Goal: Transaction & Acquisition: Book appointment/travel/reservation

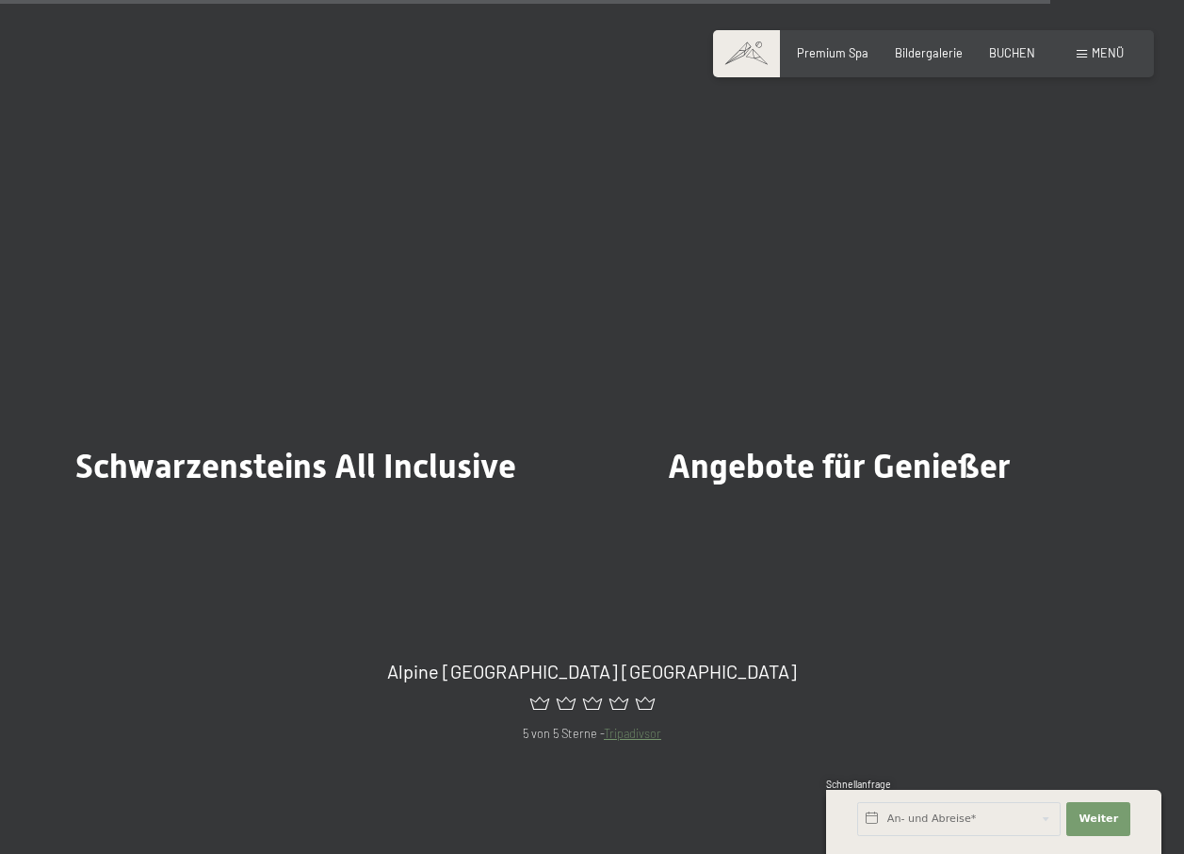
scroll to position [6596, 0]
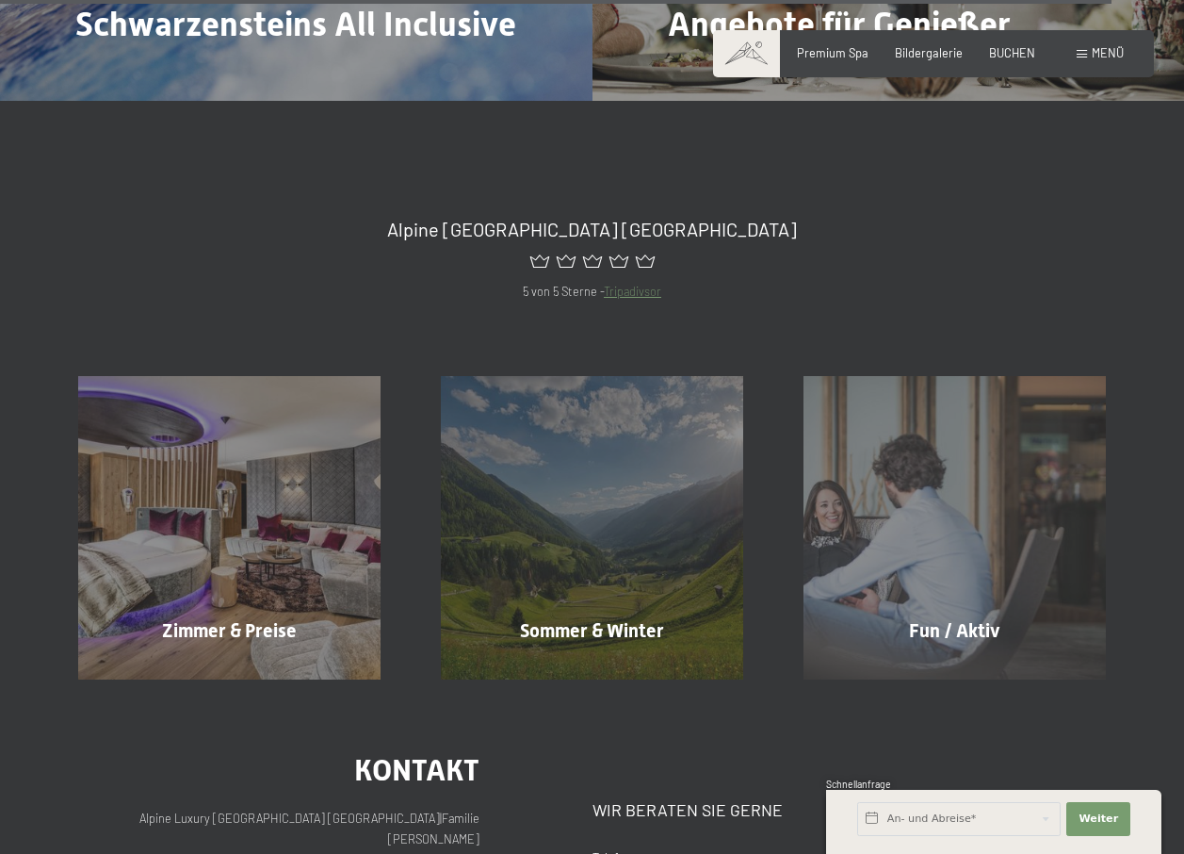
click at [525, 474] on span "Einwilligung Marketing*" at bounding box center [487, 480] width 155 height 19
click at [400, 474] on input "Einwilligung Marketing*" at bounding box center [391, 480] width 19 height 19
checkbox input "false"
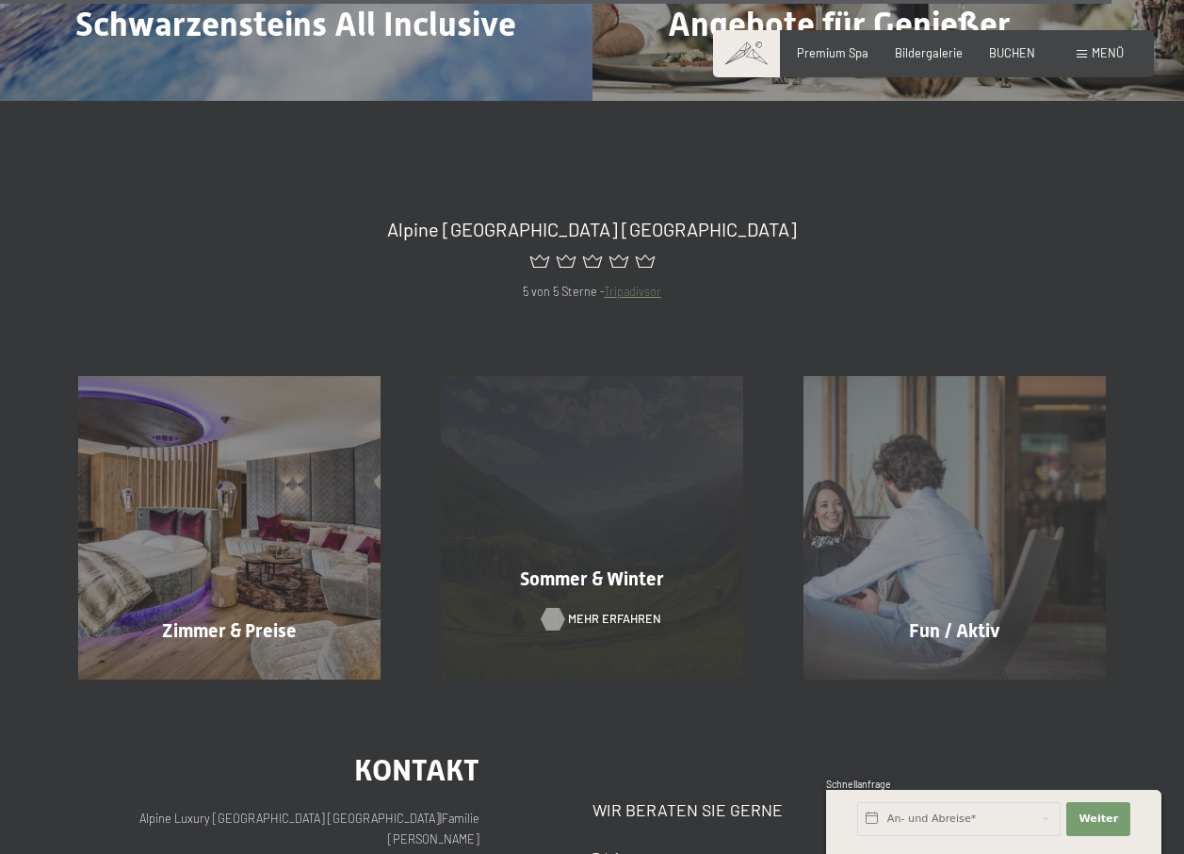
click at [568, 611] on span "Mehr erfahren" at bounding box center [614, 619] width 93 height 17
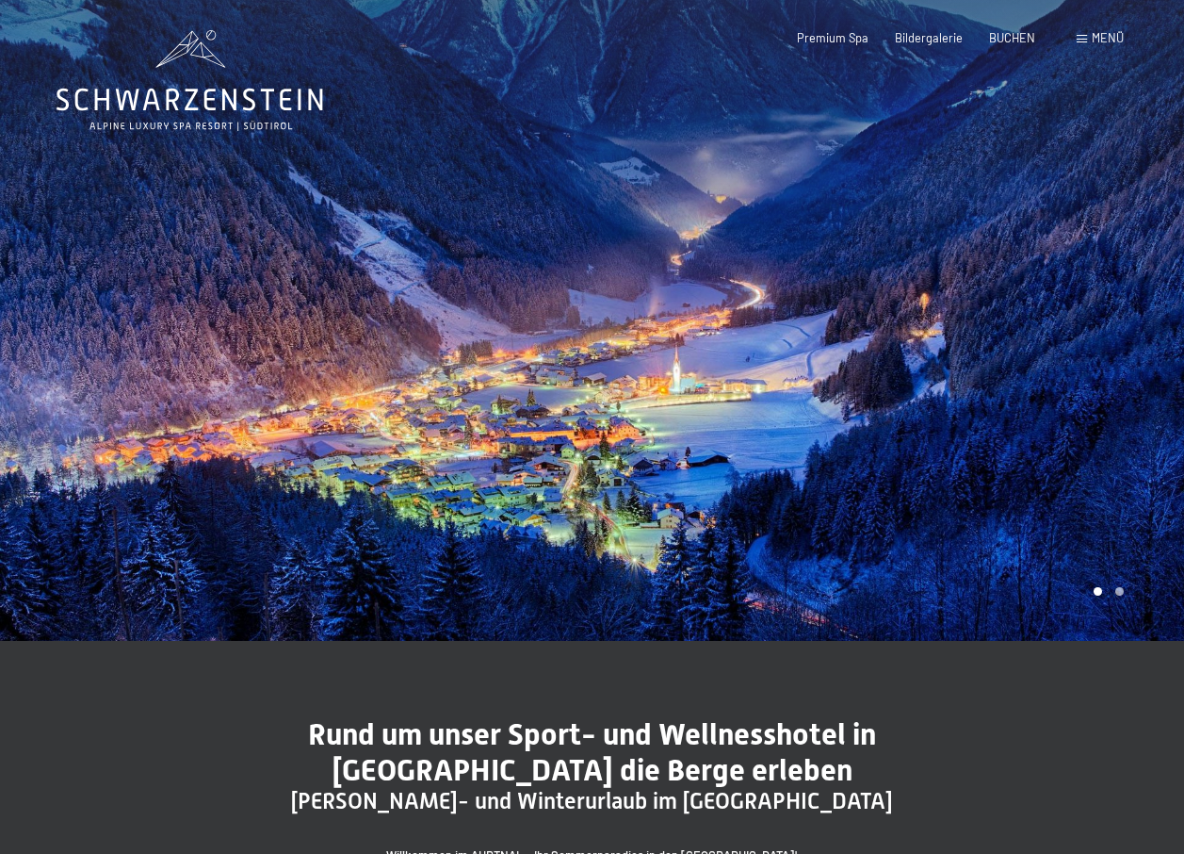
click at [1105, 33] on span "Menü" at bounding box center [1108, 37] width 32 height 15
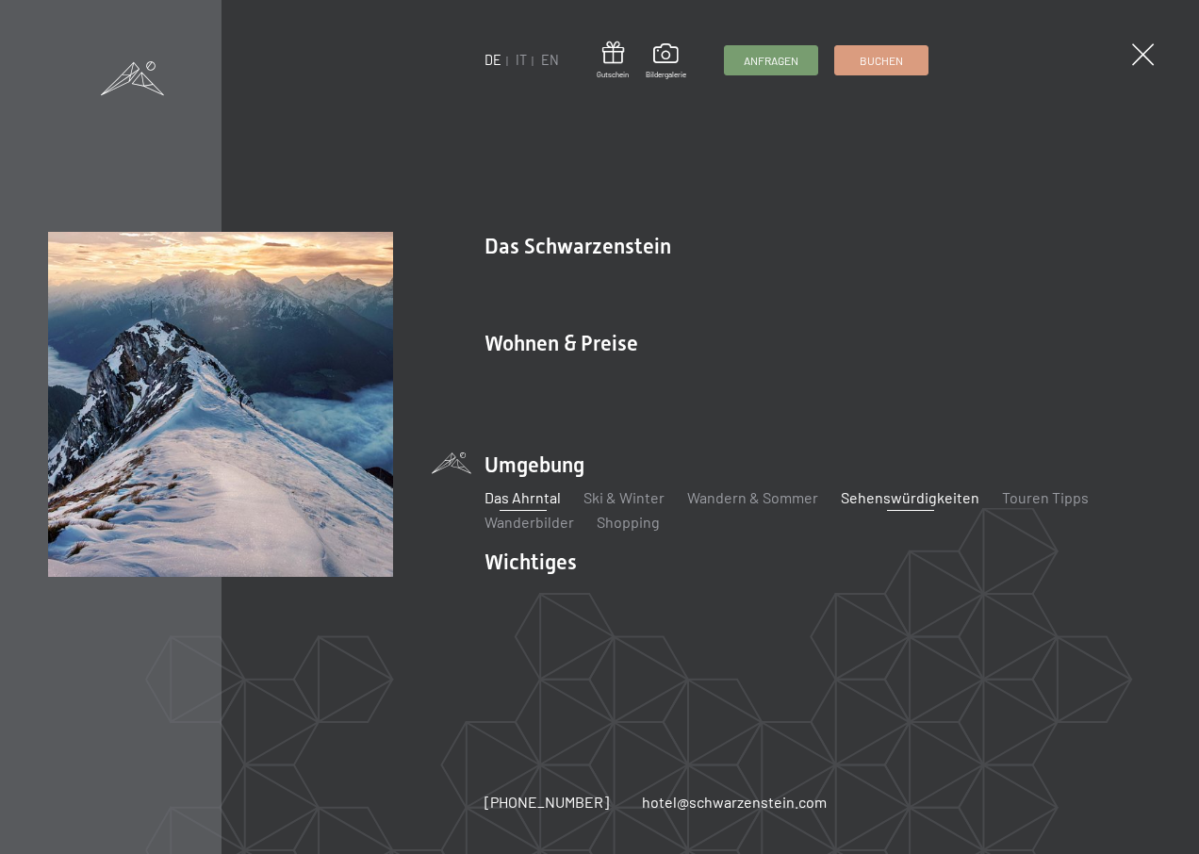
click at [861, 488] on link "Sehenswürdigkeiten" at bounding box center [910, 497] width 139 height 18
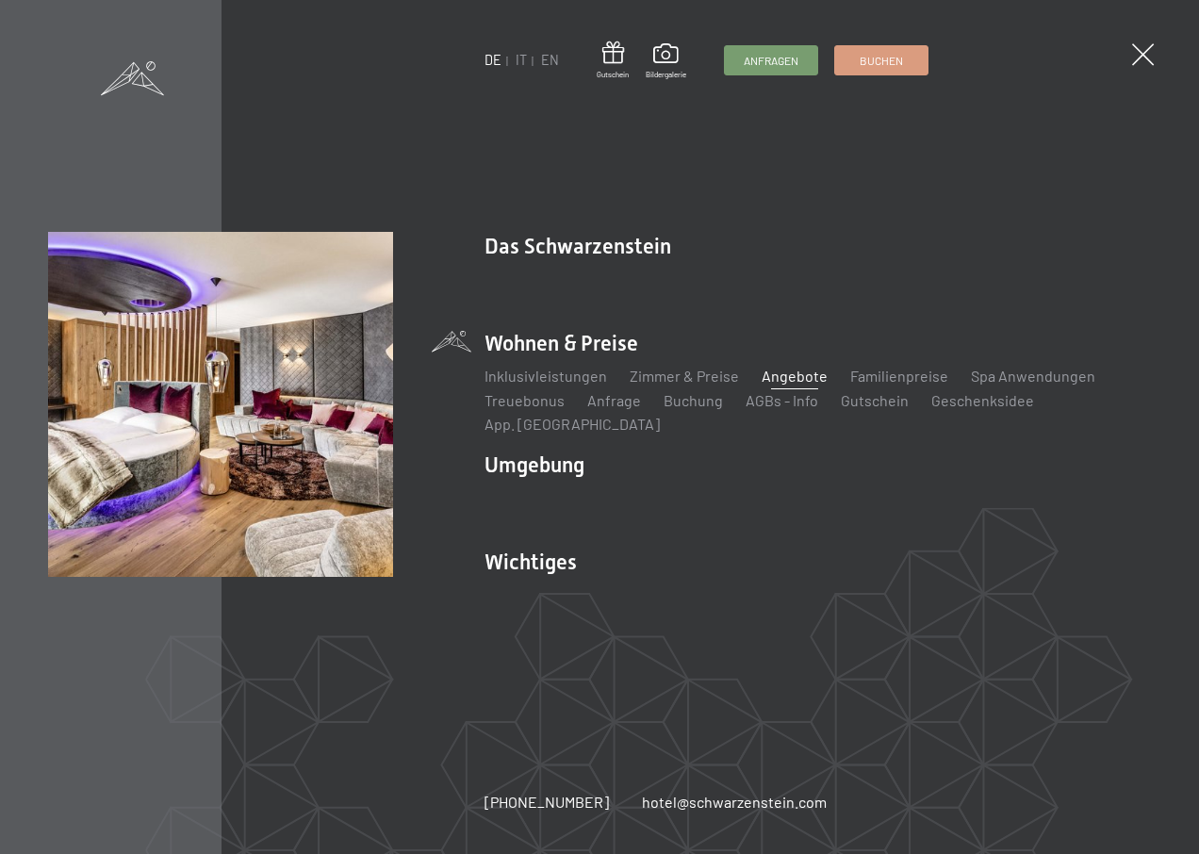
click at [801, 384] on link "Angebote" at bounding box center [794, 376] width 66 height 18
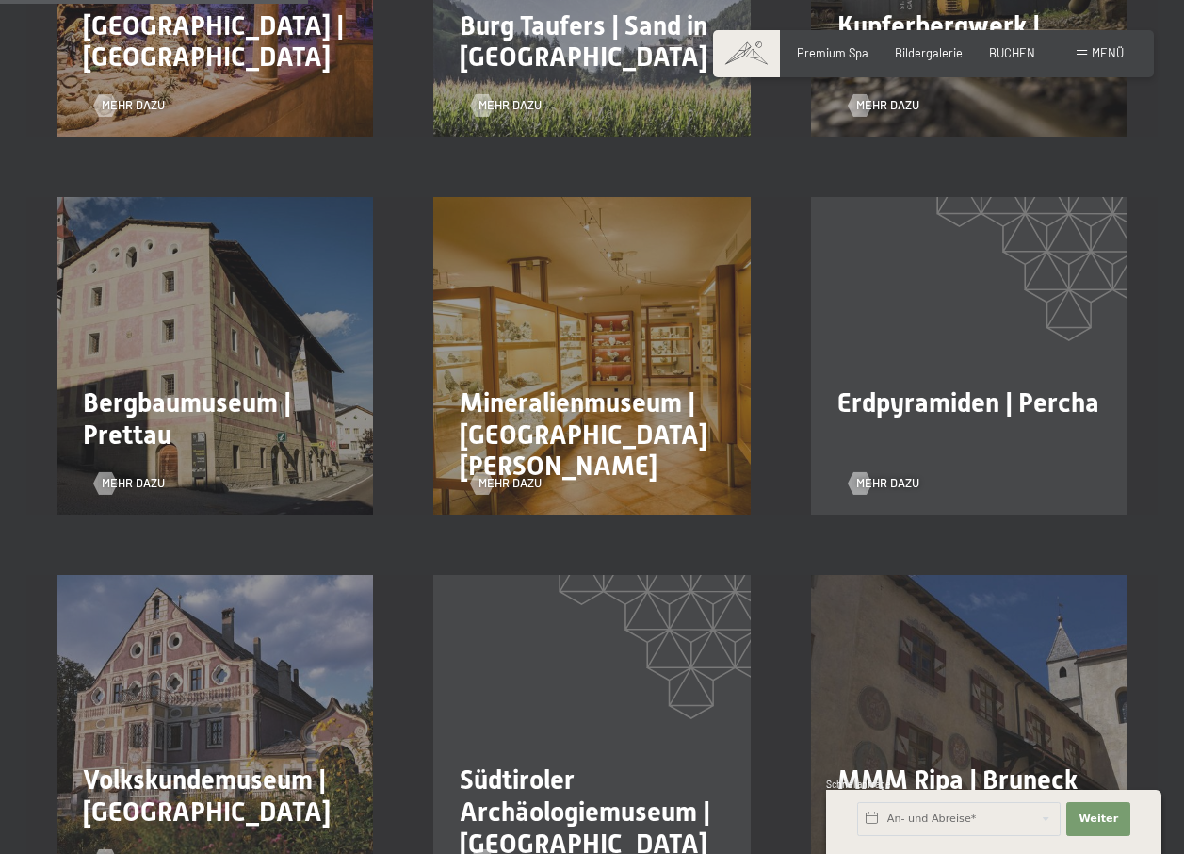
scroll to position [440, 0]
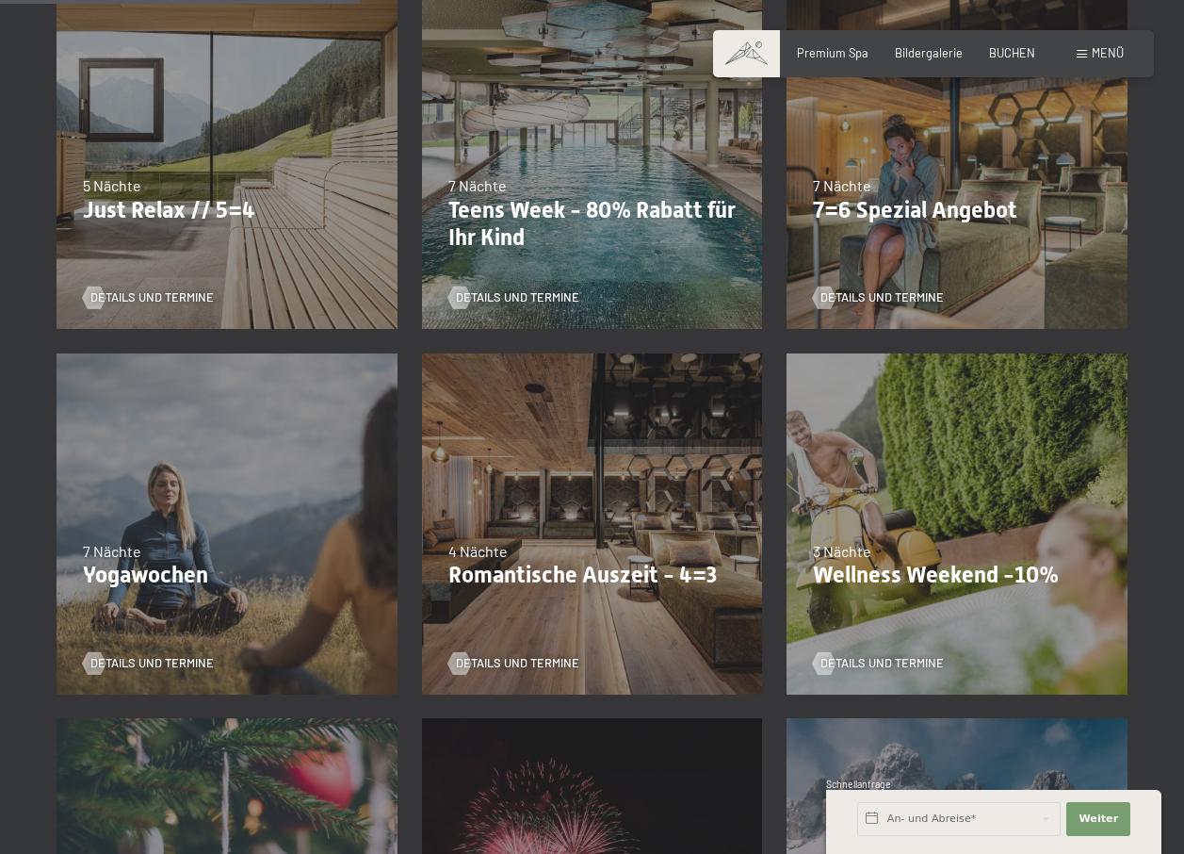
scroll to position [1319, 0]
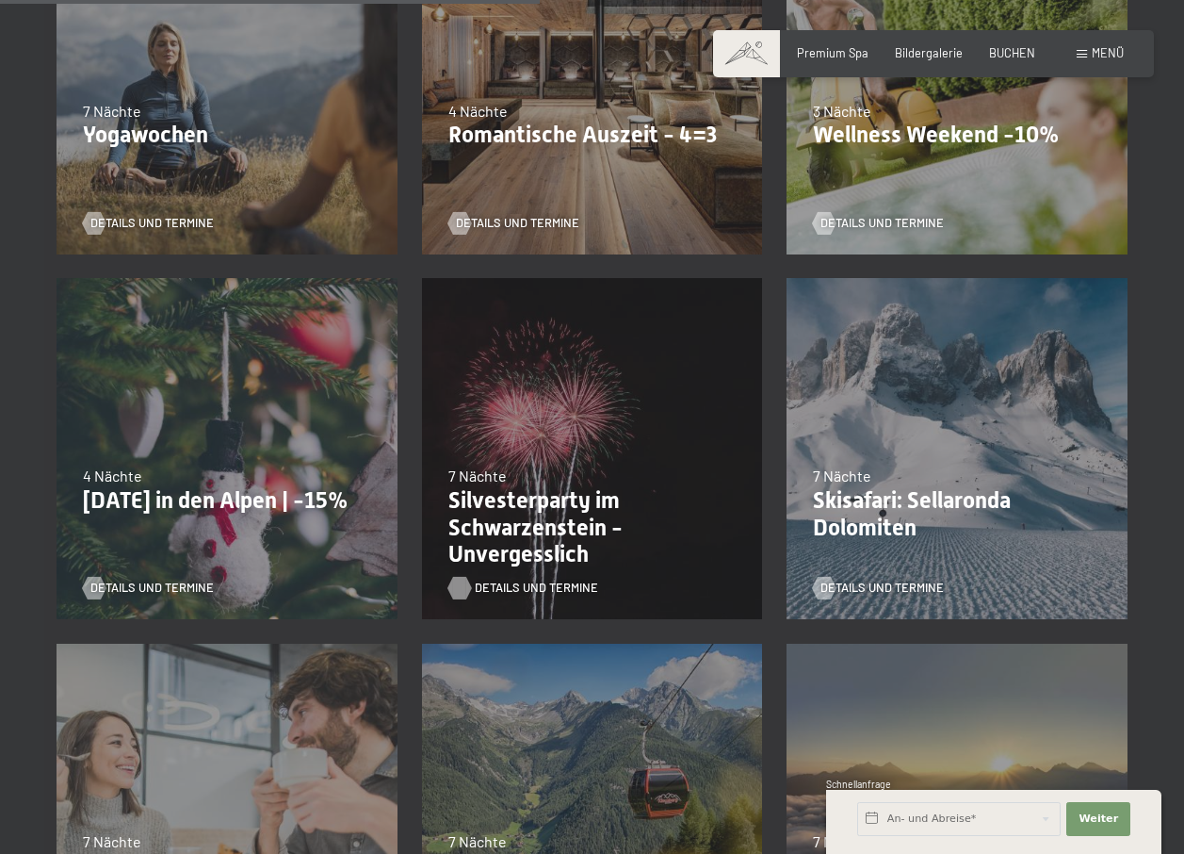
click at [520, 579] on span "Details und Termine" at bounding box center [536, 587] width 123 height 17
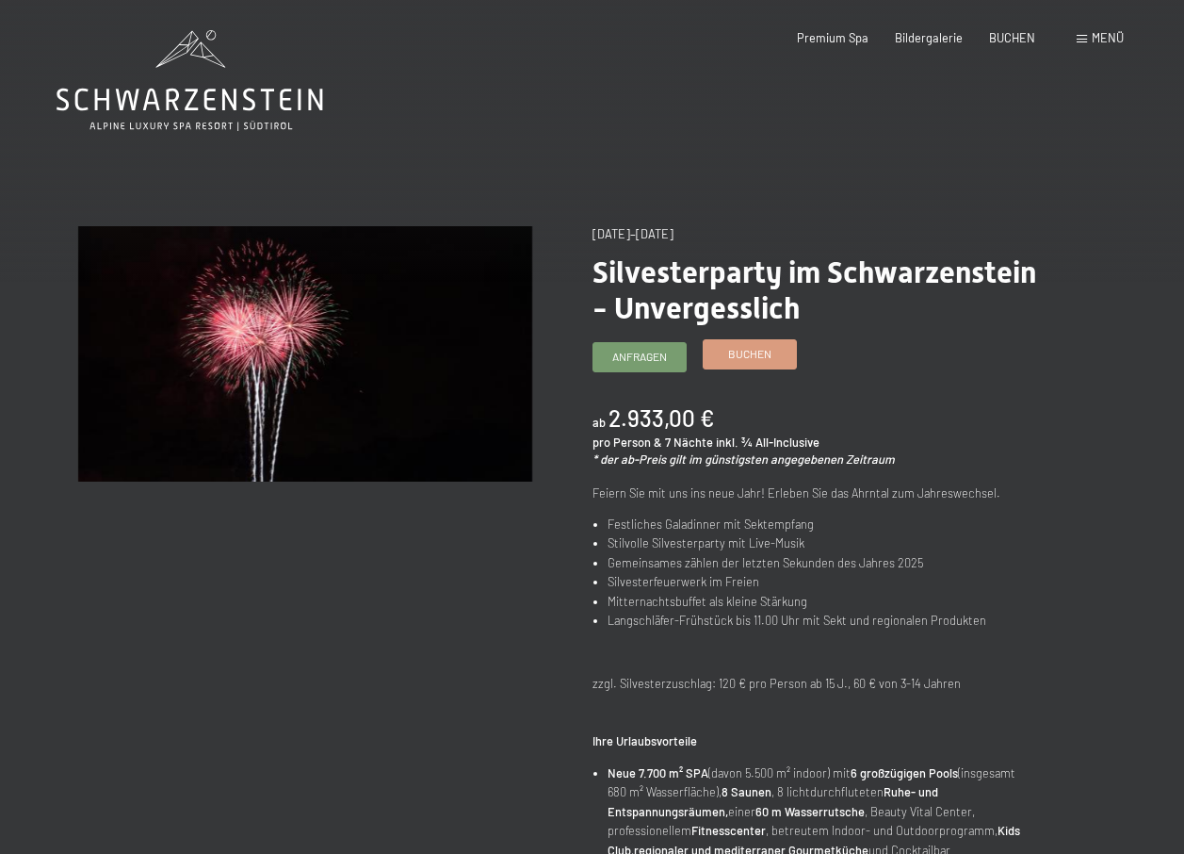
click at [735, 351] on span "Buchen" at bounding box center [749, 354] width 43 height 16
click at [727, 354] on link "Buchen" at bounding box center [750, 354] width 92 height 28
click at [759, 365] on link "Buchen" at bounding box center [750, 354] width 92 height 28
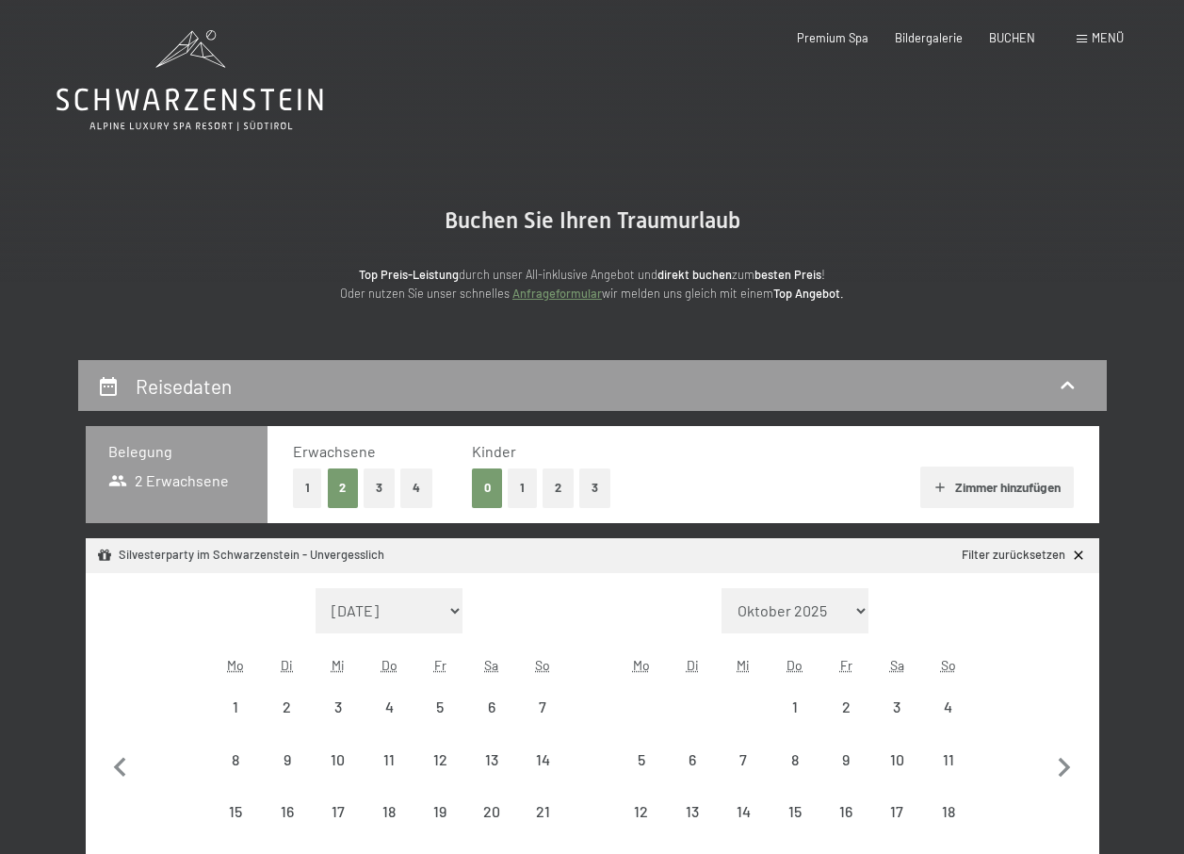
select select "[DATE]"
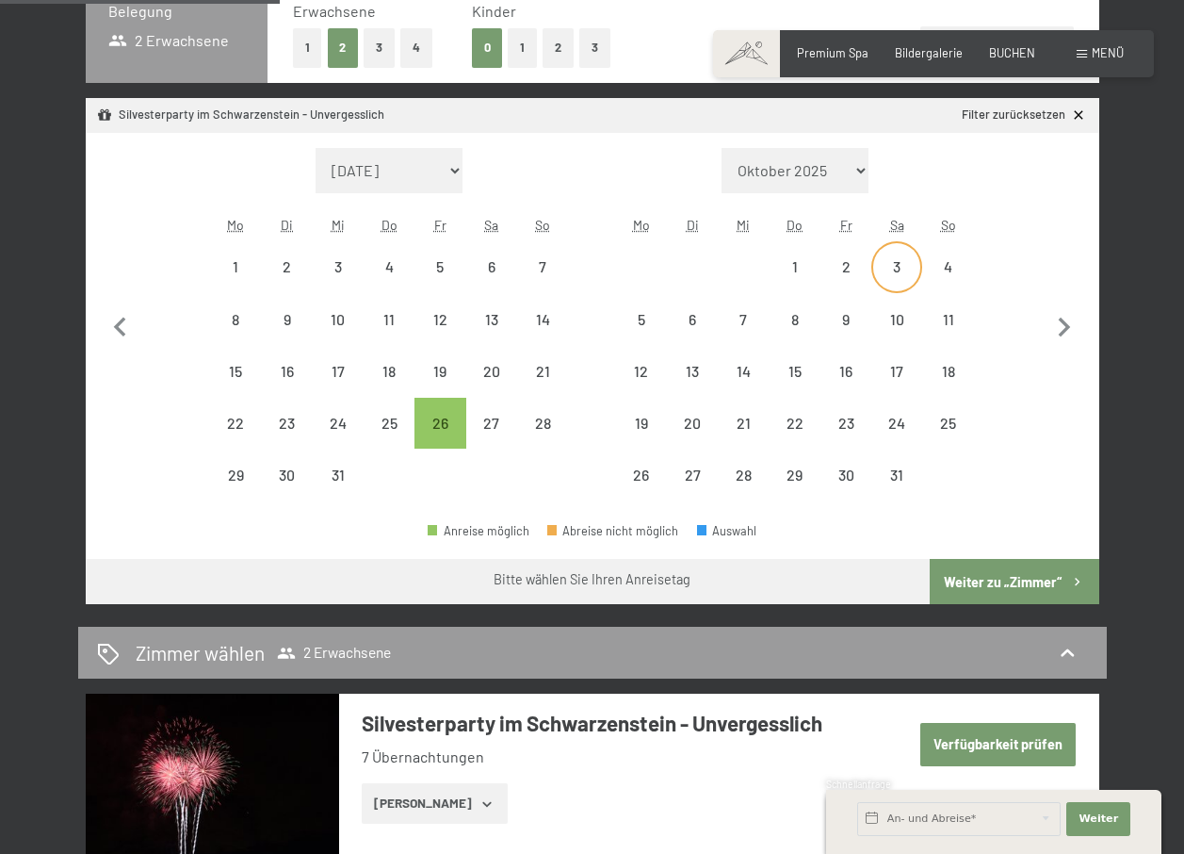
click at [897, 271] on div "3" at bounding box center [896, 282] width 47 height 47
select select "[DATE]"
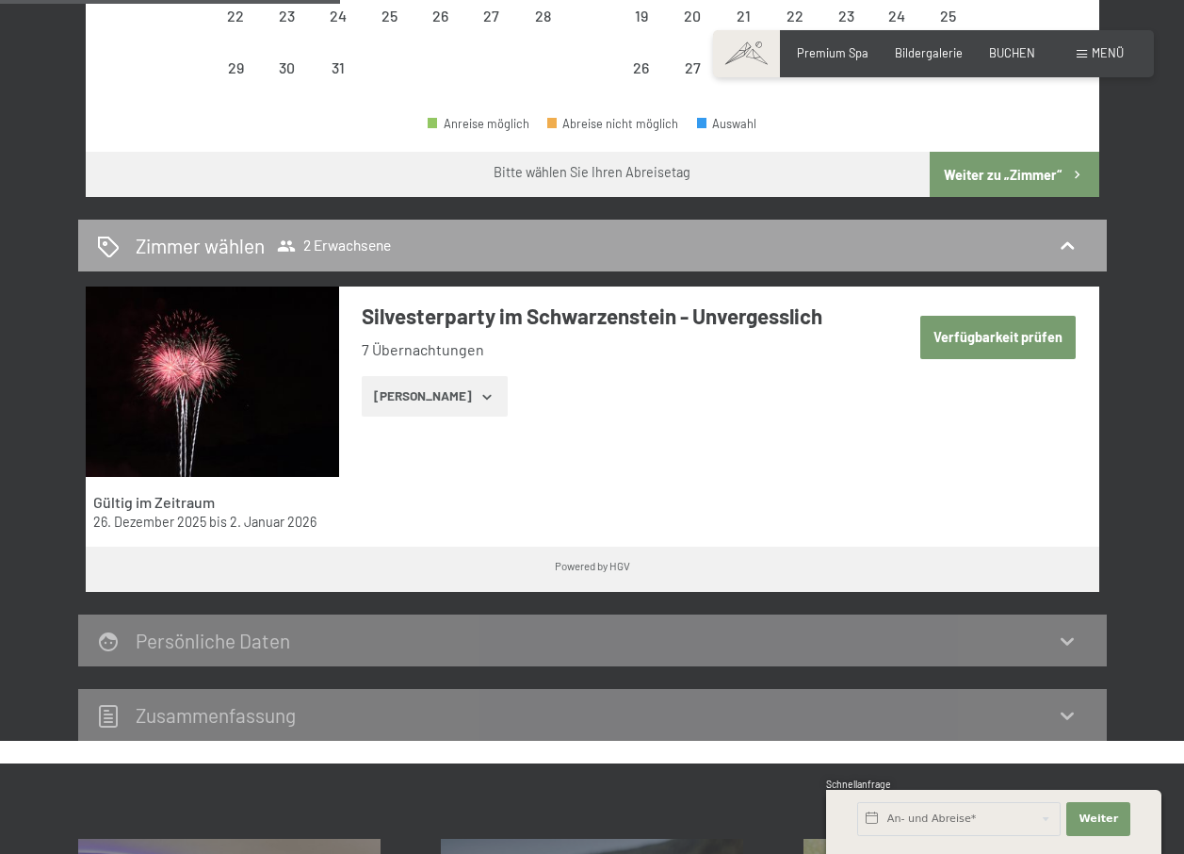
scroll to position [879, 0]
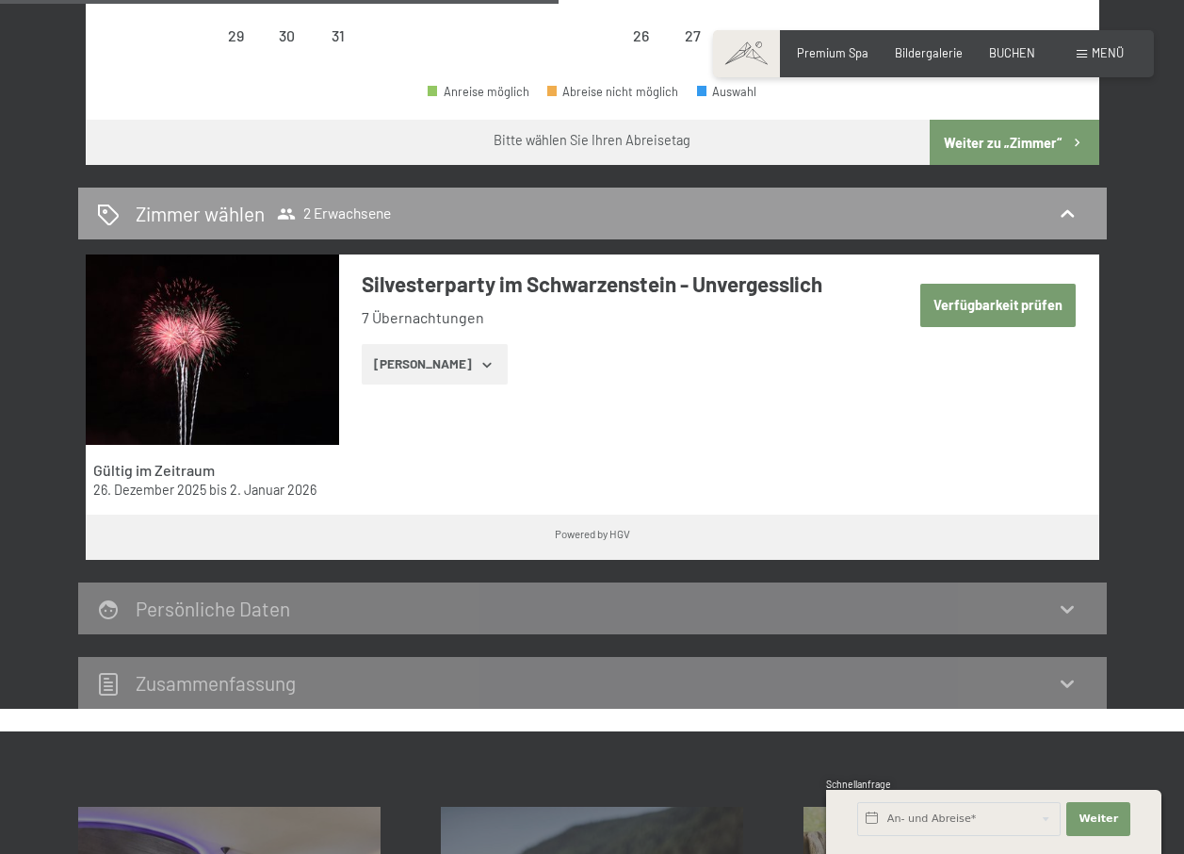
click at [417, 363] on button "[PERSON_NAME]" at bounding box center [435, 364] width 146 height 41
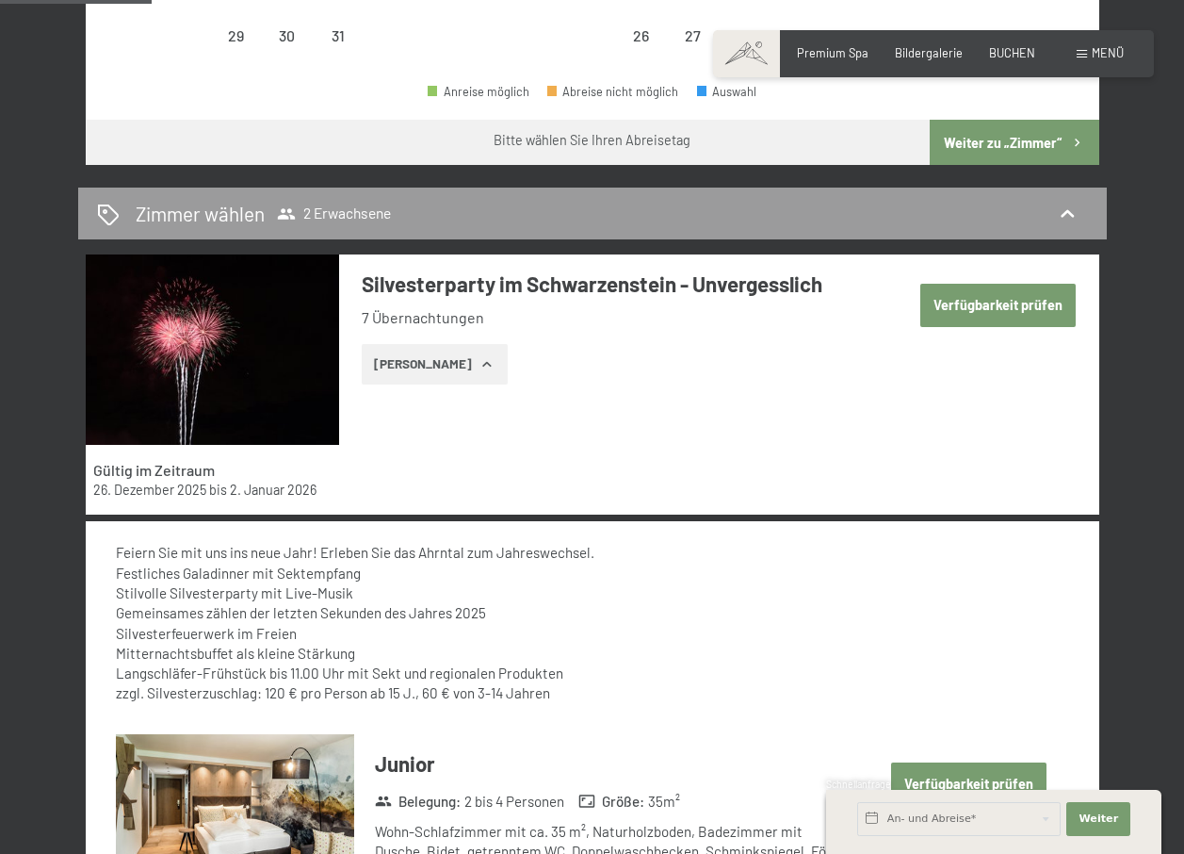
scroll to position [440, 0]
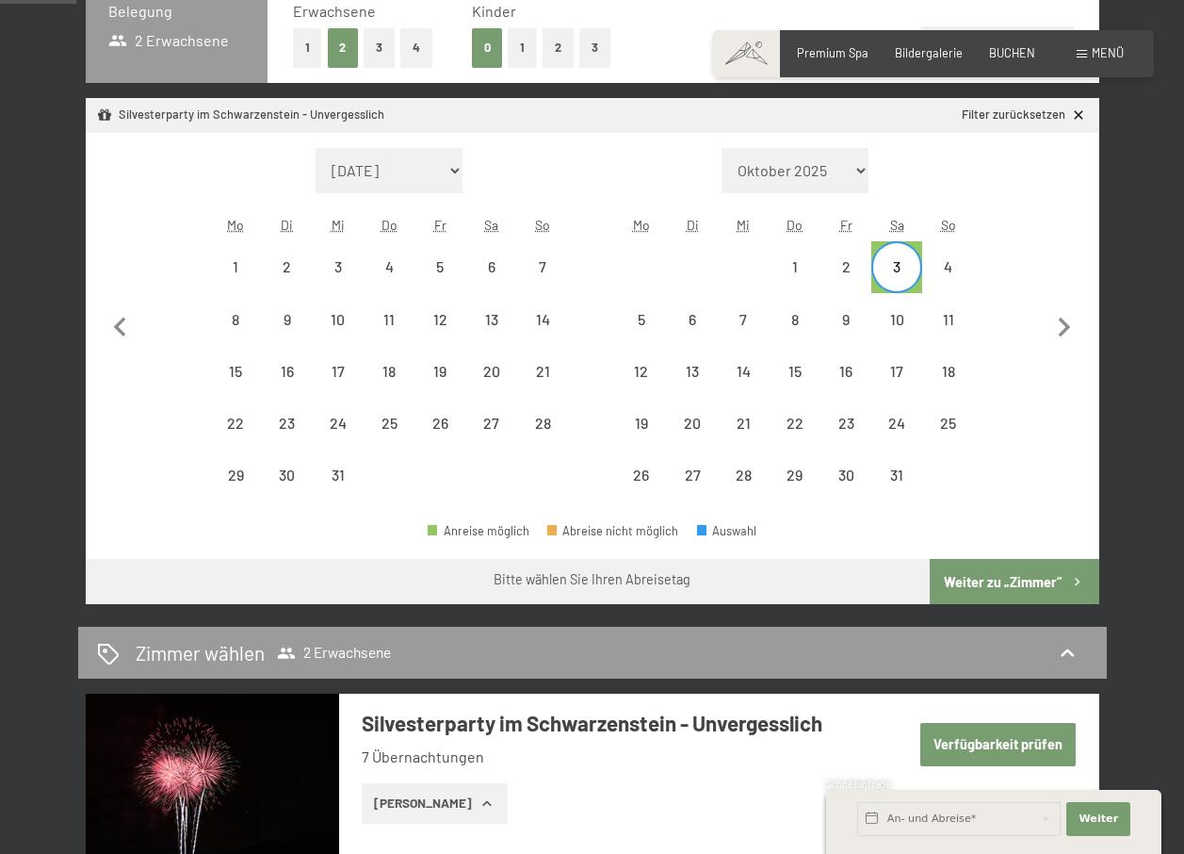
click at [976, 582] on button "Weiter zu „Zimmer“" at bounding box center [1014, 581] width 169 height 45
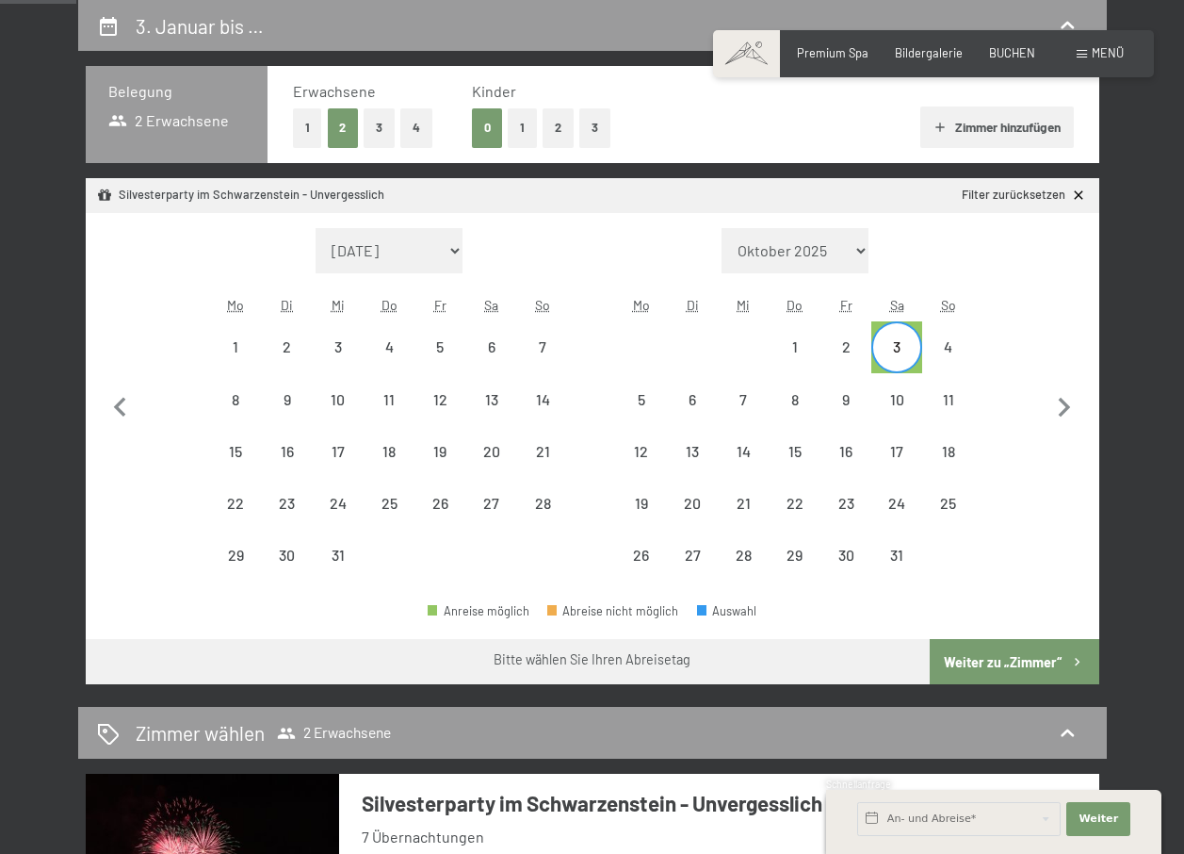
select select "[DATE]"
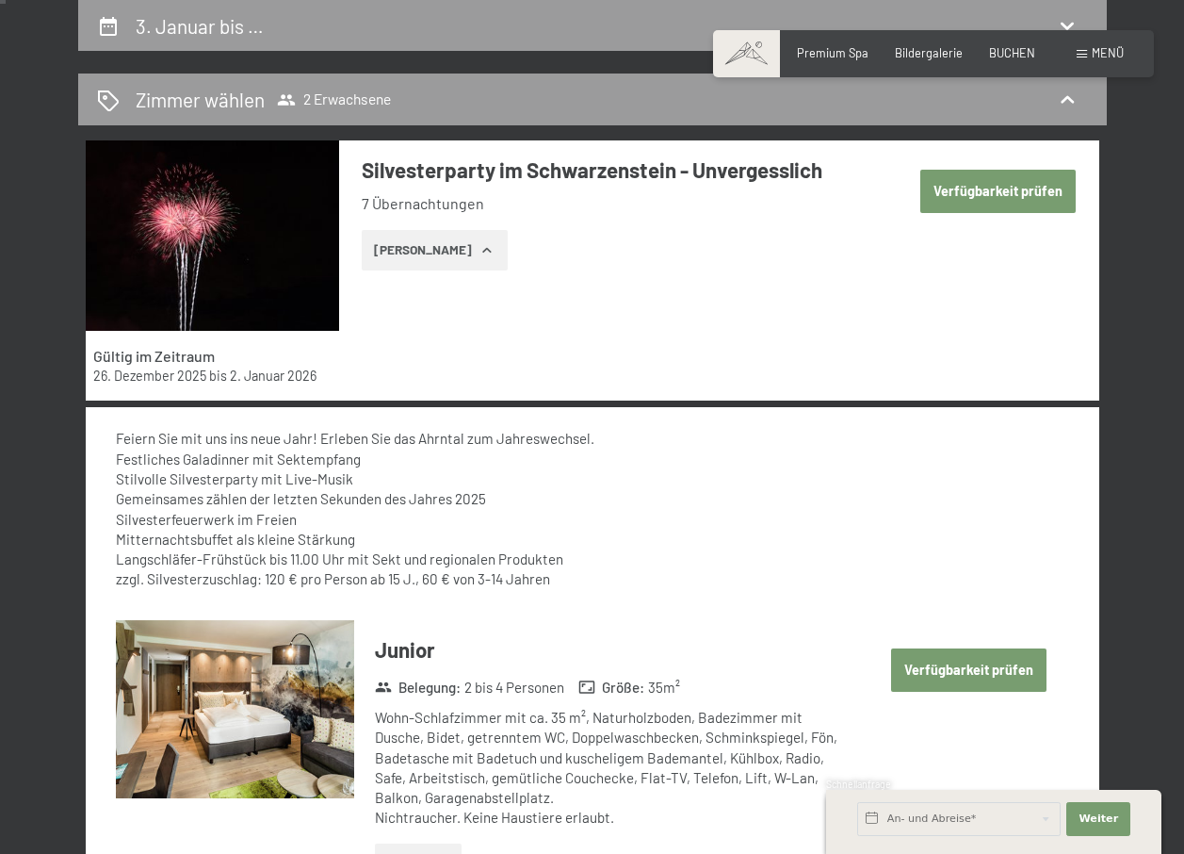
scroll to position [0, 0]
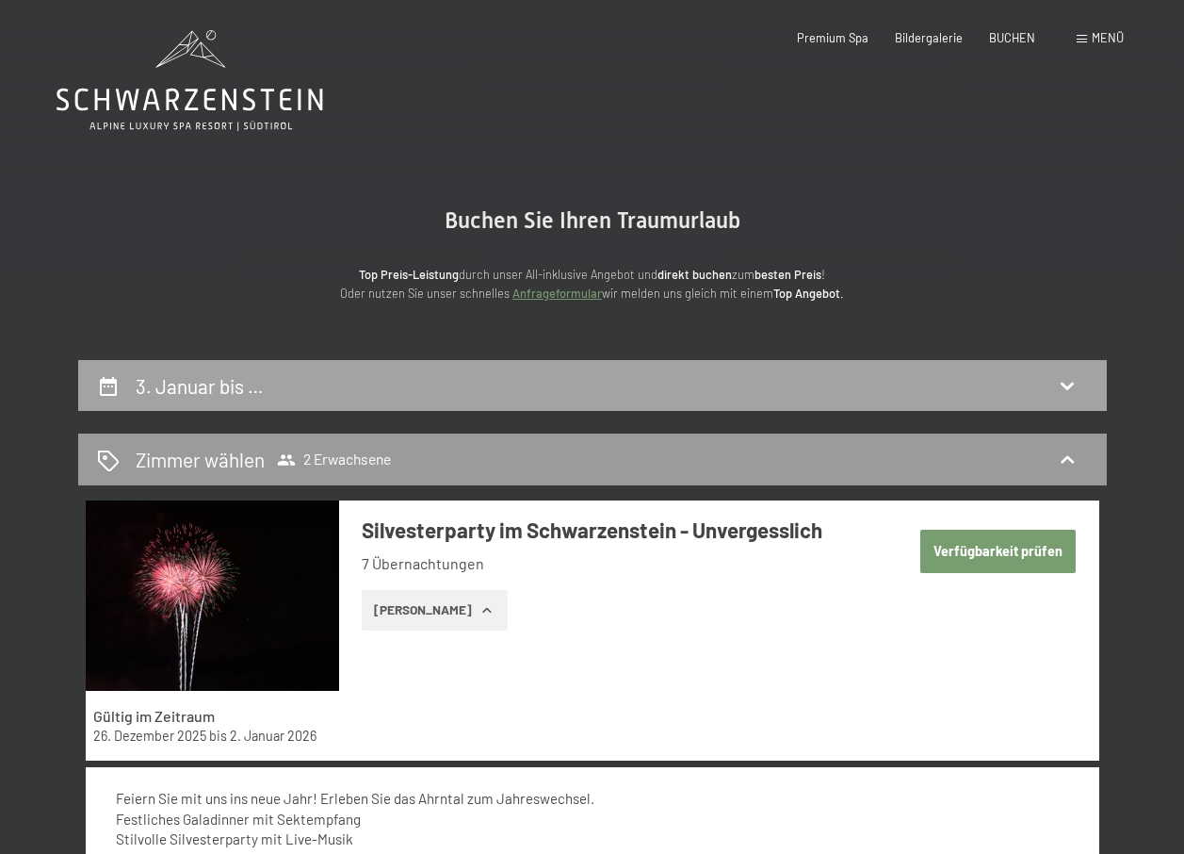
click at [197, 388] on h2 "3. Januar bis …" at bounding box center [200, 386] width 128 height 24
select select "[DATE]"
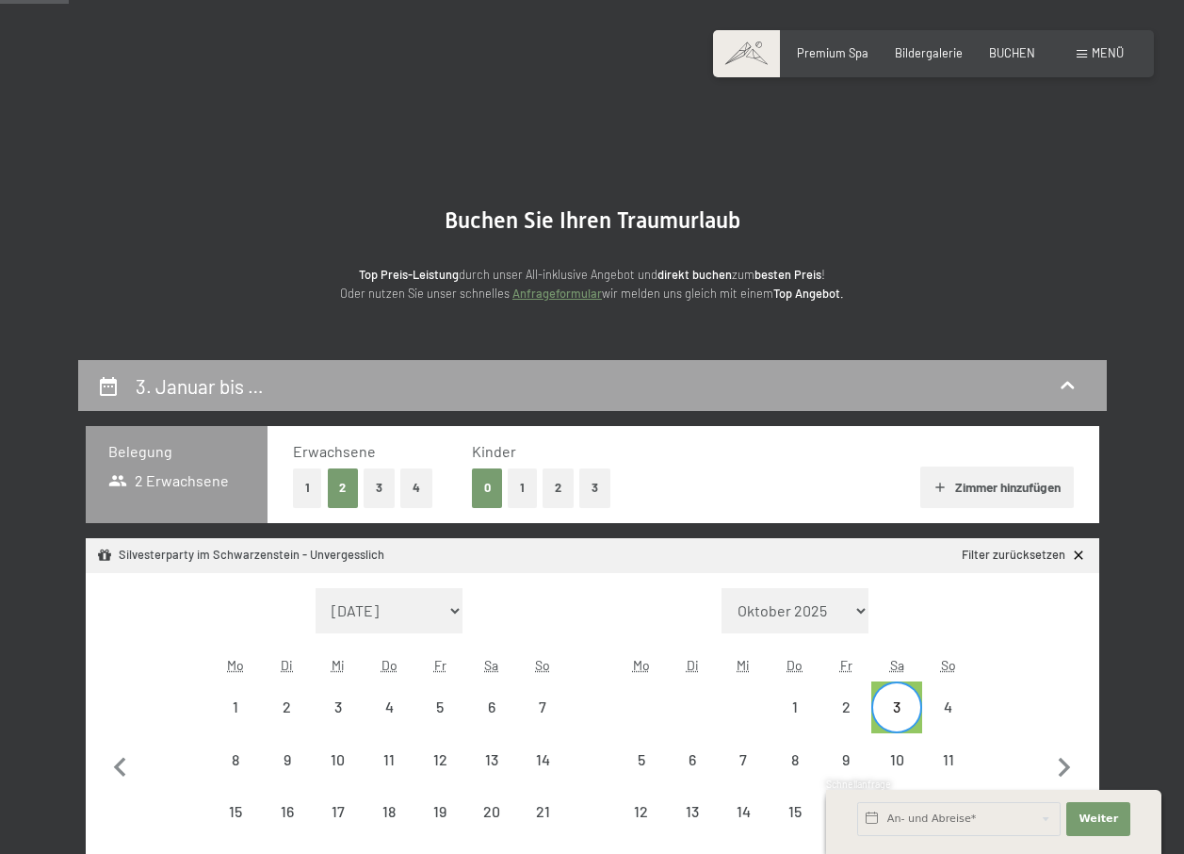
scroll to position [360, 0]
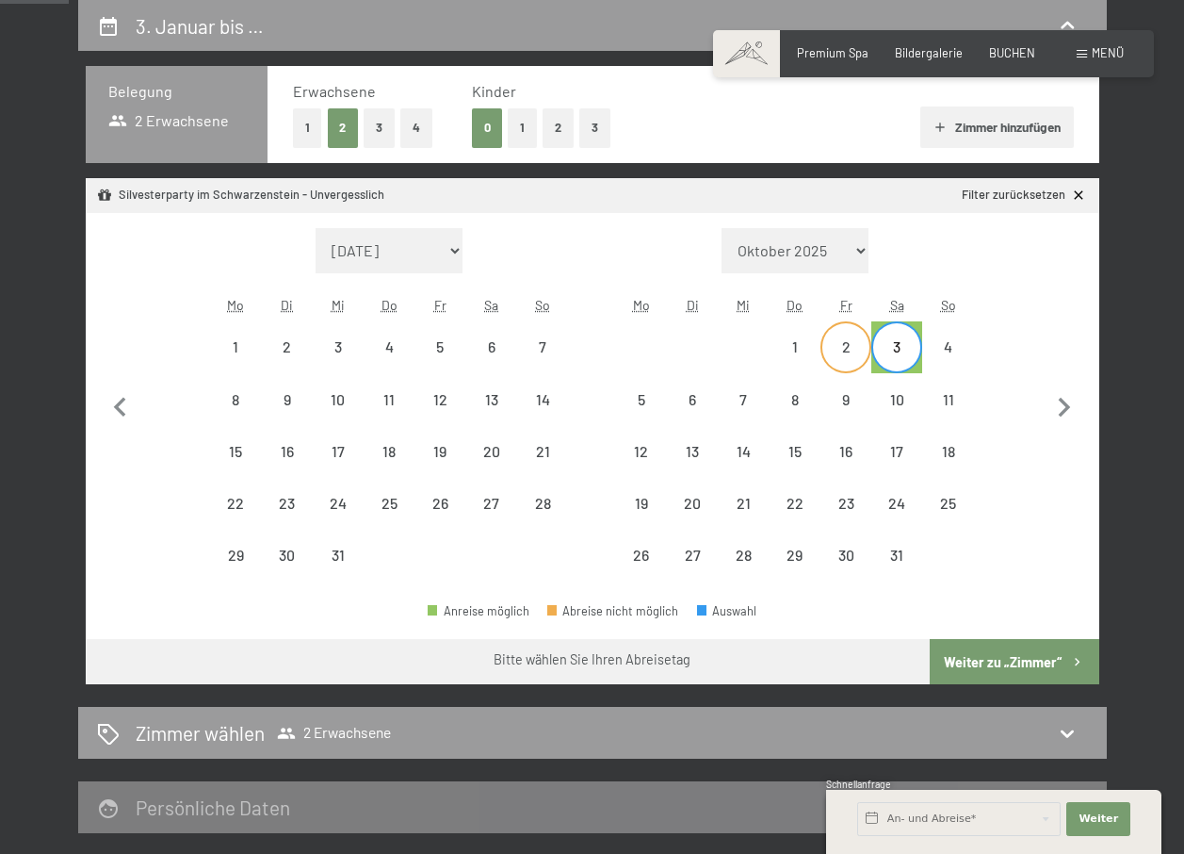
click at [849, 356] on div "2" at bounding box center [846, 362] width 47 height 47
select select "[DATE]"
click at [1076, 196] on icon at bounding box center [1079, 196] width 16 height 16
select select "[DATE]"
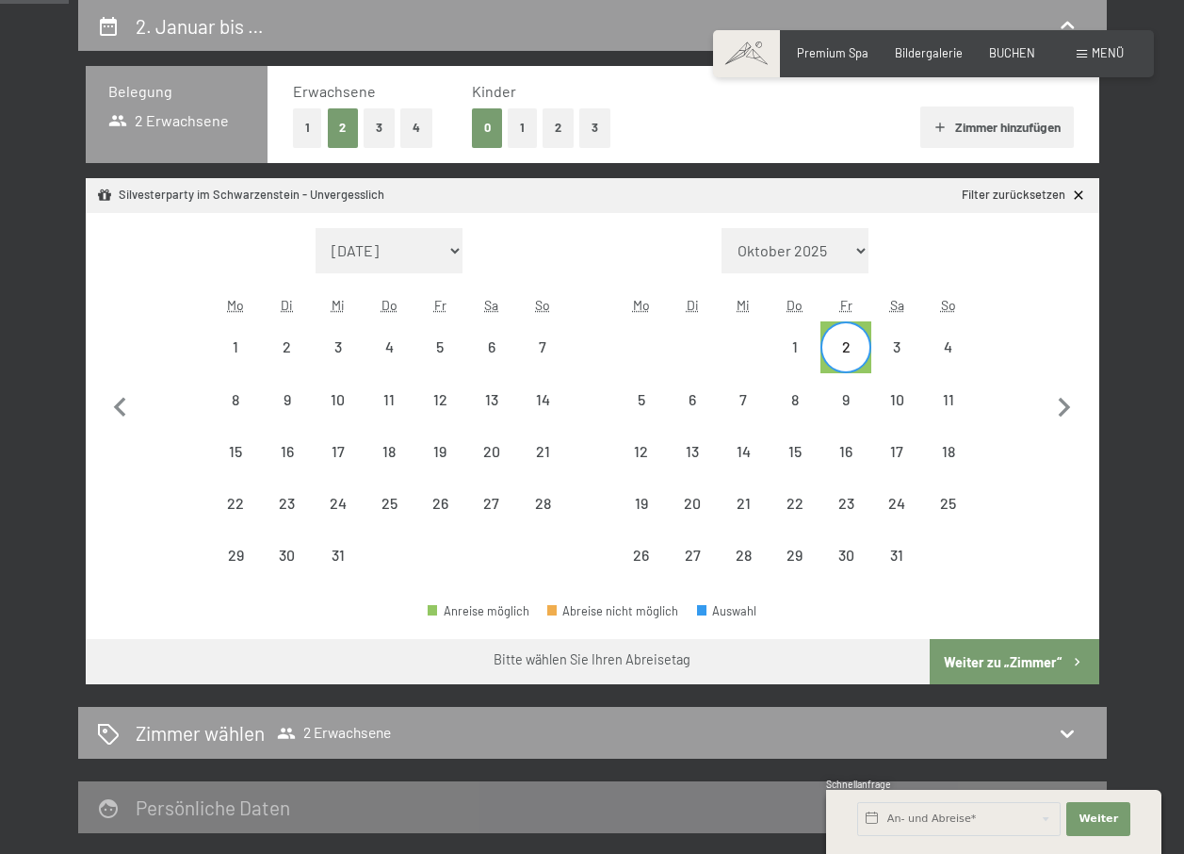
select select "[DATE]"
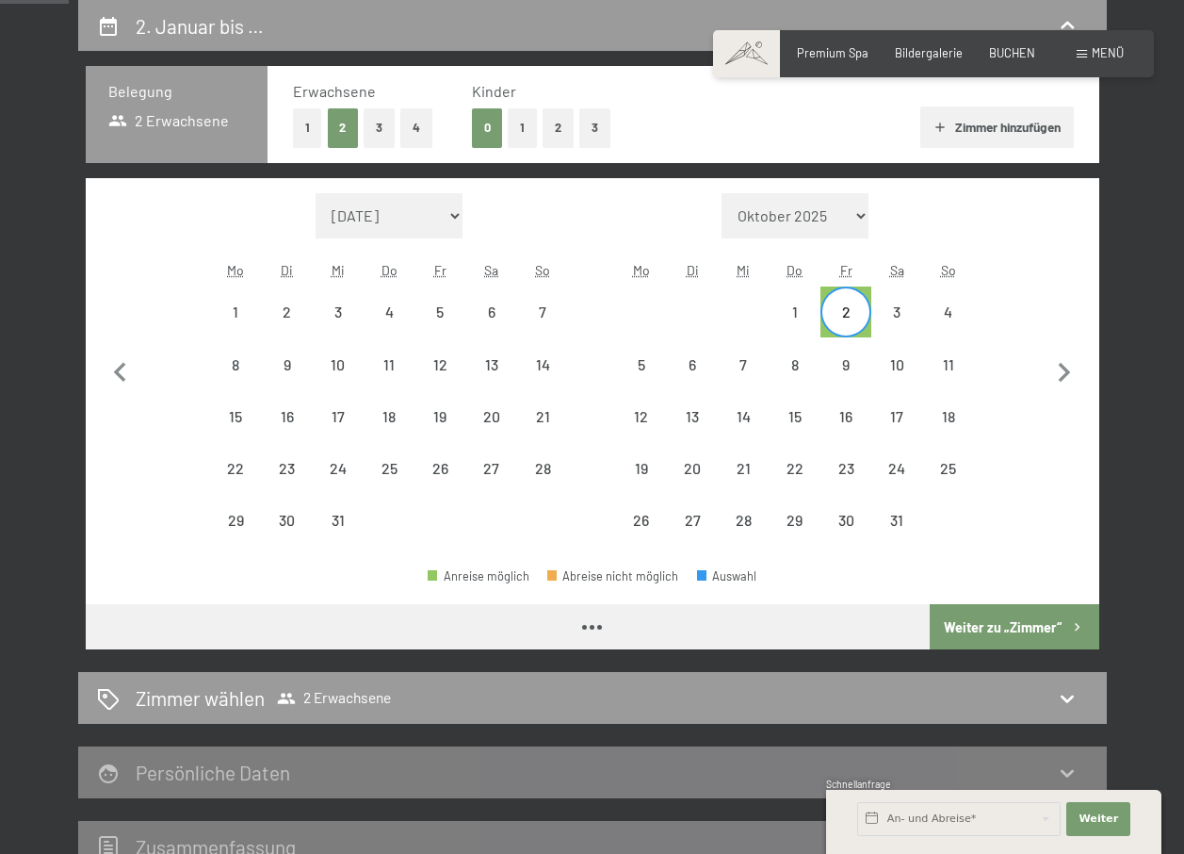
select select "[DATE]"
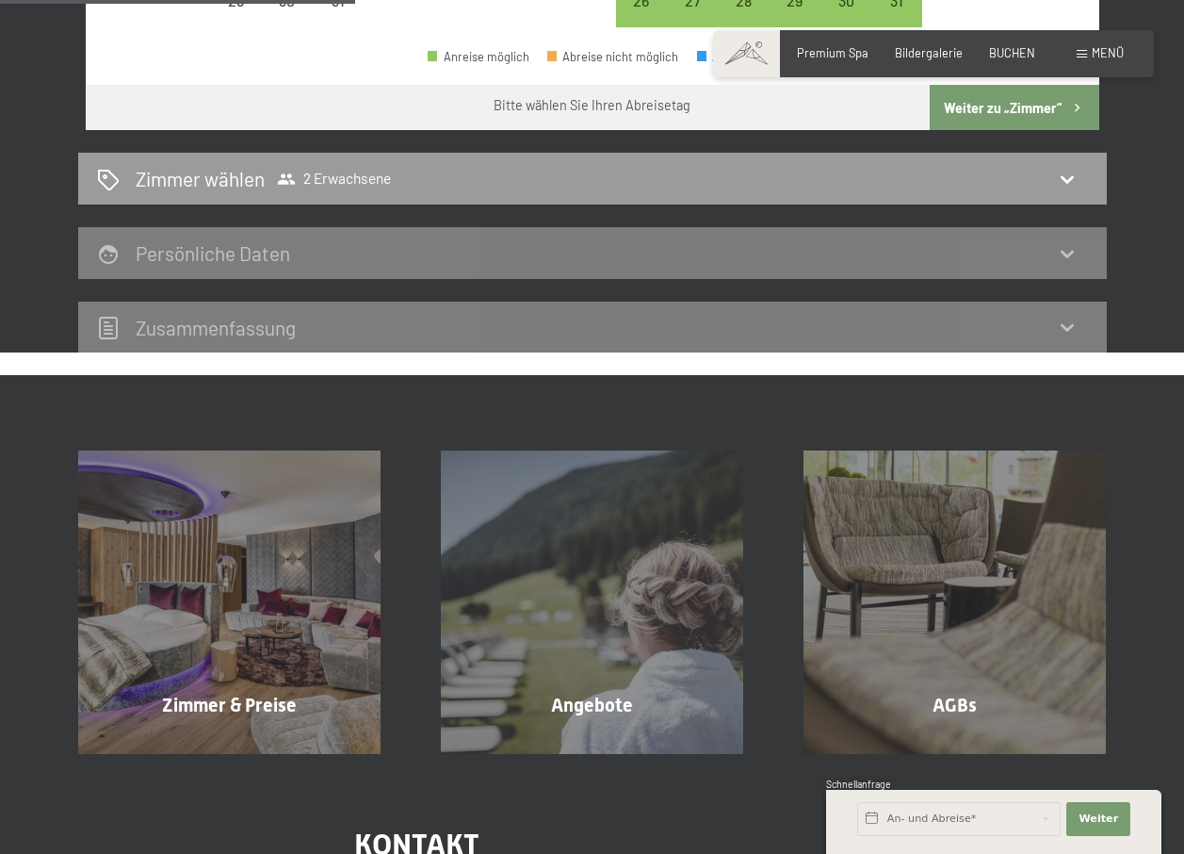
scroll to position [0, 0]
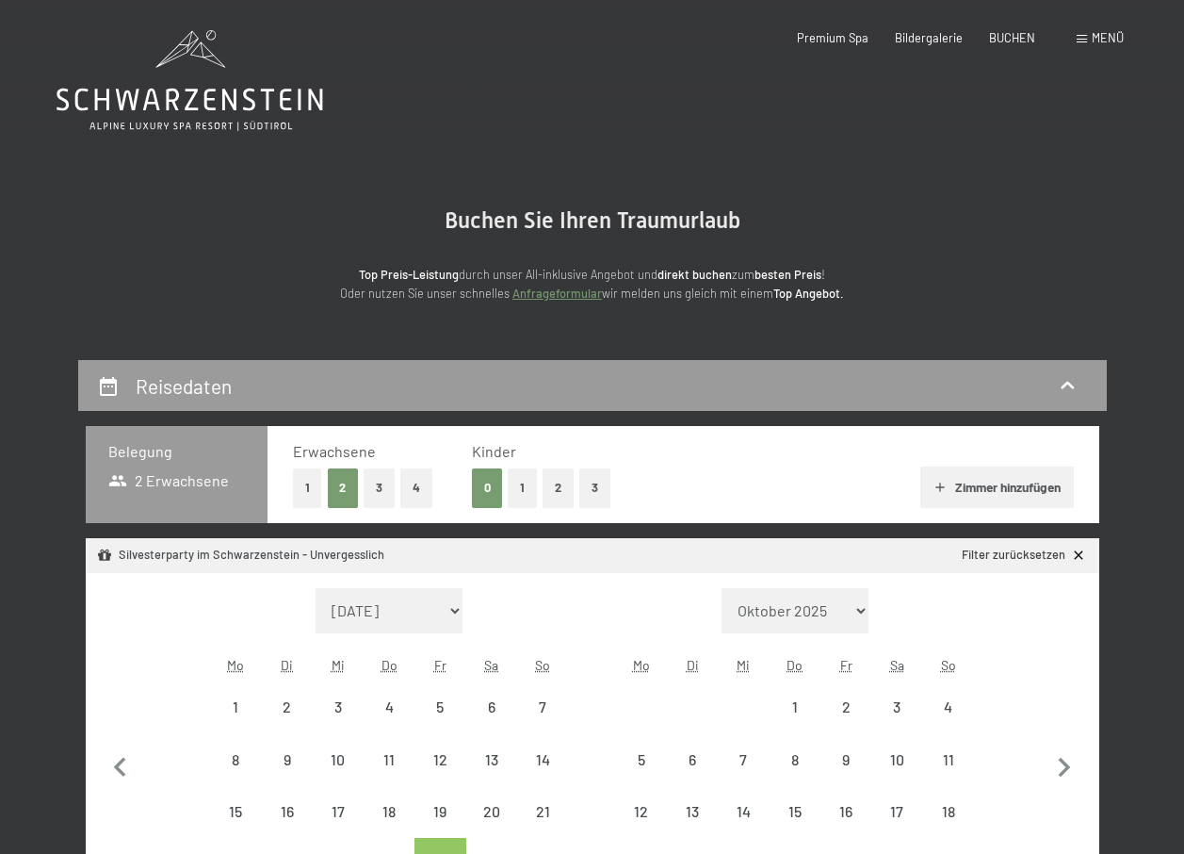
select select "[DATE]"
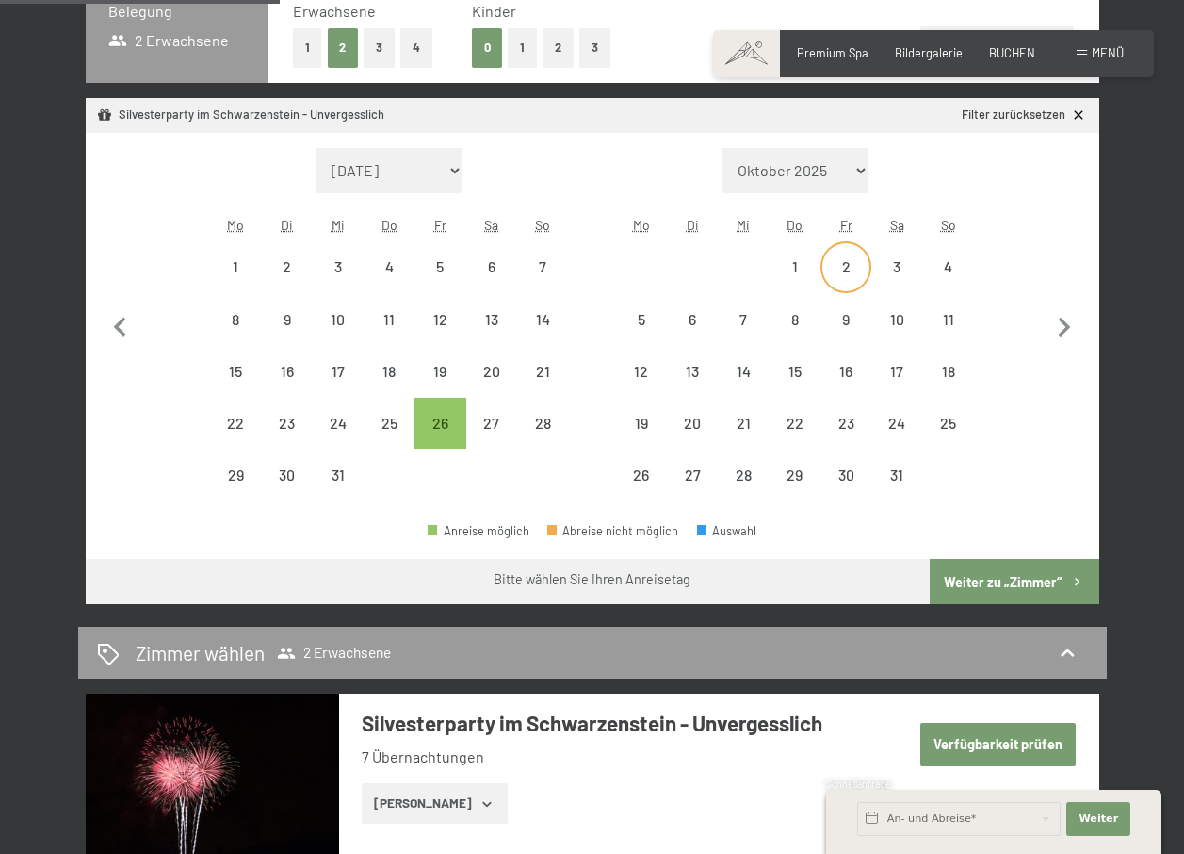
click at [844, 263] on div "2" at bounding box center [846, 282] width 47 height 47
select select "[DATE]"
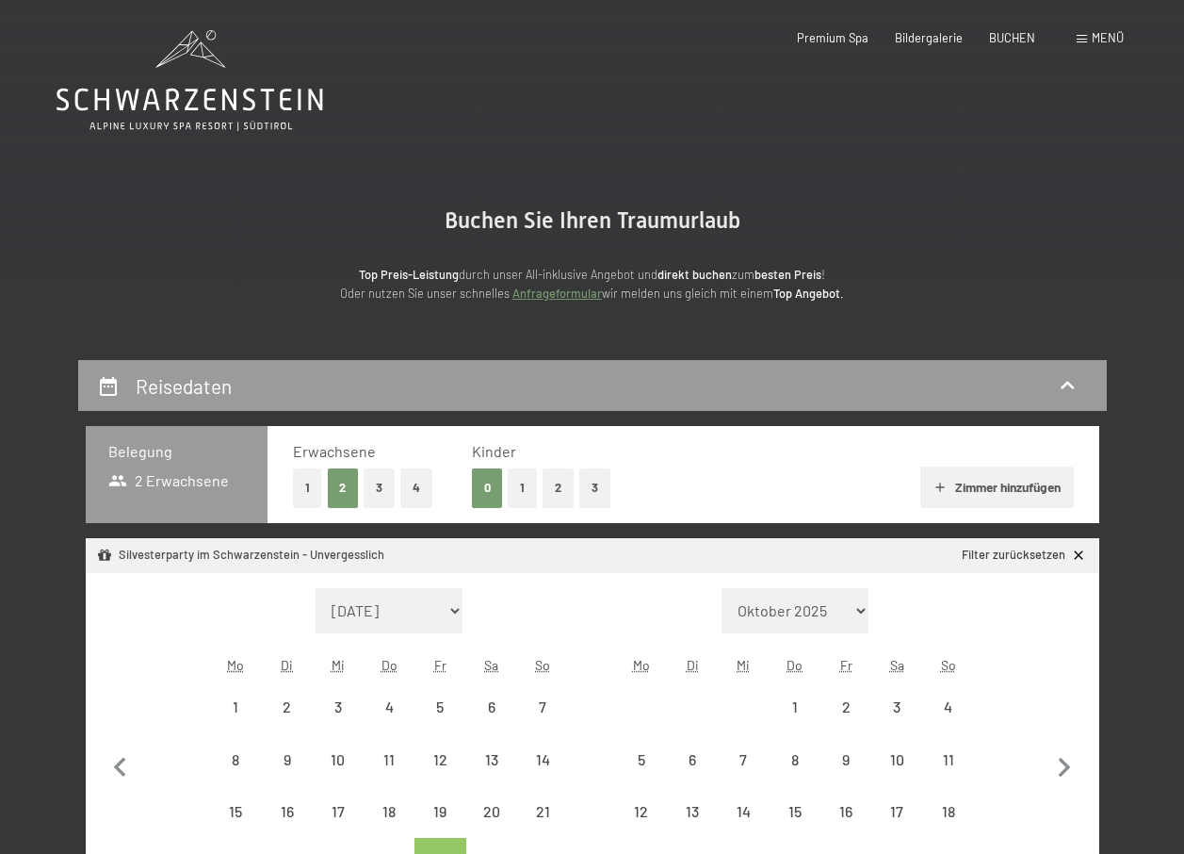
select select "[DATE]"
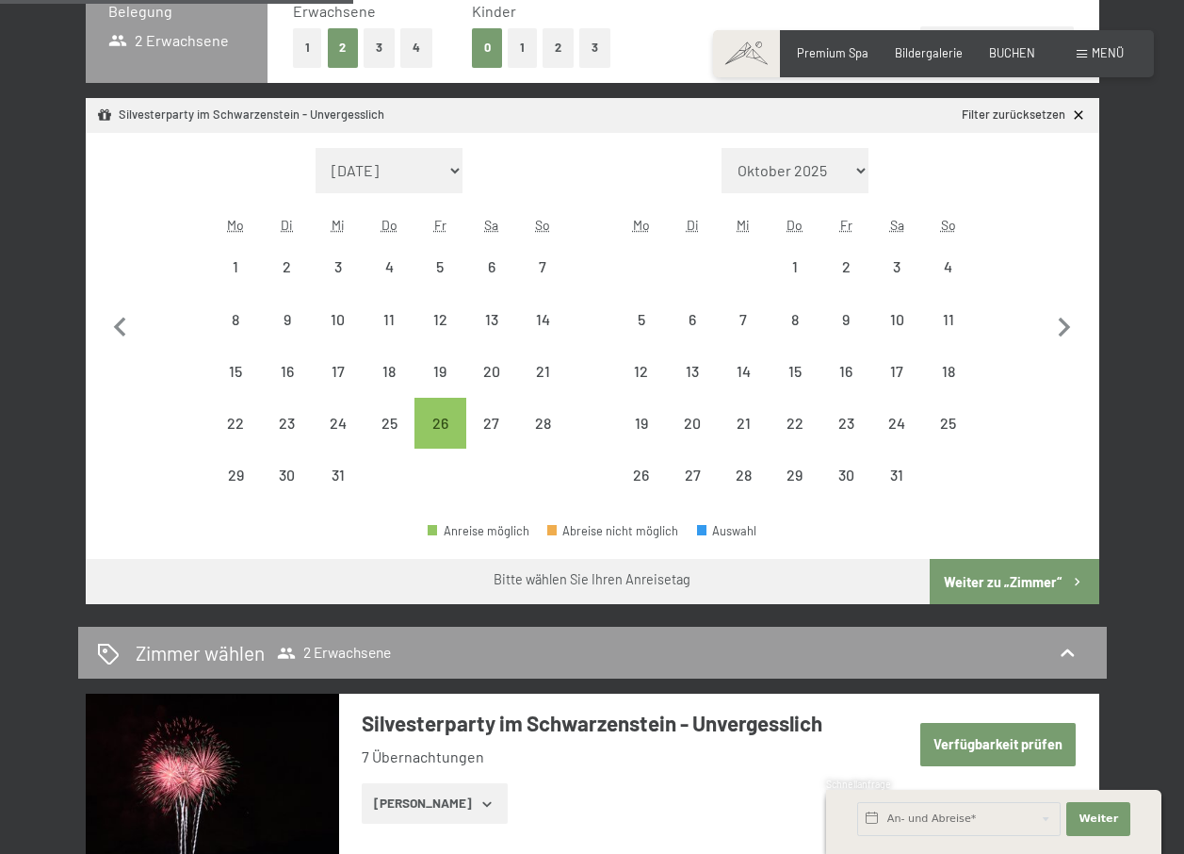
scroll to position [879, 0]
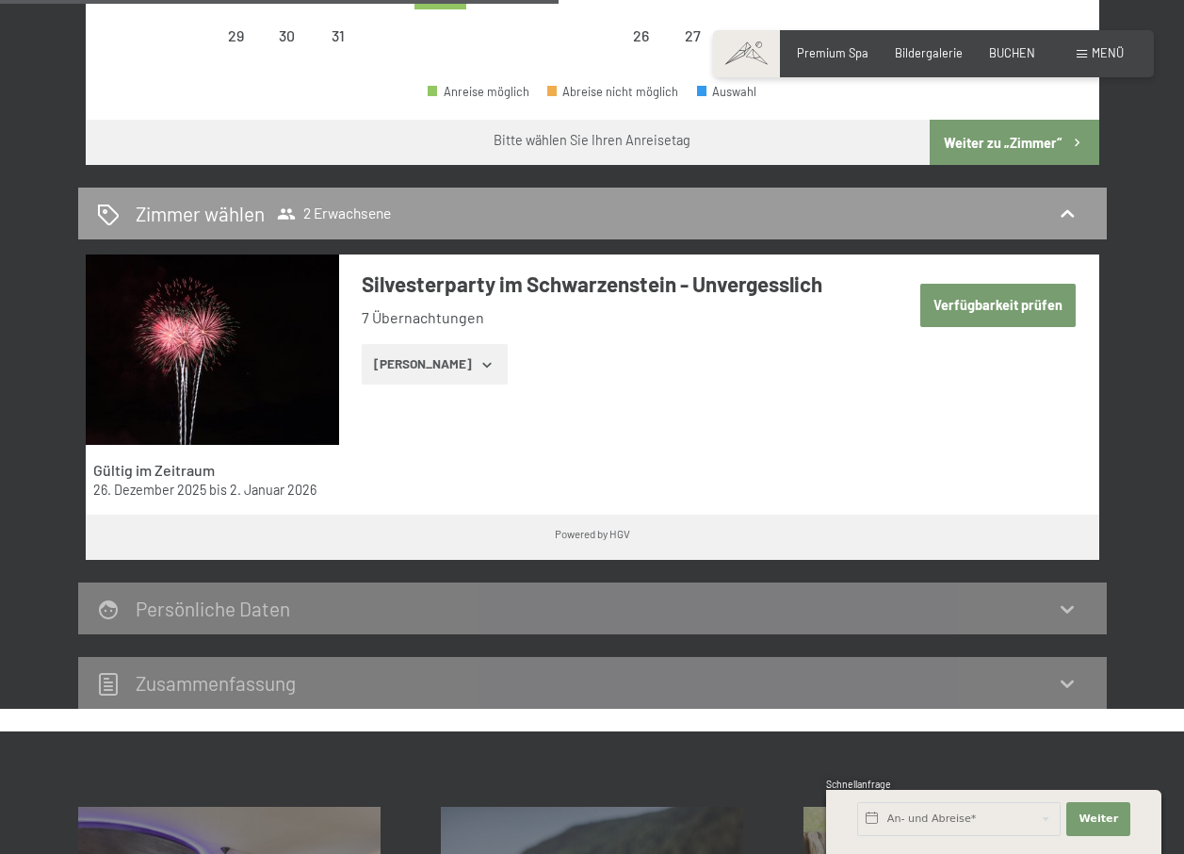
click at [968, 311] on button "Verfügbarkeit prüfen" at bounding box center [999, 305] width 156 height 43
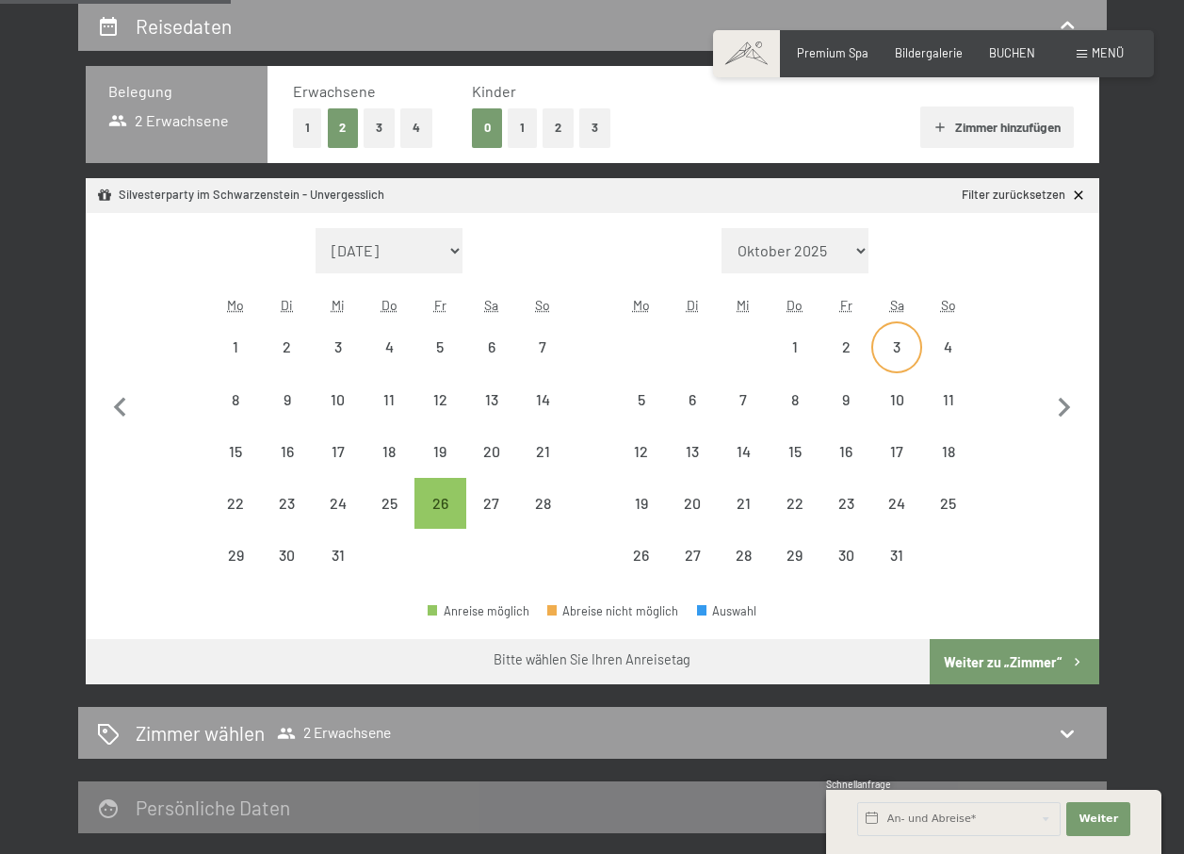
click at [894, 343] on div "3" at bounding box center [896, 362] width 47 height 47
select select "[DATE]"
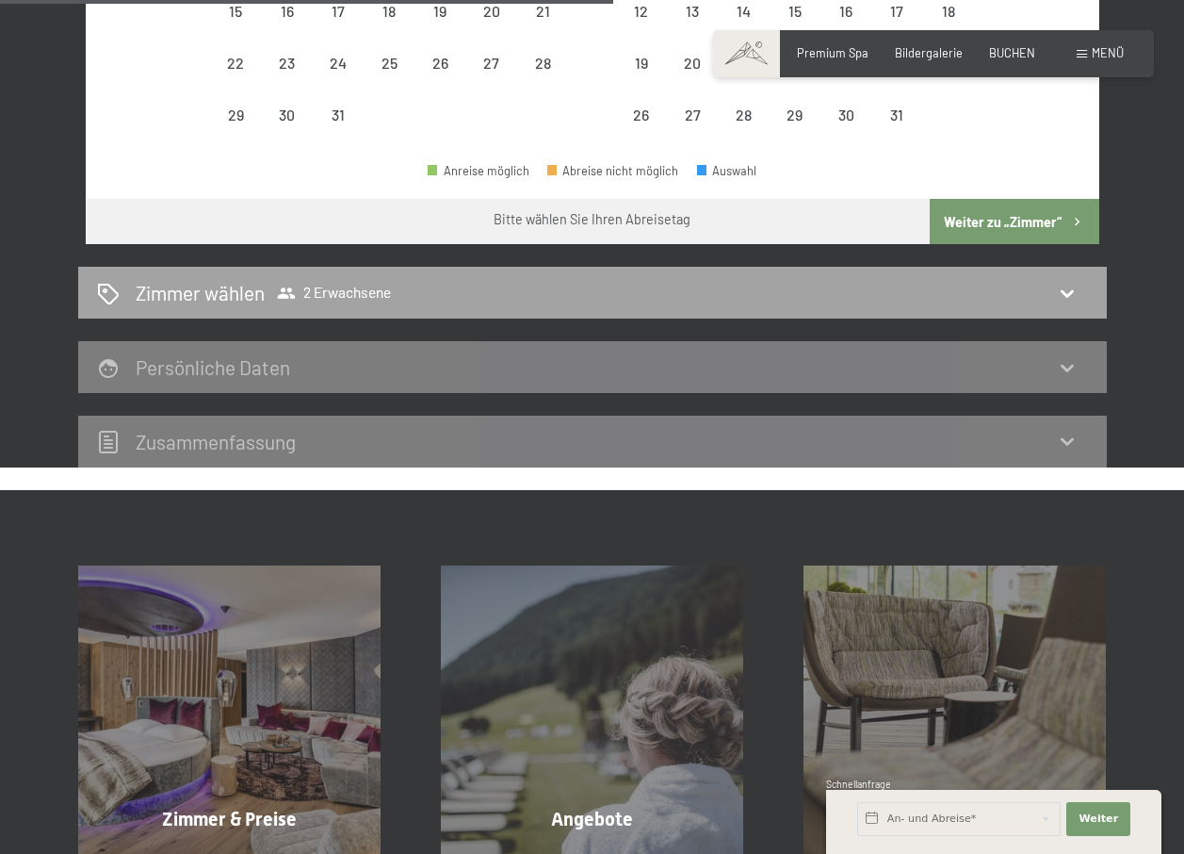
click at [292, 291] on icon at bounding box center [286, 293] width 19 height 19
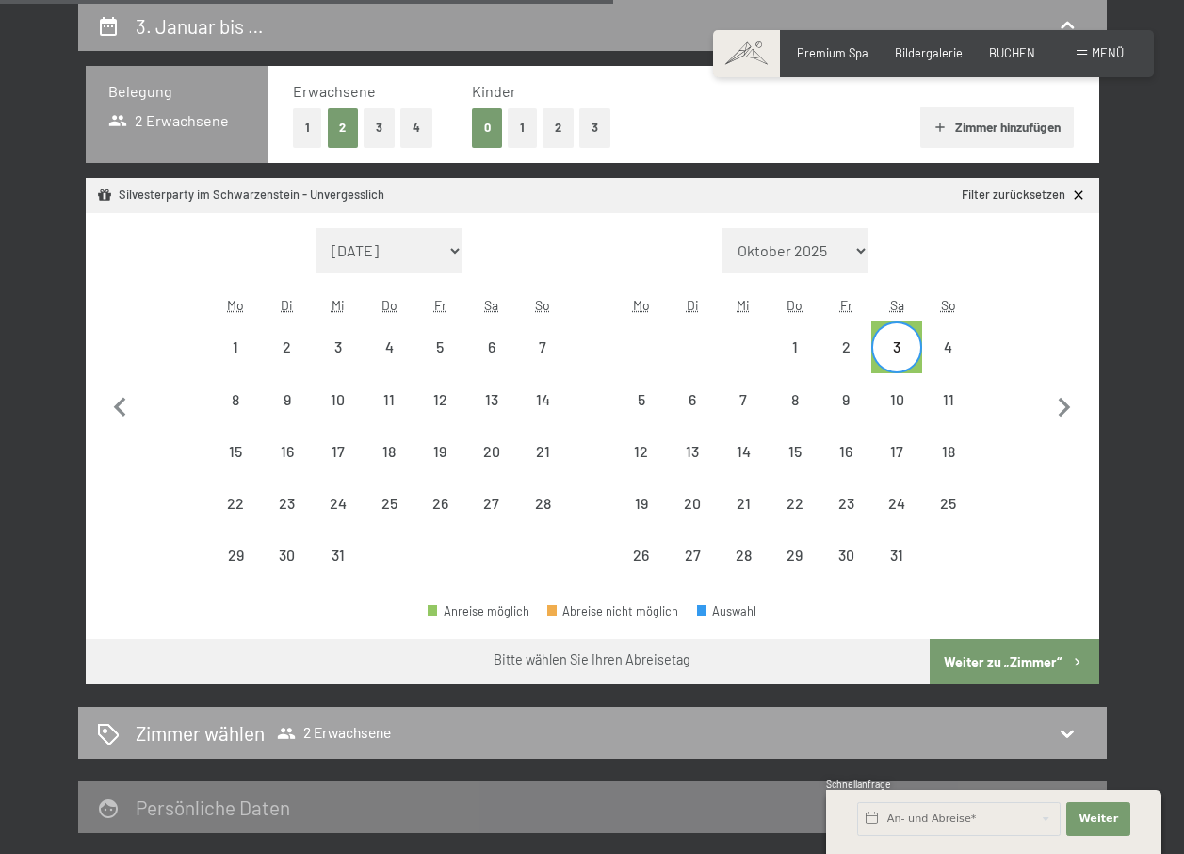
select select "[DATE]"
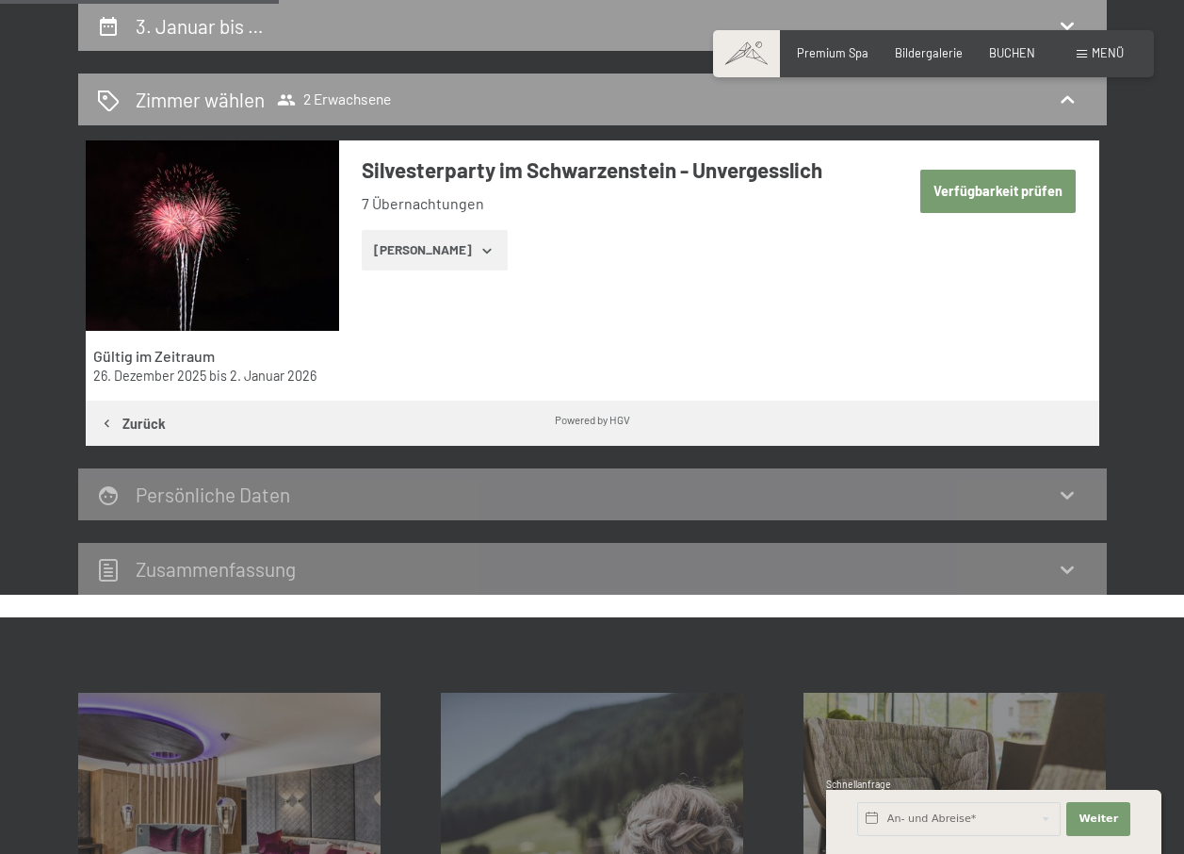
click at [389, 325] on div "Gültig im Zeitraum 26. Dezember 2025 bis 2. Januar 2026 Silvesterparty im Schwa…" at bounding box center [593, 270] width 1014 height 260
click at [413, 250] on button "[PERSON_NAME]" at bounding box center [435, 250] width 146 height 41
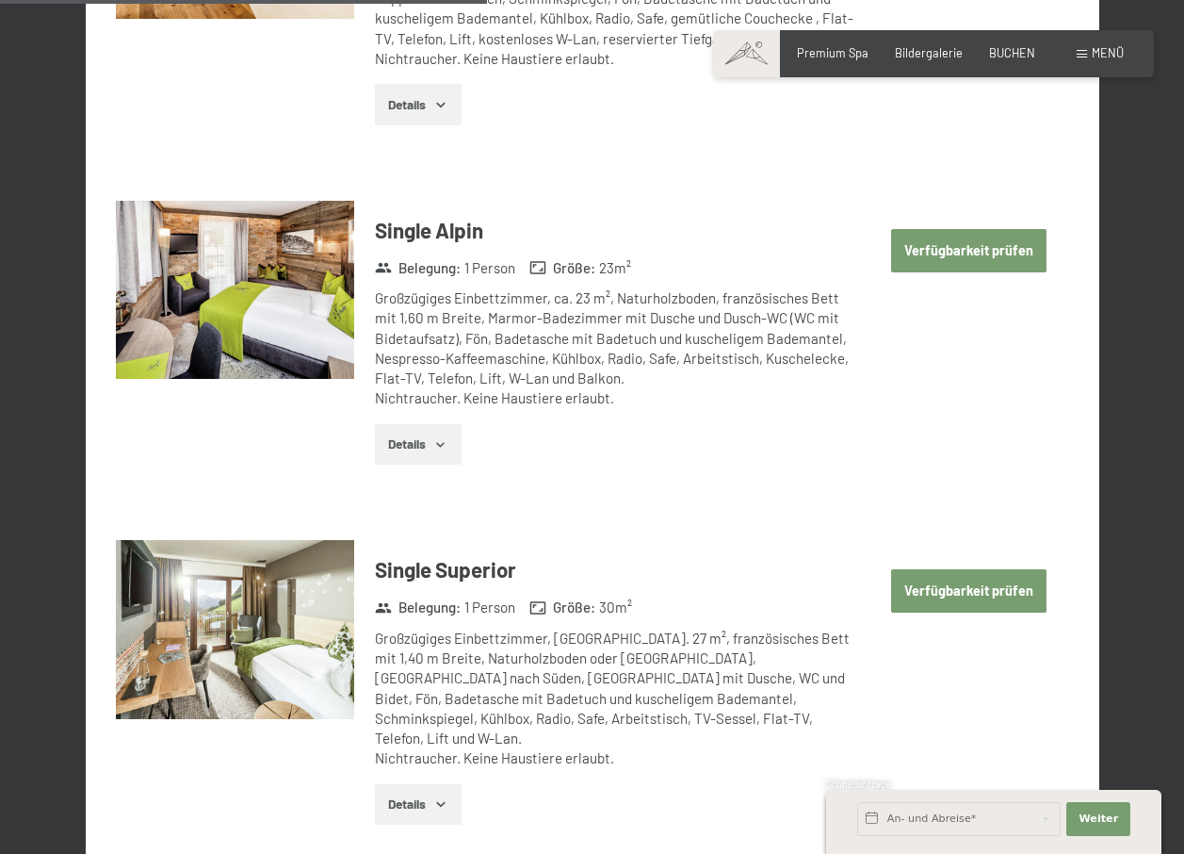
scroll to position [2998, 0]
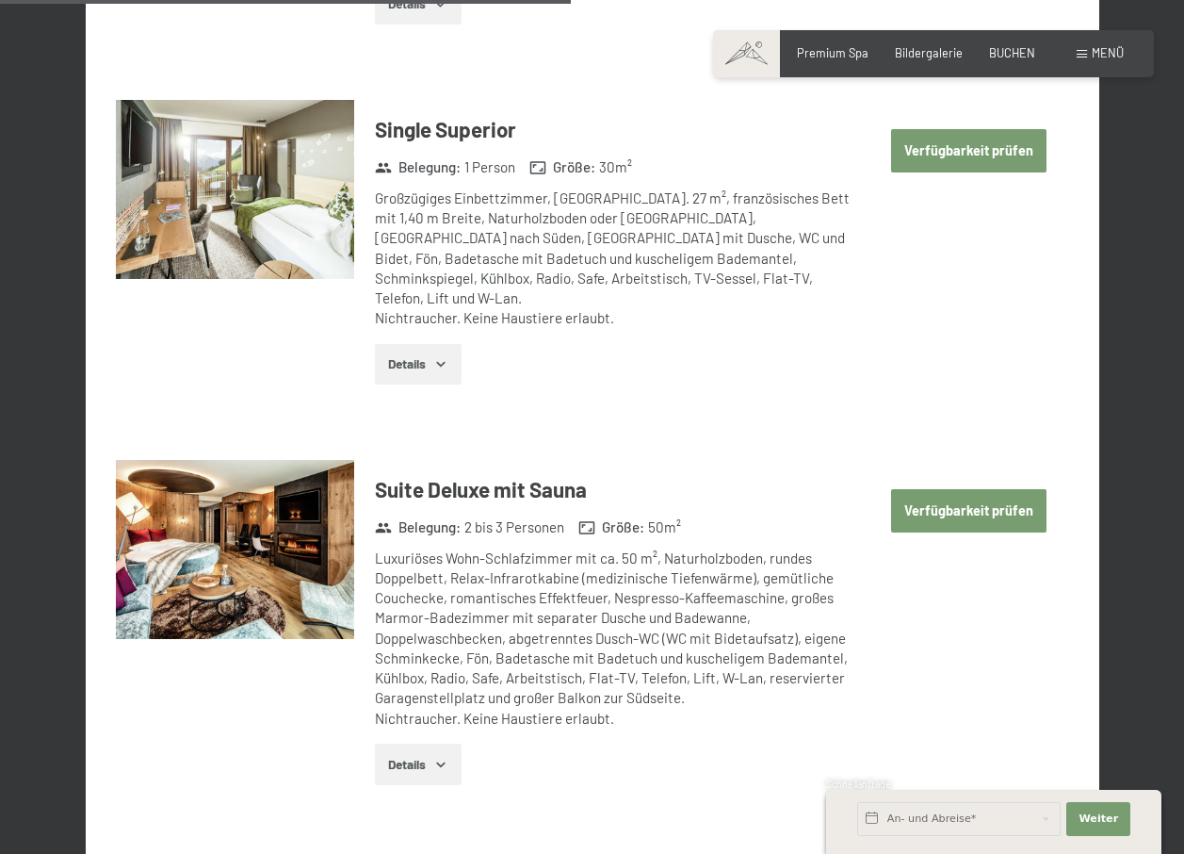
click at [948, 489] on button "Verfügbarkeit prüfen" at bounding box center [969, 510] width 156 height 43
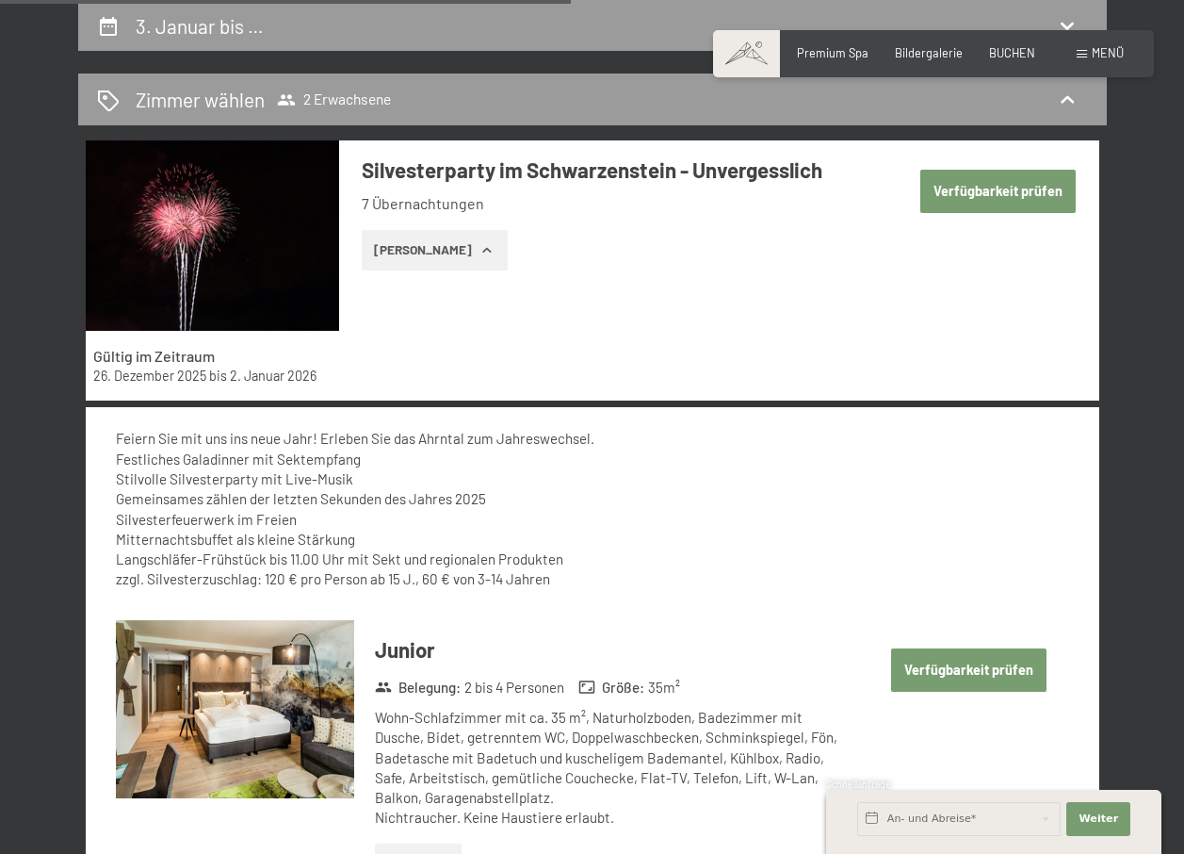
select select "[DATE]"
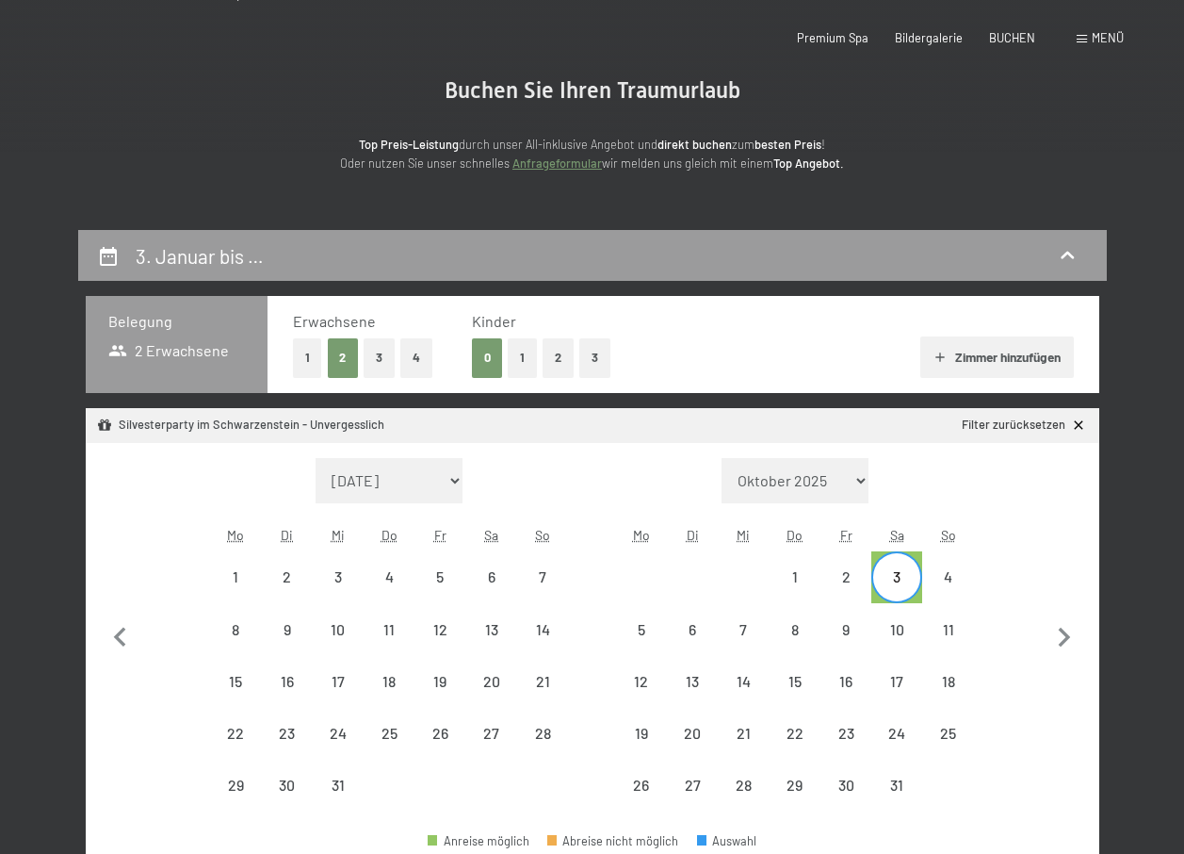
scroll to position [0, 0]
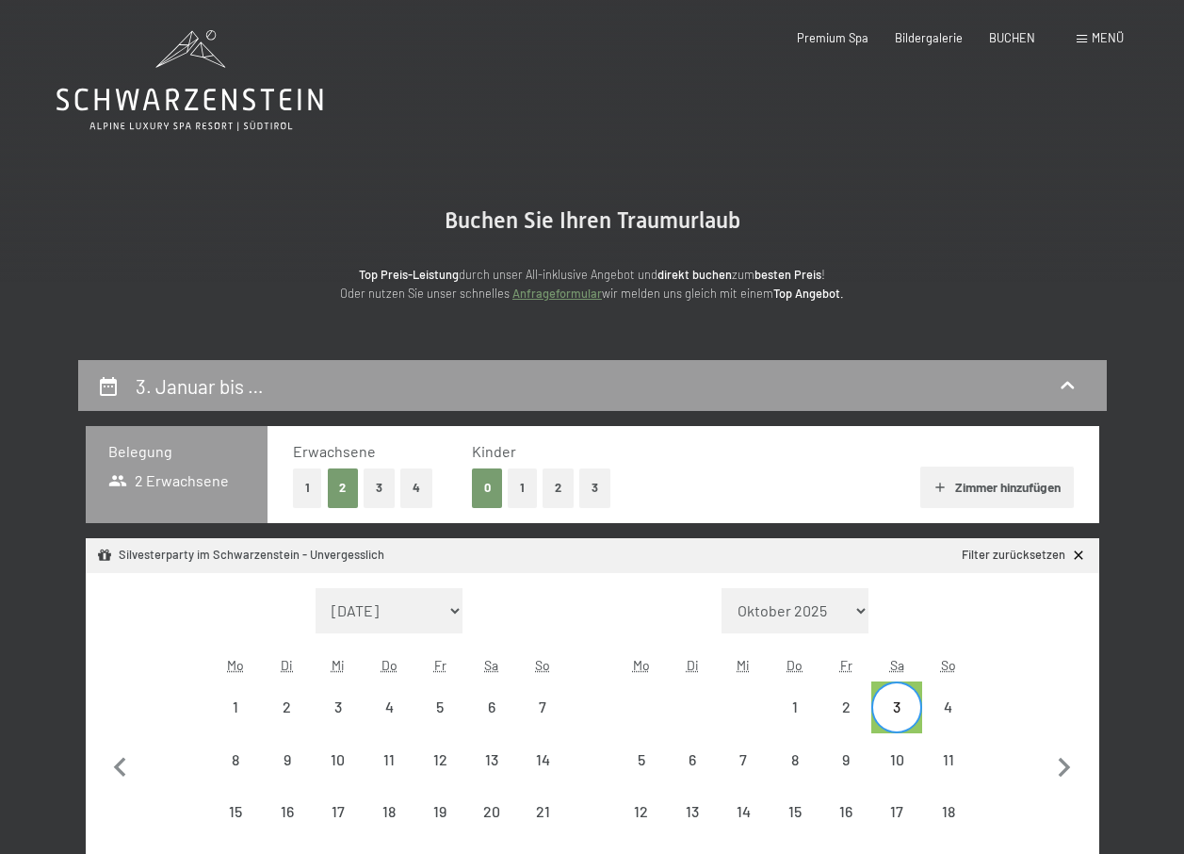
click at [1083, 555] on icon at bounding box center [1079, 555] width 16 height 16
select select "[DATE]"
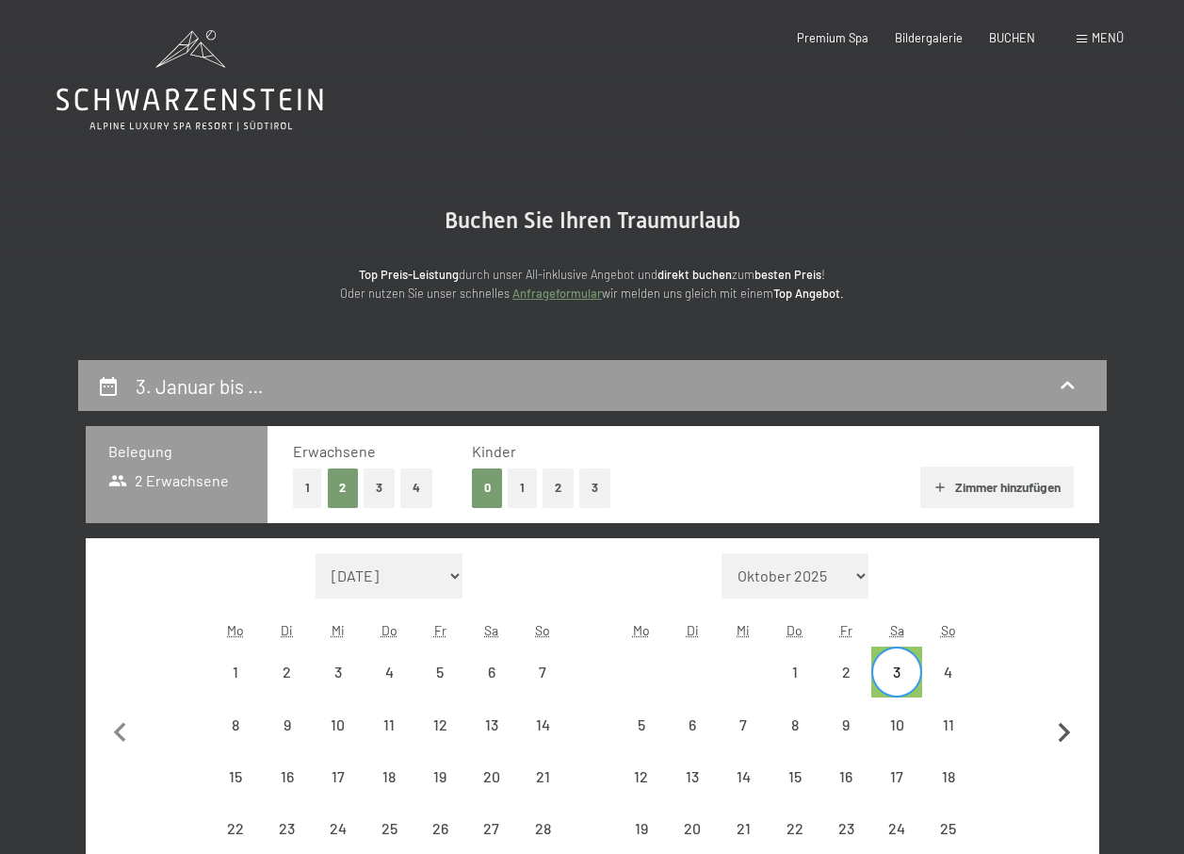
scroll to position [440, 0]
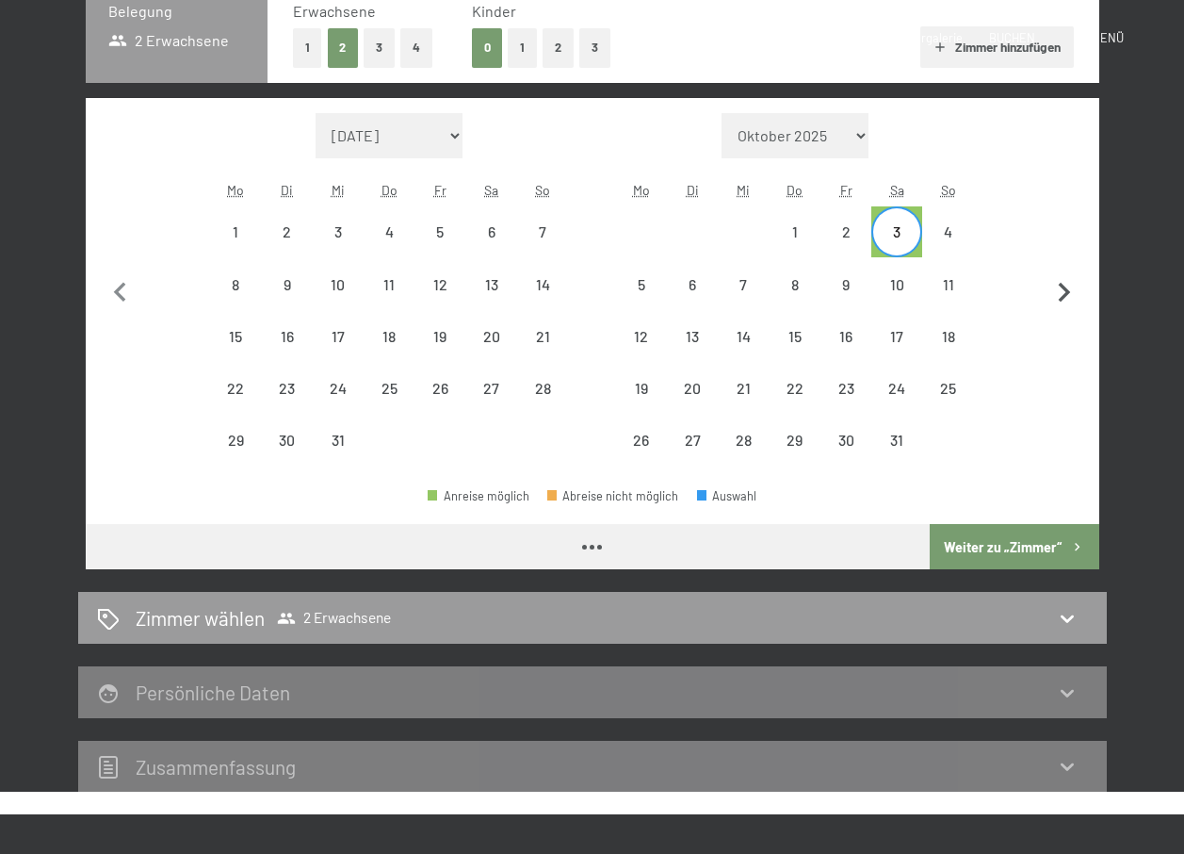
select select "[DATE]"
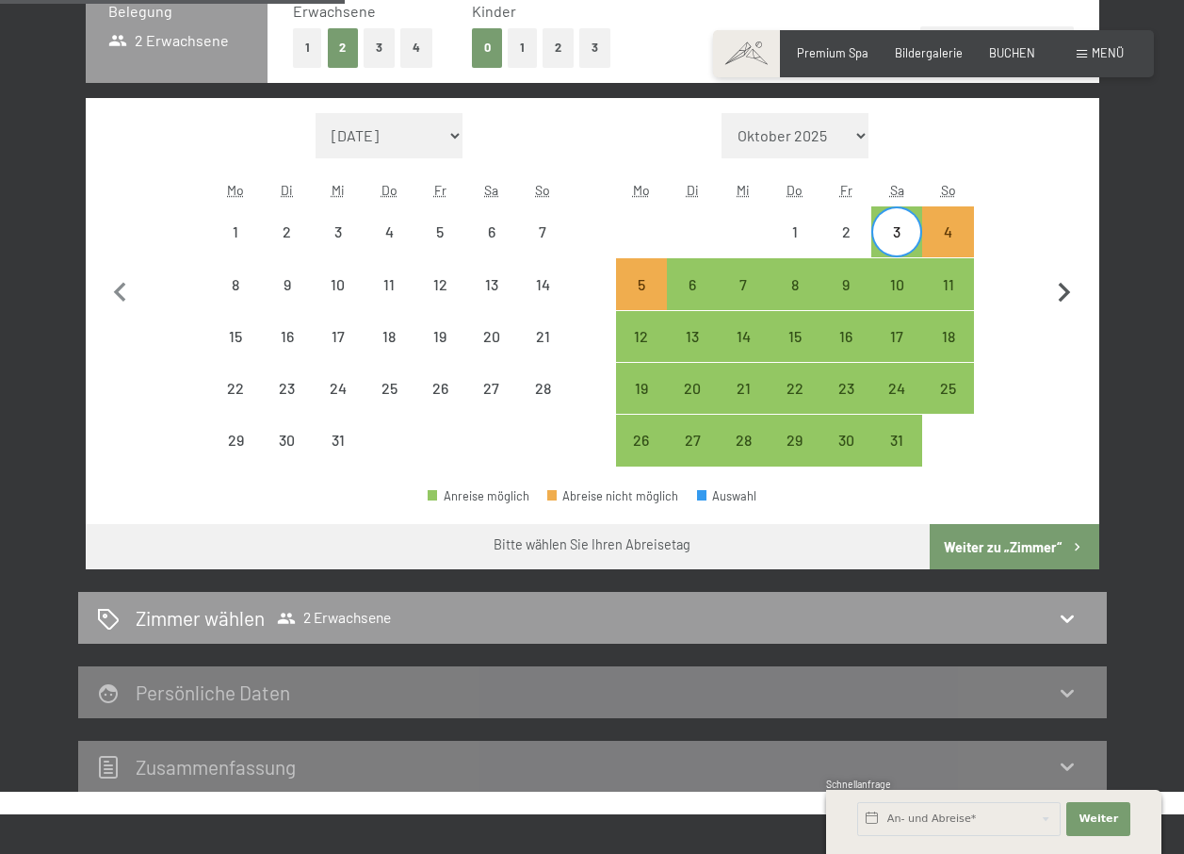
select select "[DATE]"
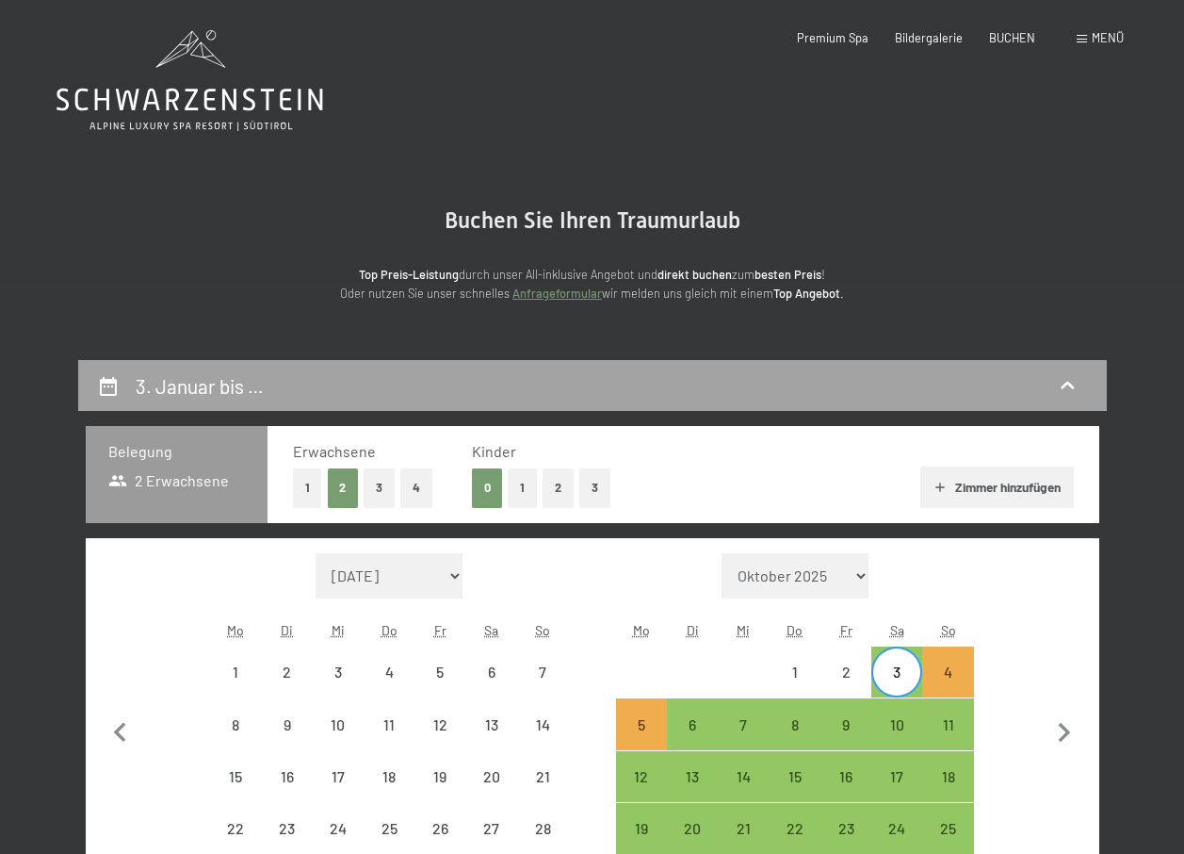
click at [138, 385] on h2 "3. Januar bis …" at bounding box center [200, 386] width 128 height 24
select select "[DATE]"
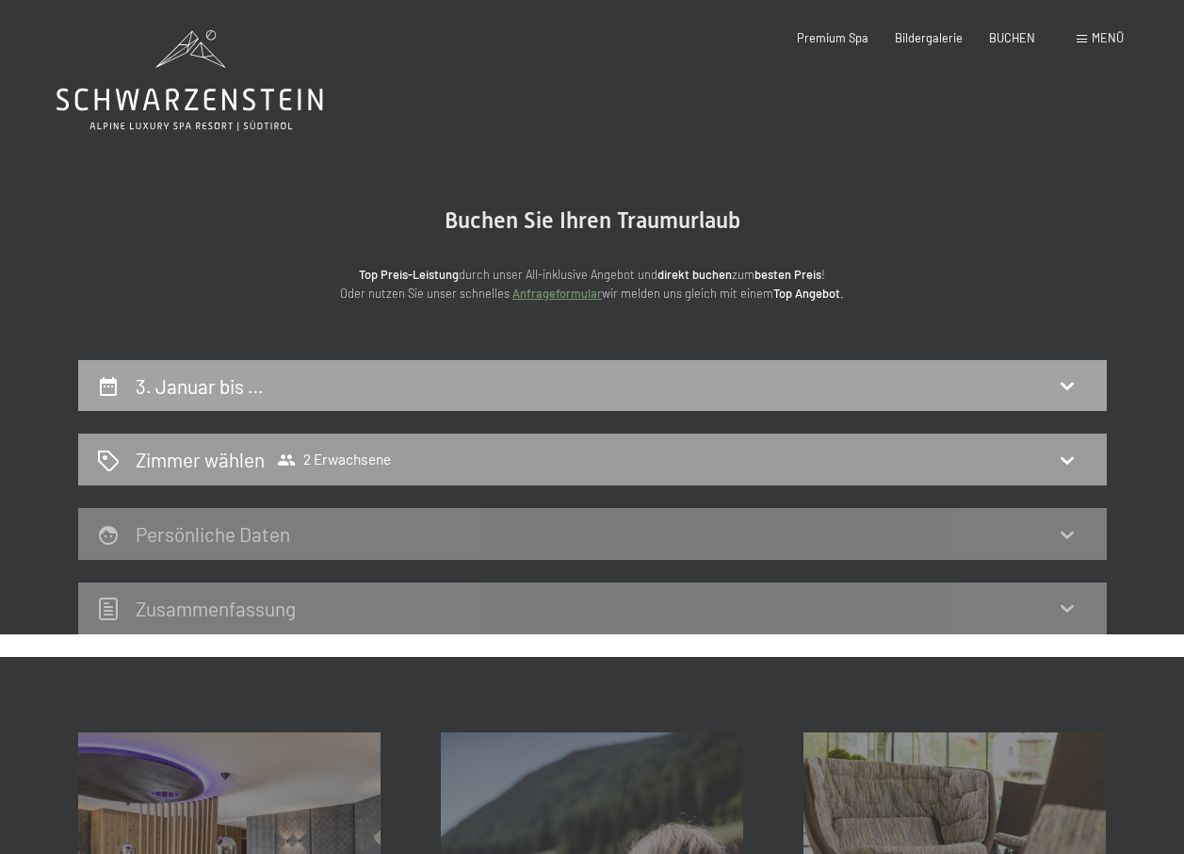
click at [138, 385] on h2 "3. Januar bis …" at bounding box center [200, 386] width 128 height 24
select select "[DATE]"
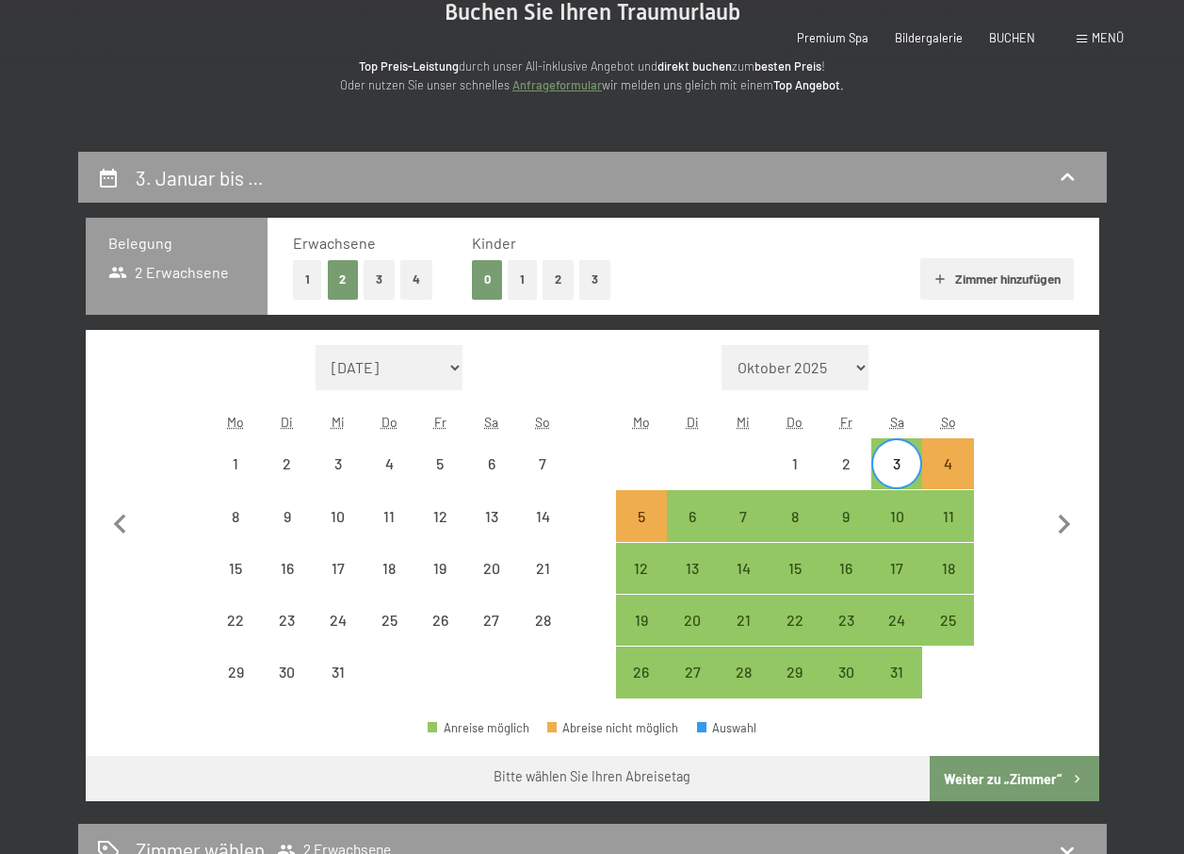
scroll to position [440, 0]
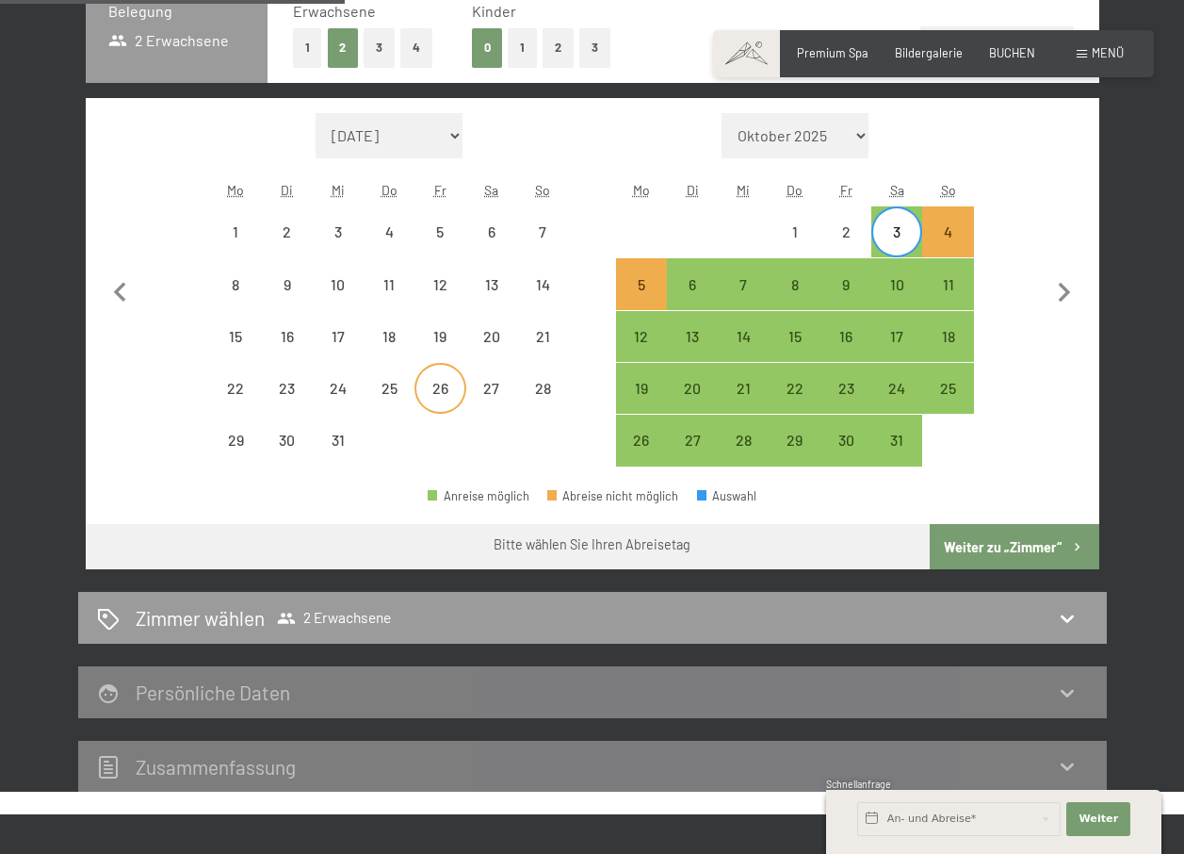
click at [430, 389] on div "26" at bounding box center [439, 404] width 47 height 47
select select "[DATE]"
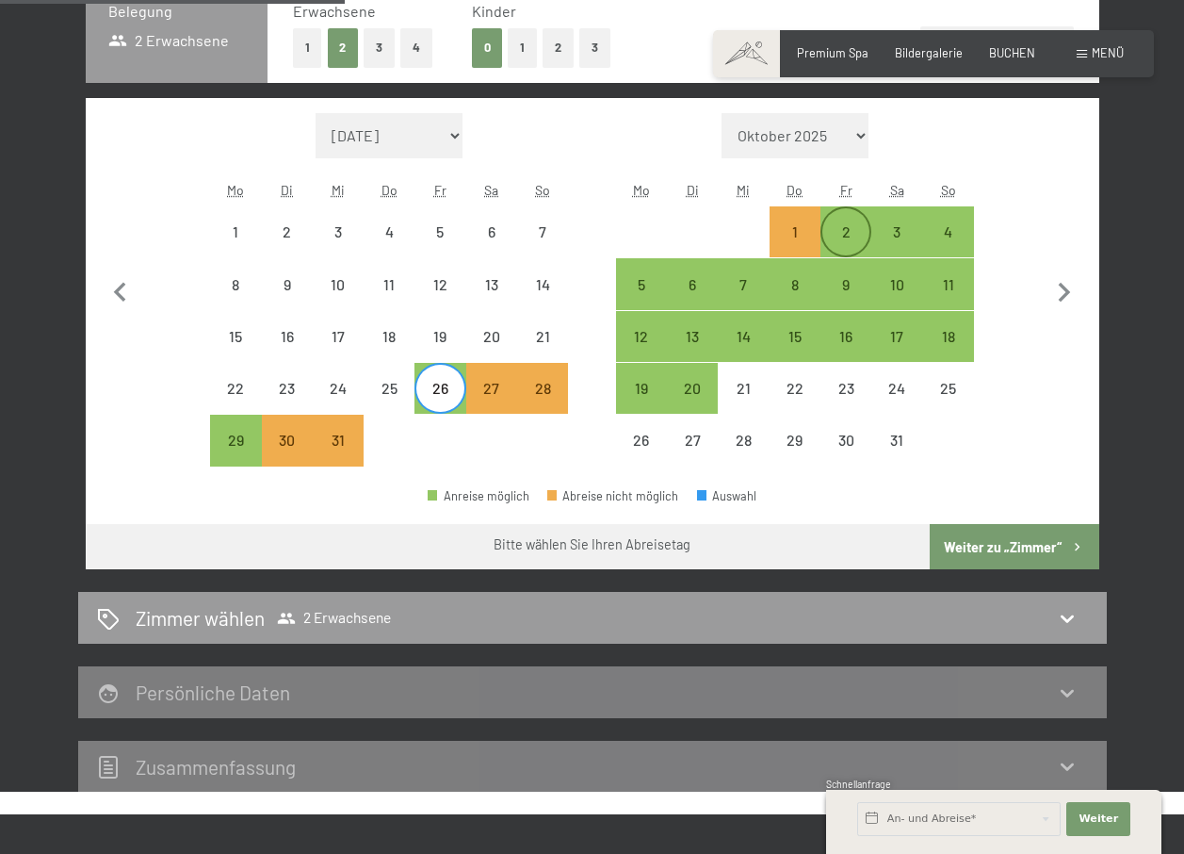
click at [848, 224] on div "2" at bounding box center [846, 247] width 47 height 47
select select "[DATE]"
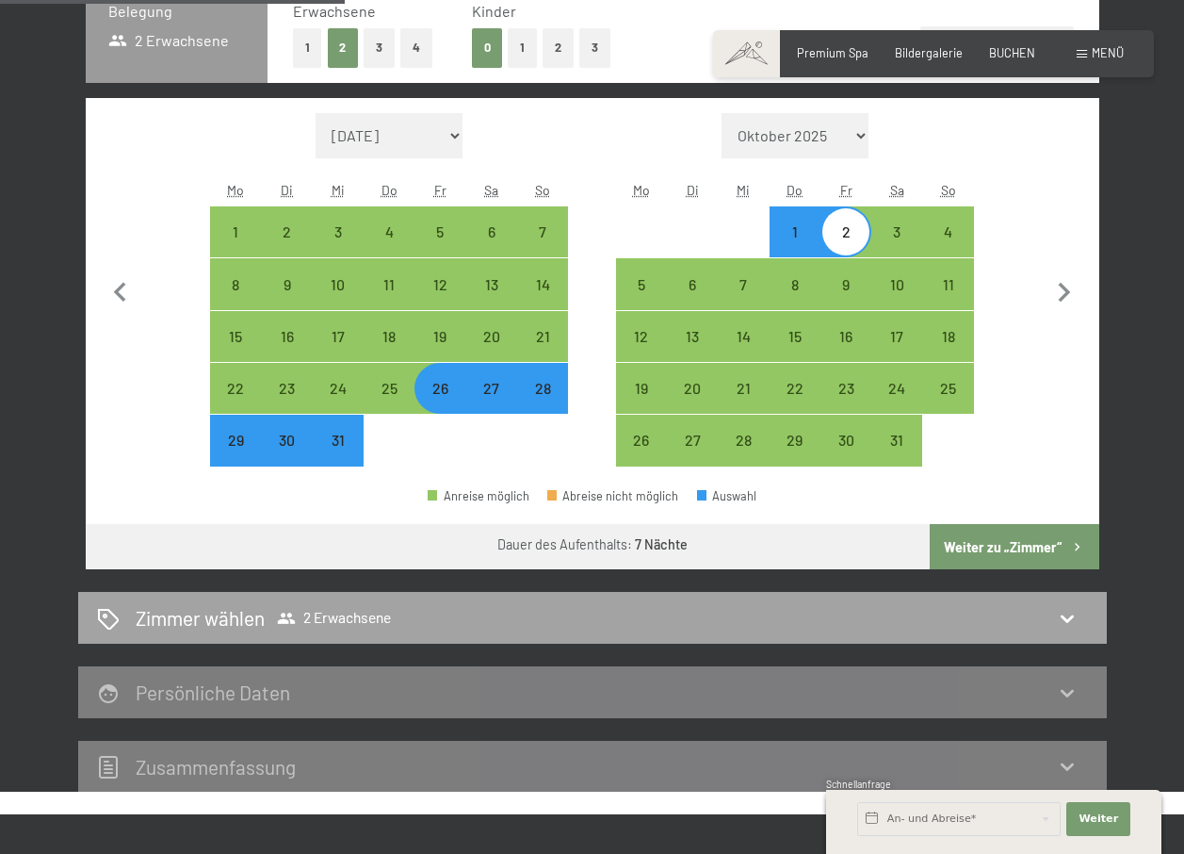
click at [329, 613] on span "2 Erwachsene" at bounding box center [334, 618] width 114 height 19
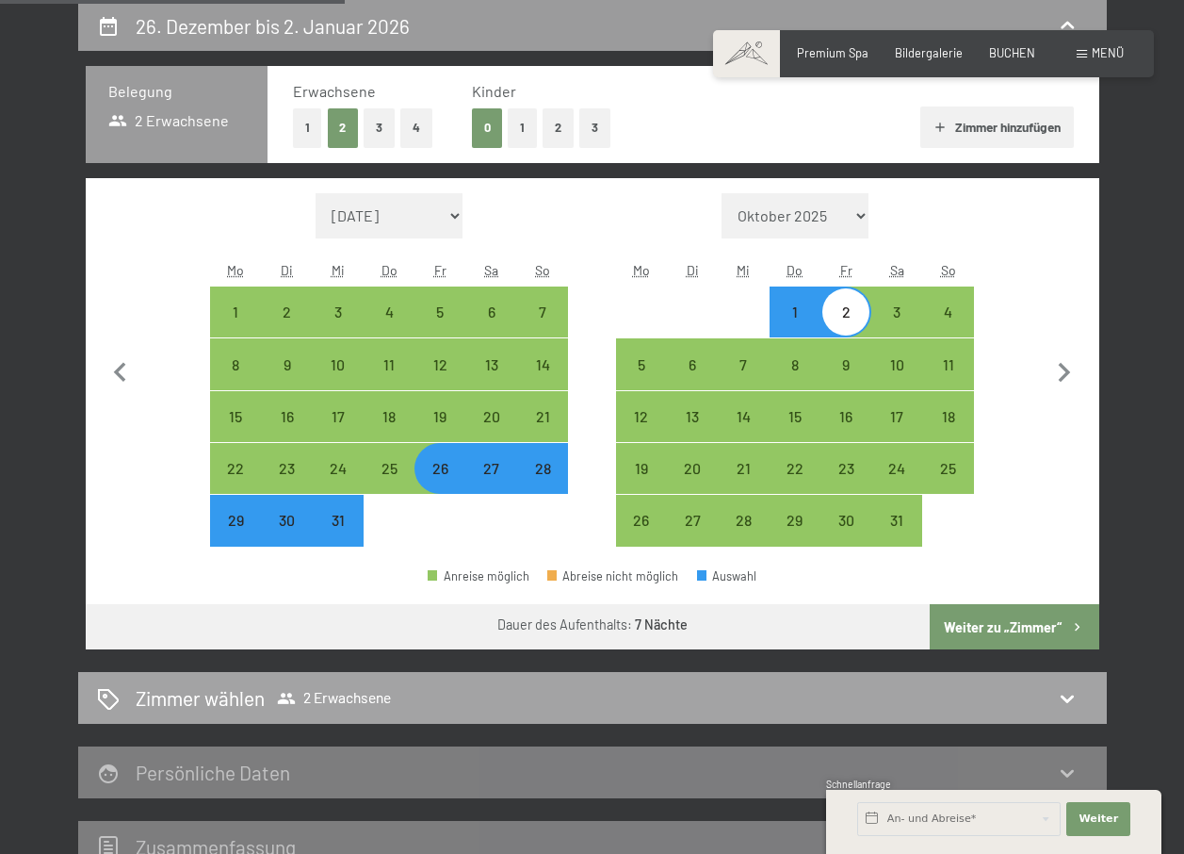
select select "[DATE]"
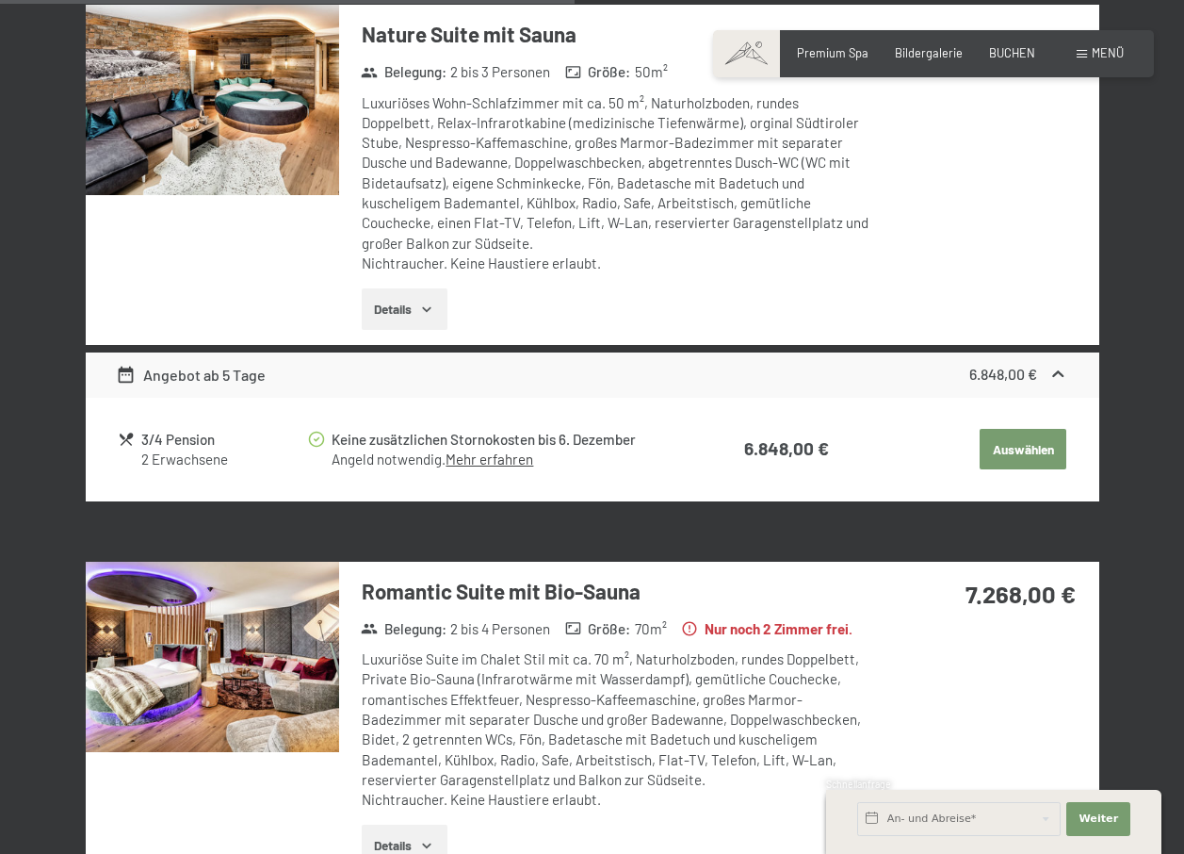
scroll to position [1679, 0]
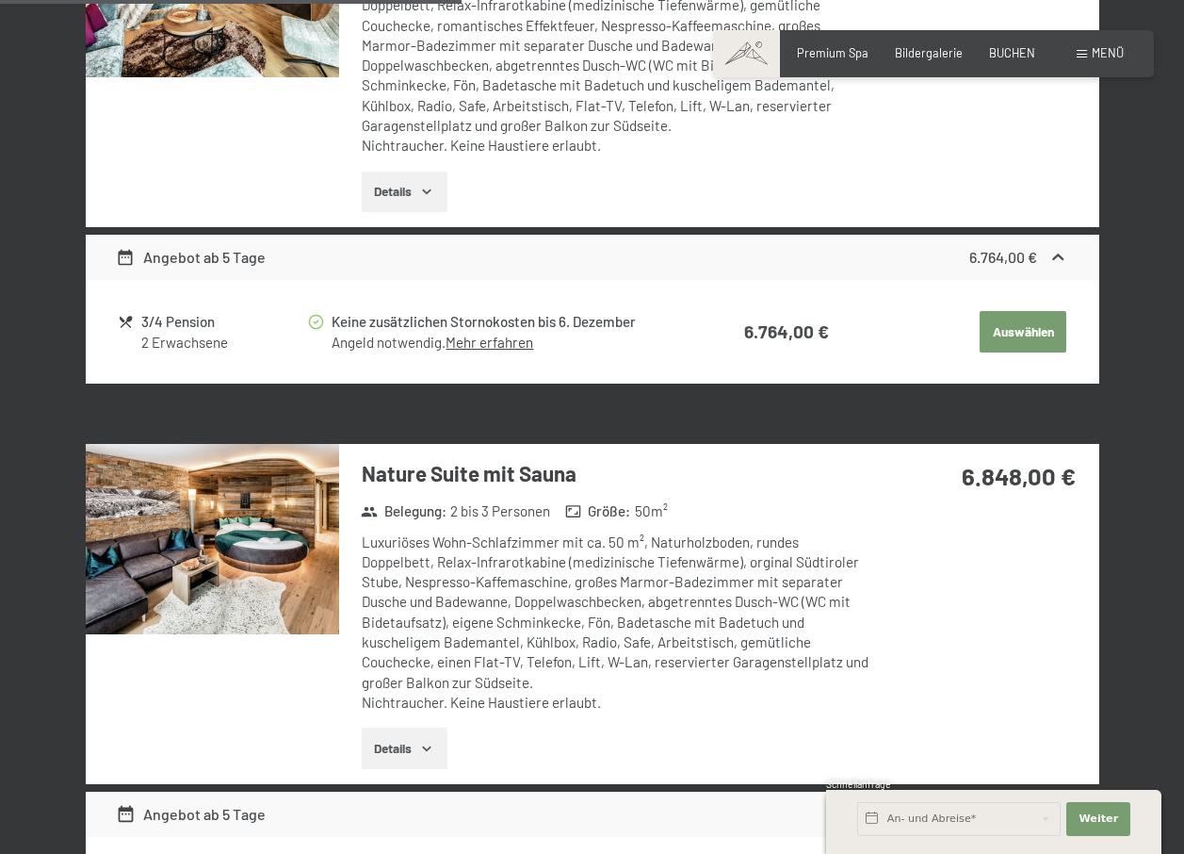
click at [216, 586] on img at bounding box center [212, 539] width 253 height 190
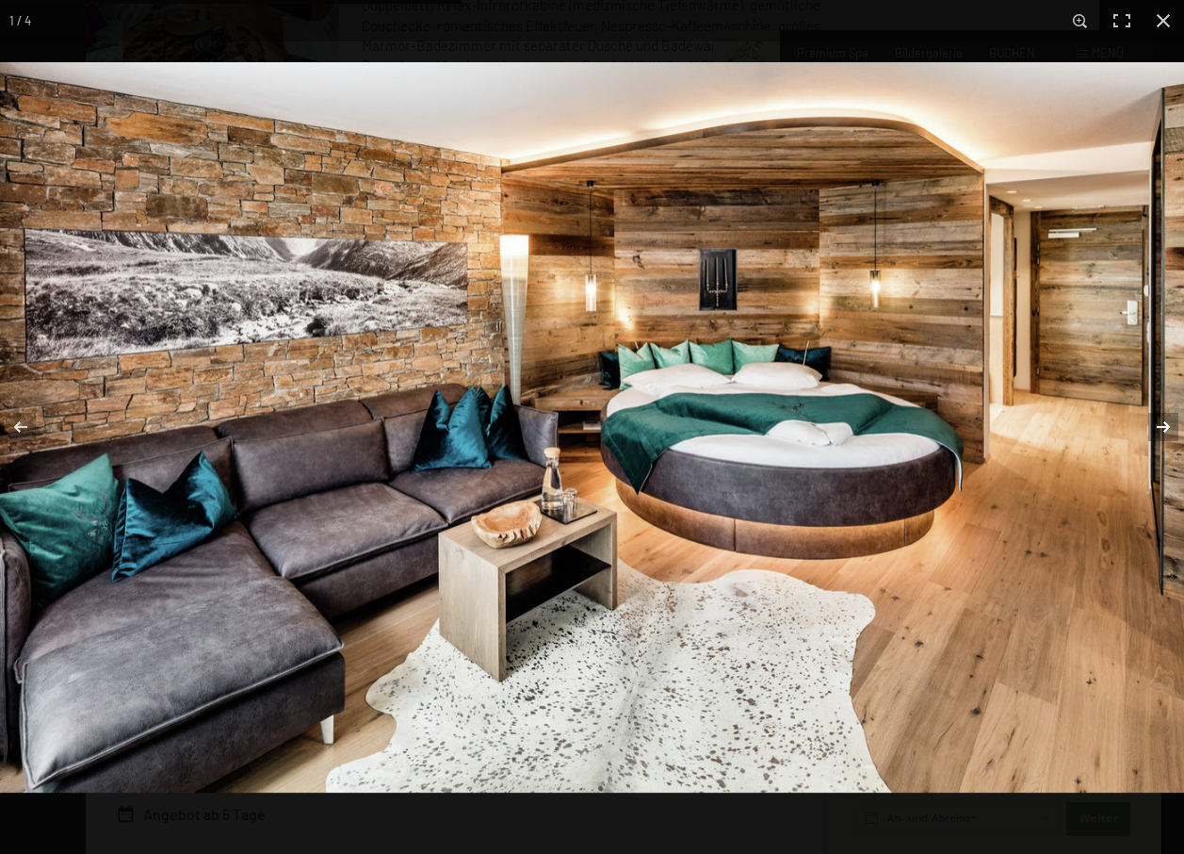
click at [1160, 424] on button "button" at bounding box center [1151, 427] width 66 height 94
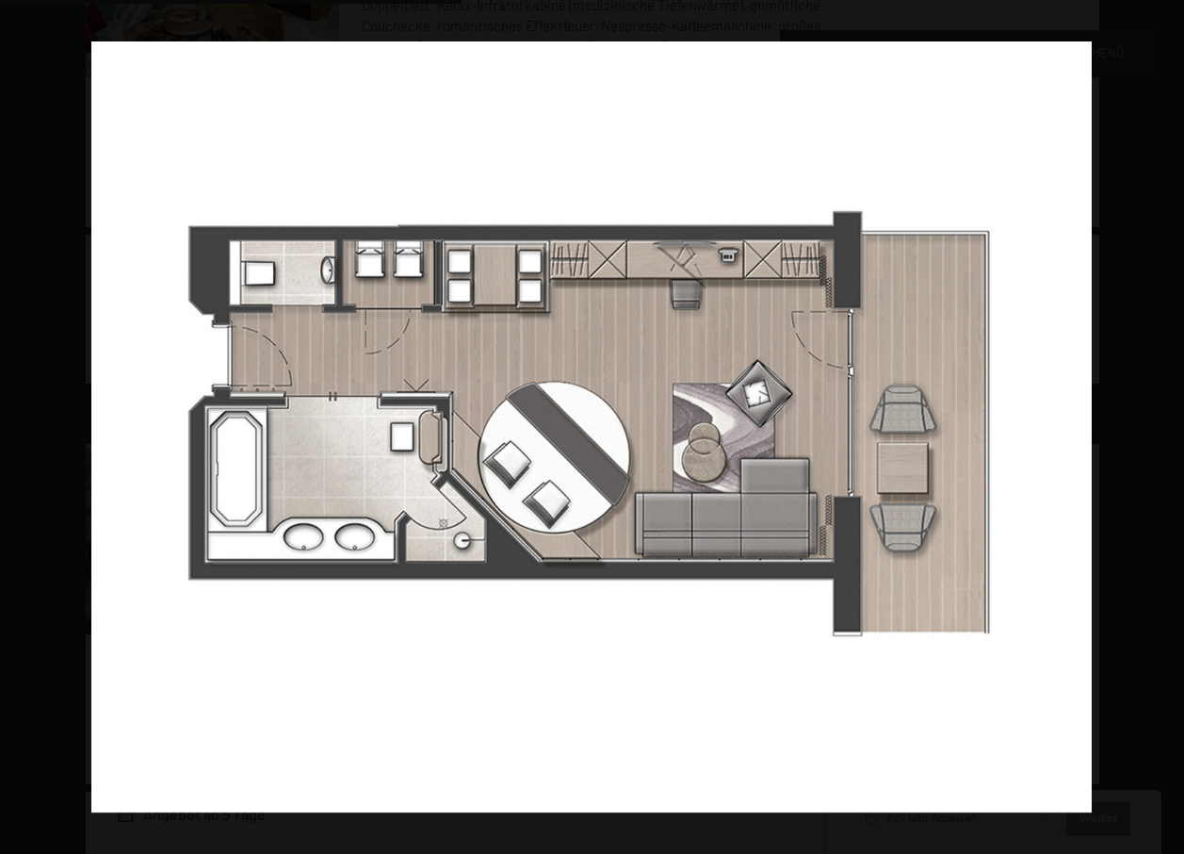
click at [1160, 424] on button "button" at bounding box center [1151, 427] width 66 height 94
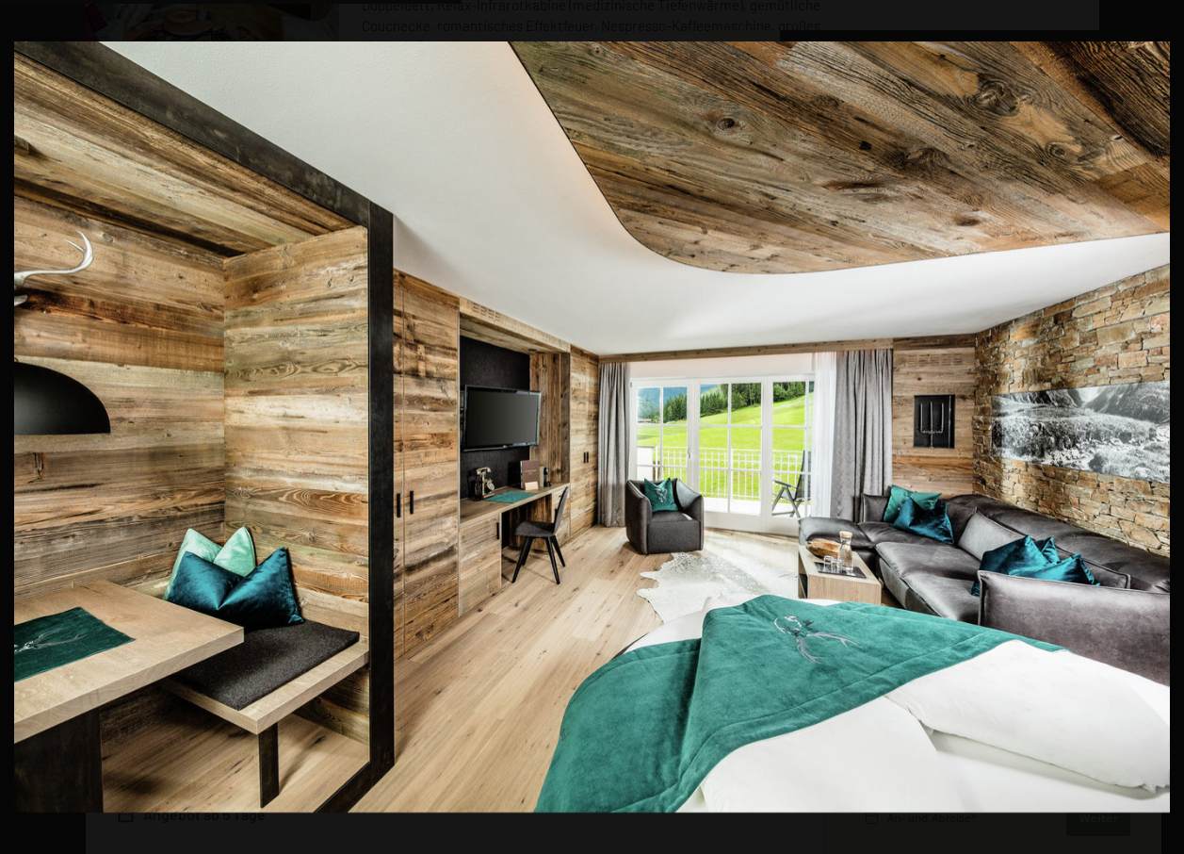
click at [1160, 424] on button "button" at bounding box center [1151, 427] width 66 height 94
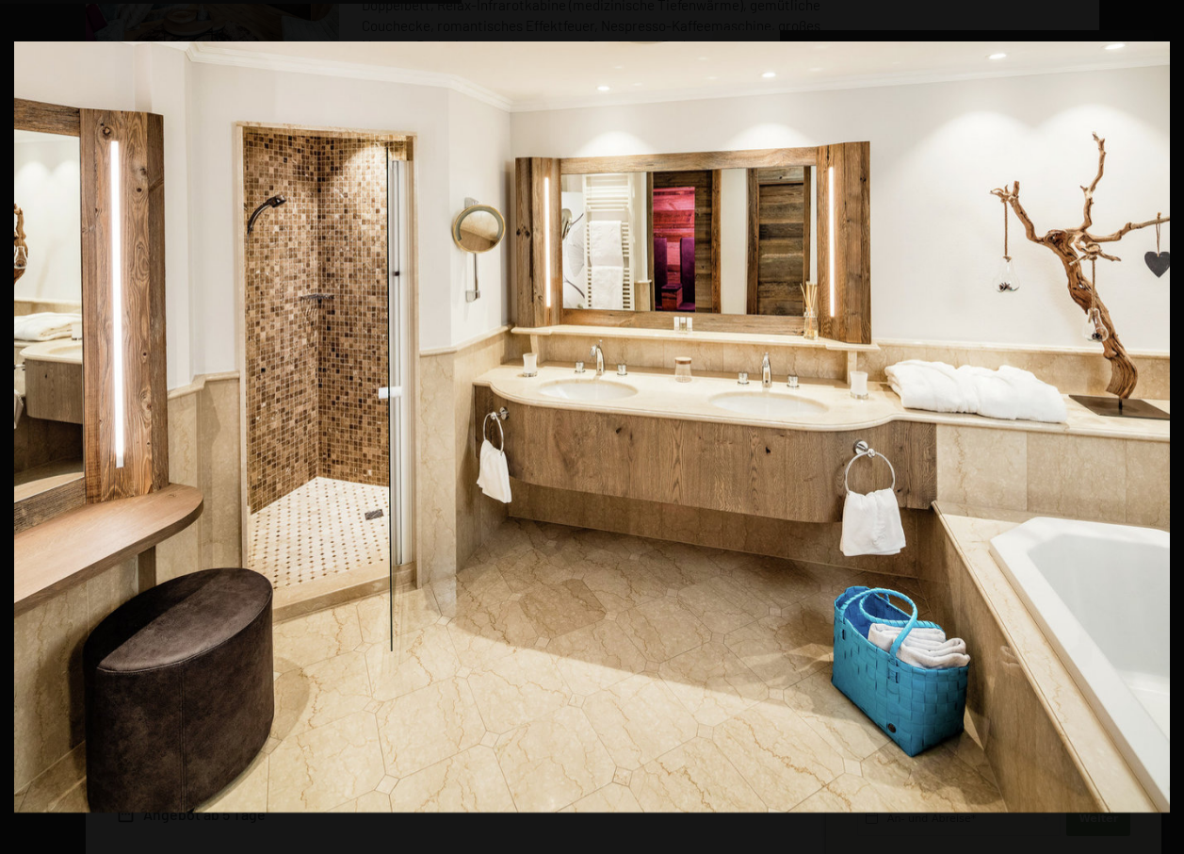
click at [1160, 424] on button "button" at bounding box center [1151, 427] width 66 height 94
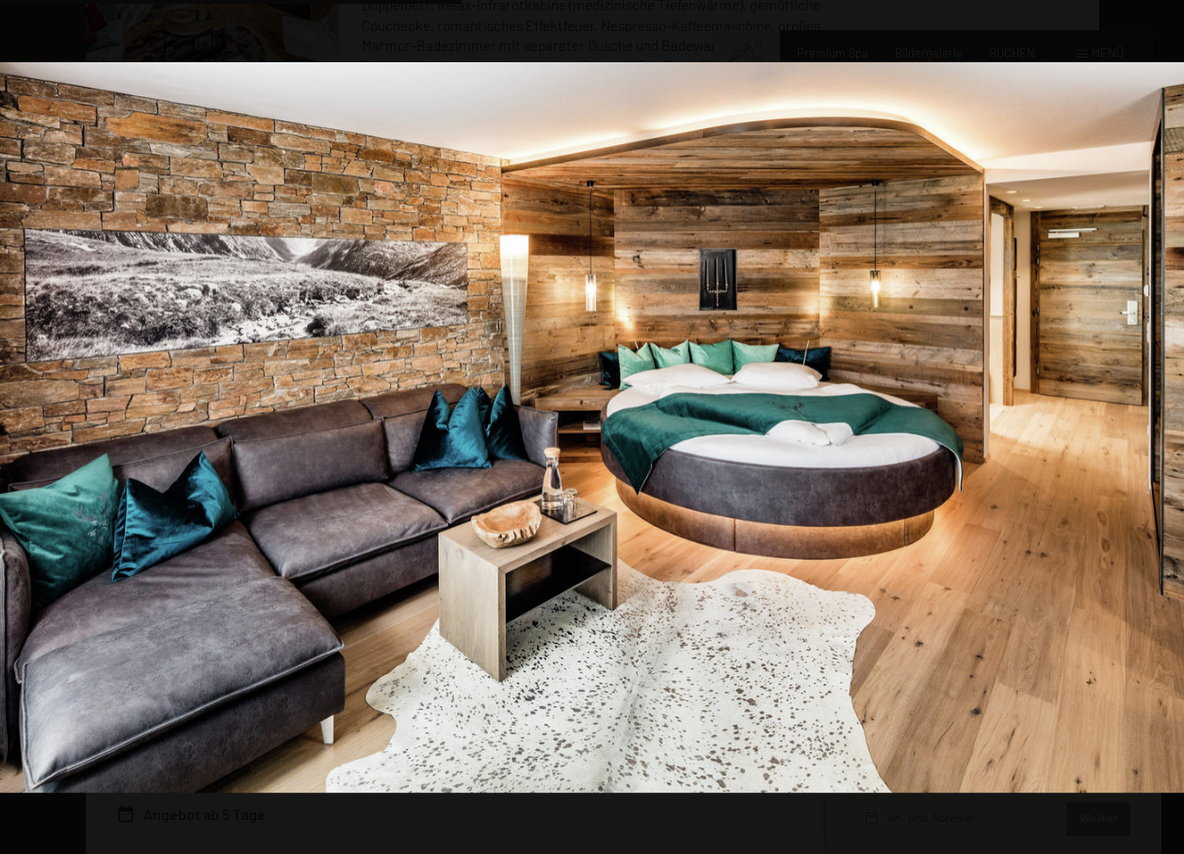
click at [1160, 424] on button "button" at bounding box center [1151, 427] width 66 height 94
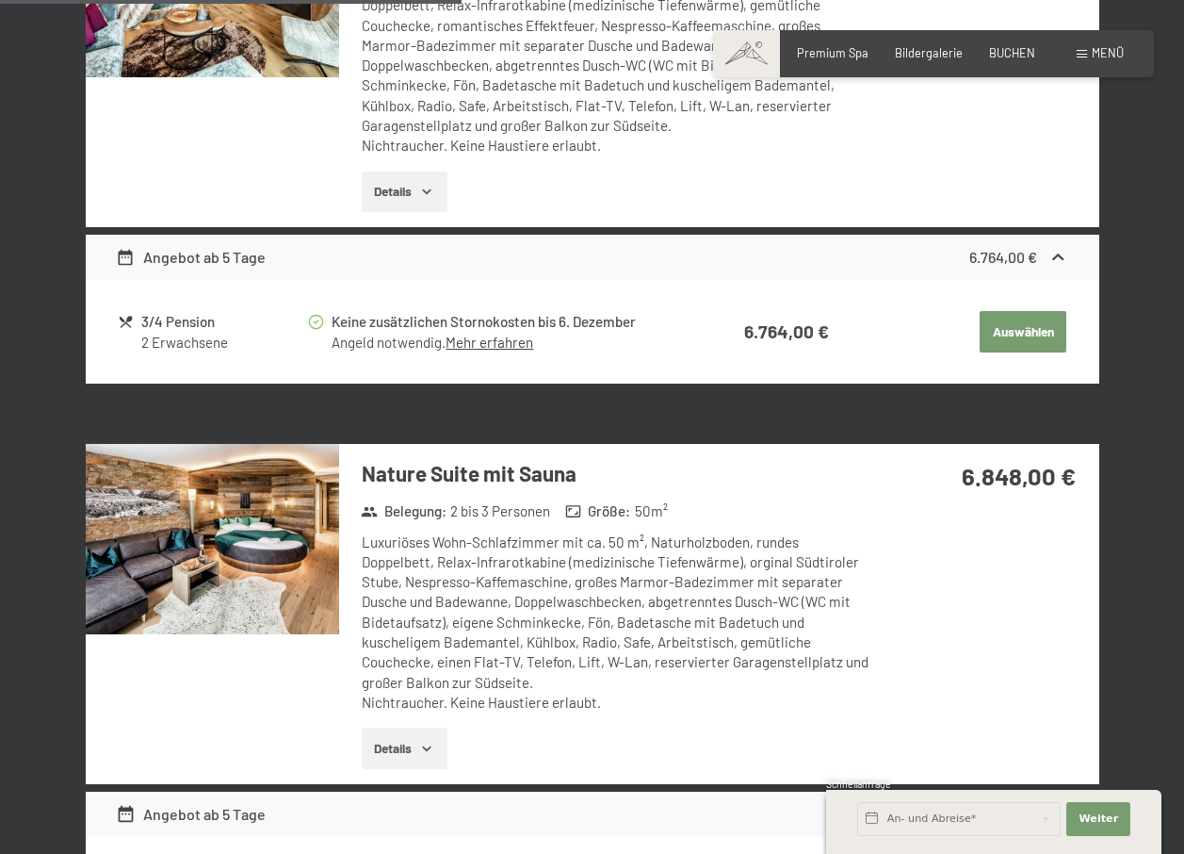
click at [0, 0] on button "button" at bounding box center [0, 0] width 0 height 0
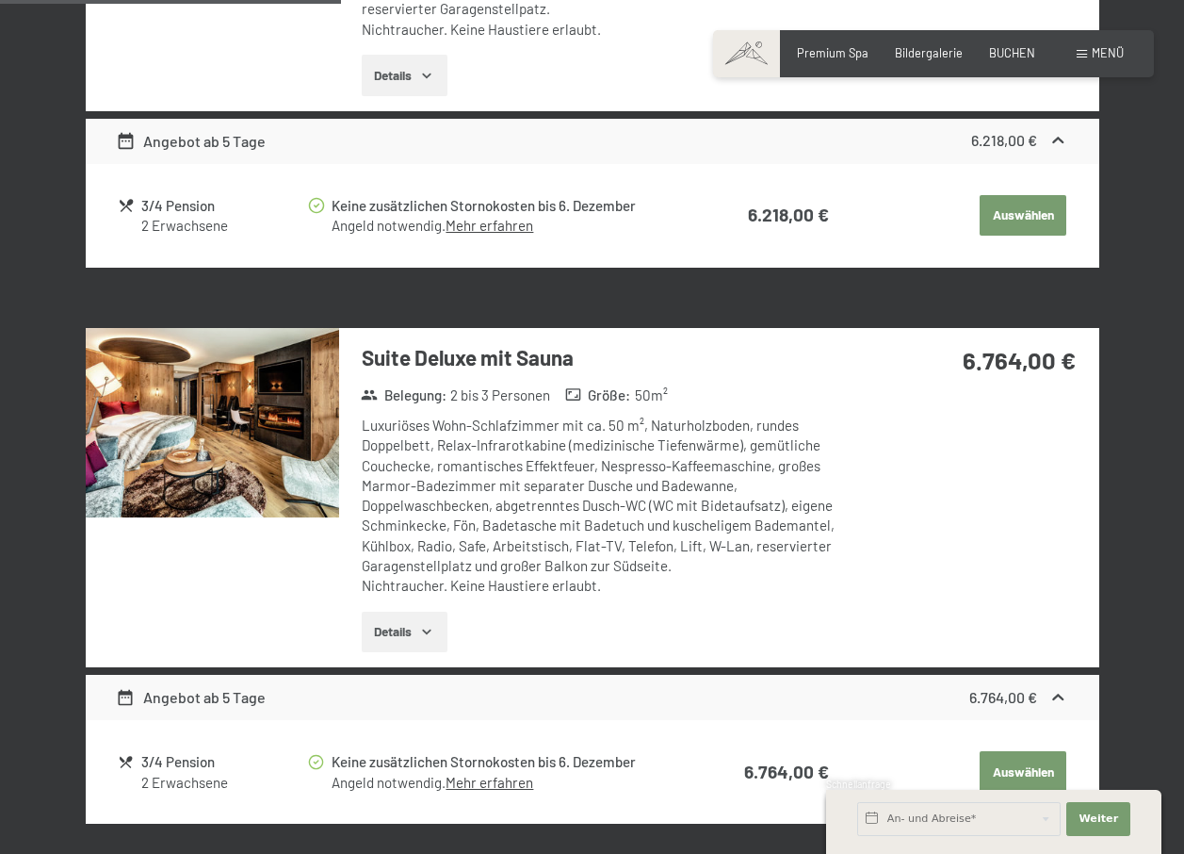
click at [184, 492] on img at bounding box center [212, 423] width 253 height 190
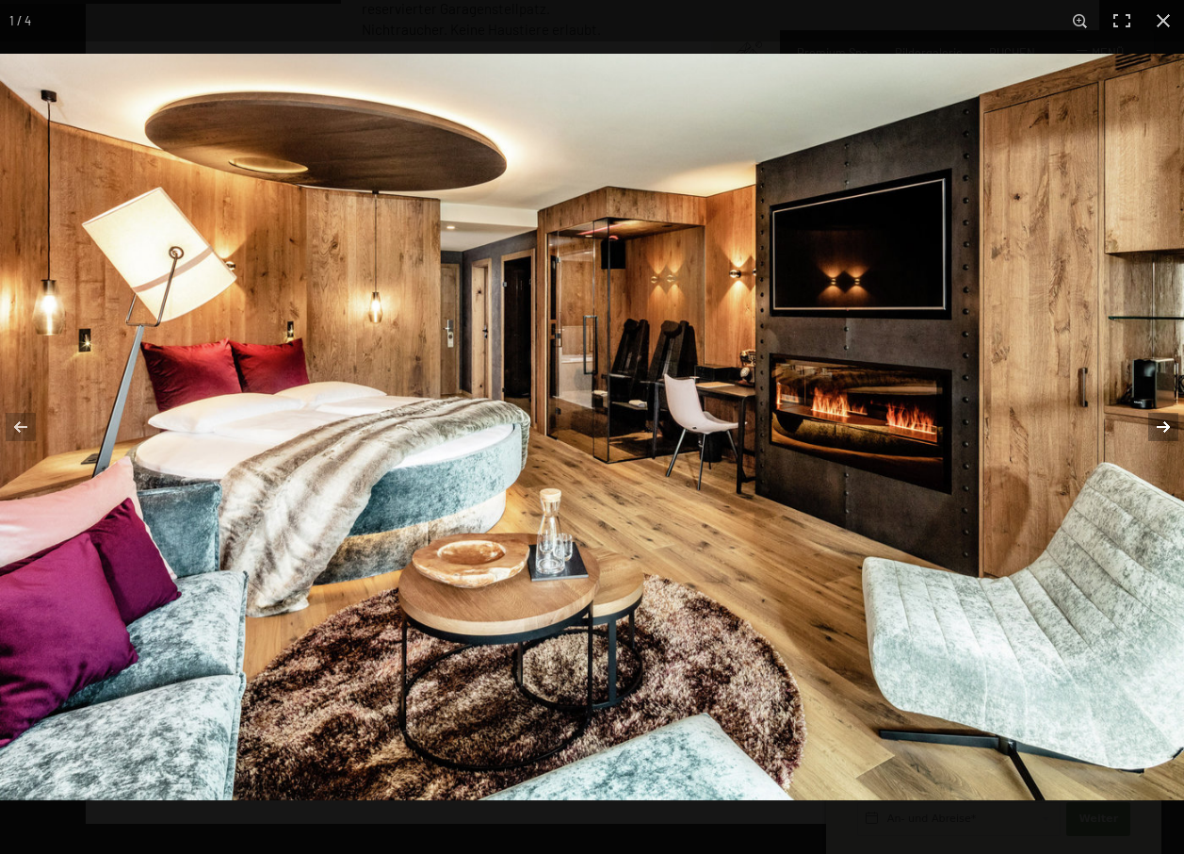
click at [1161, 423] on button "button" at bounding box center [1151, 427] width 66 height 94
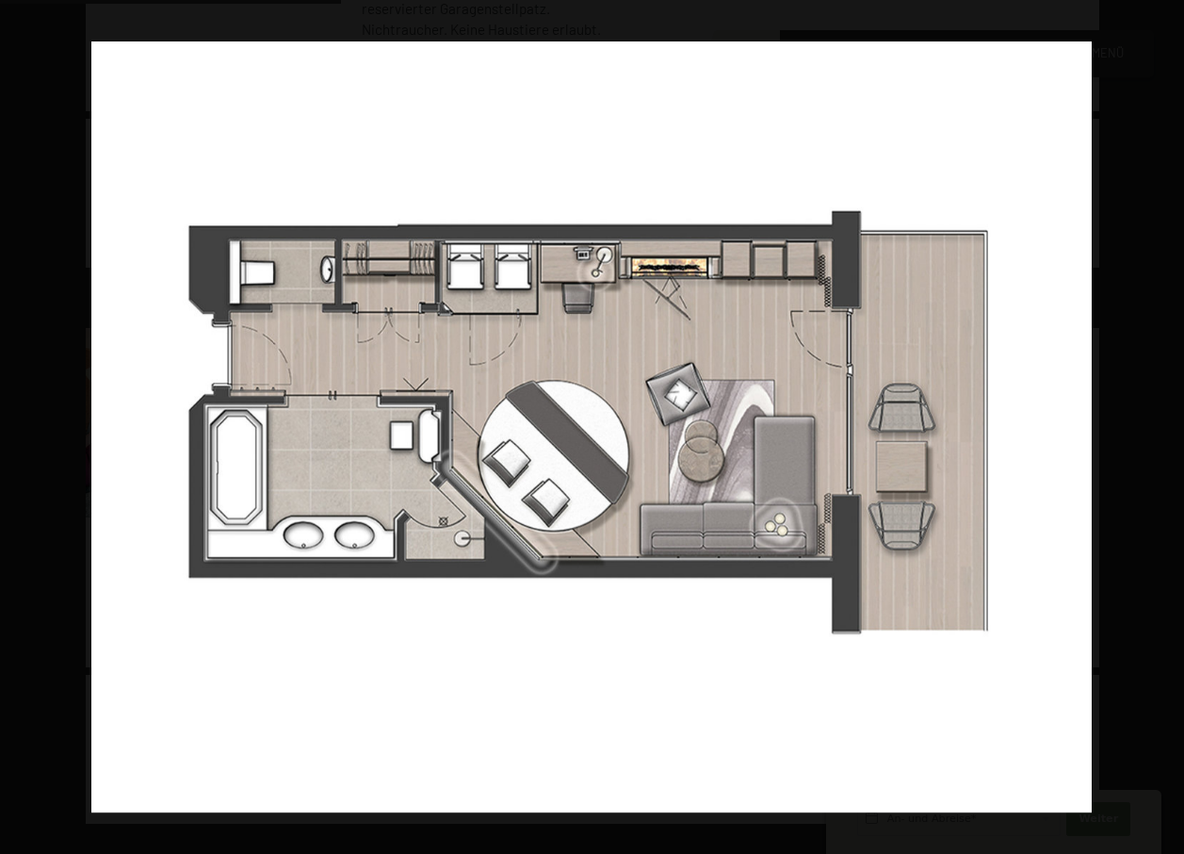
click at [1161, 423] on button "button" at bounding box center [1151, 427] width 66 height 94
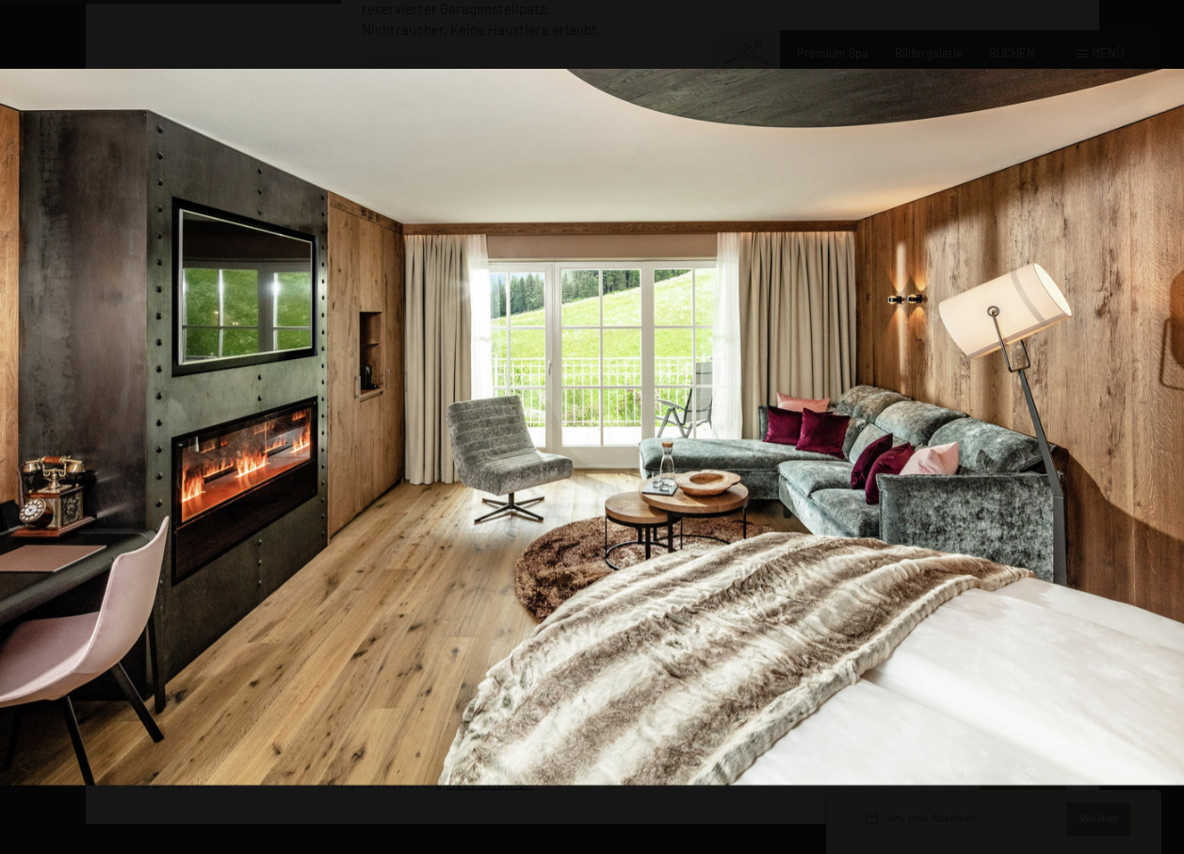
click at [1161, 423] on button "button" at bounding box center [1151, 427] width 66 height 94
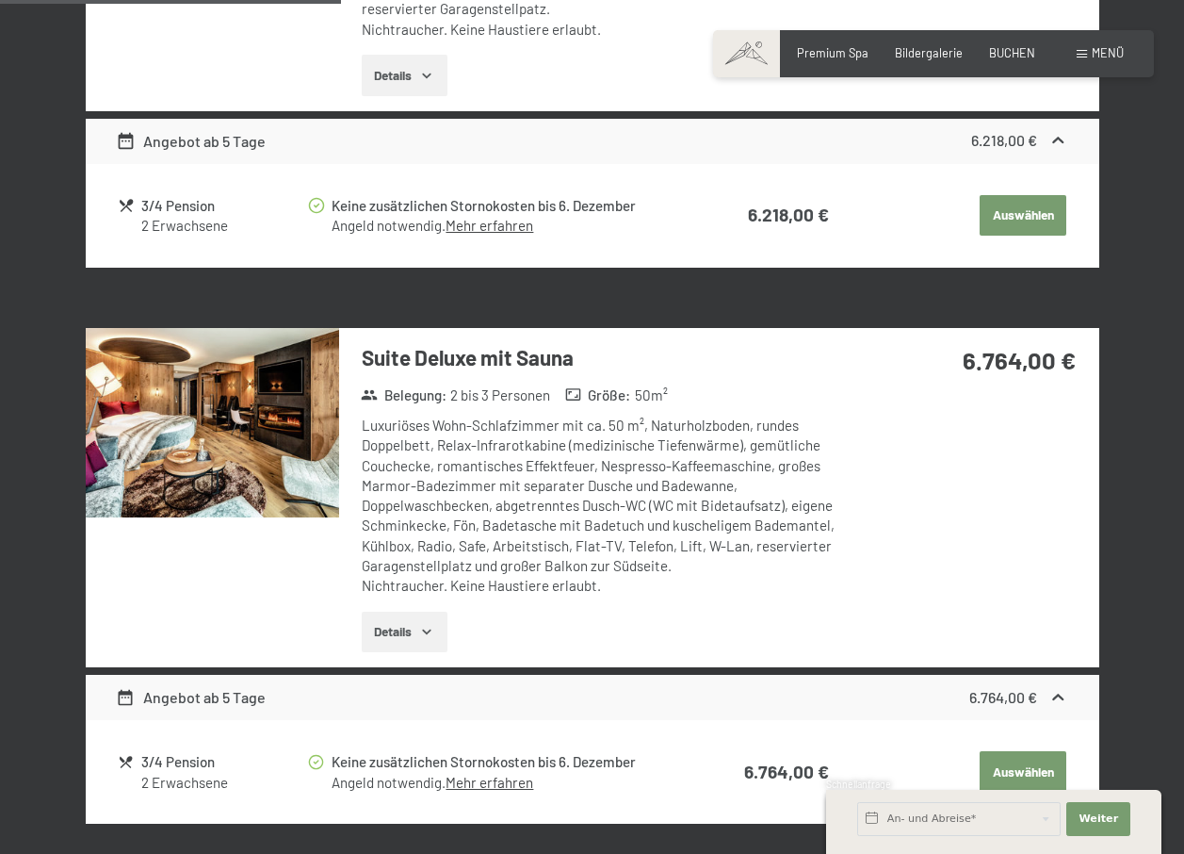
click at [0, 0] on img at bounding box center [0, 0] width 0 height 0
click at [399, 626] on button "Details" at bounding box center [405, 632] width 86 height 41
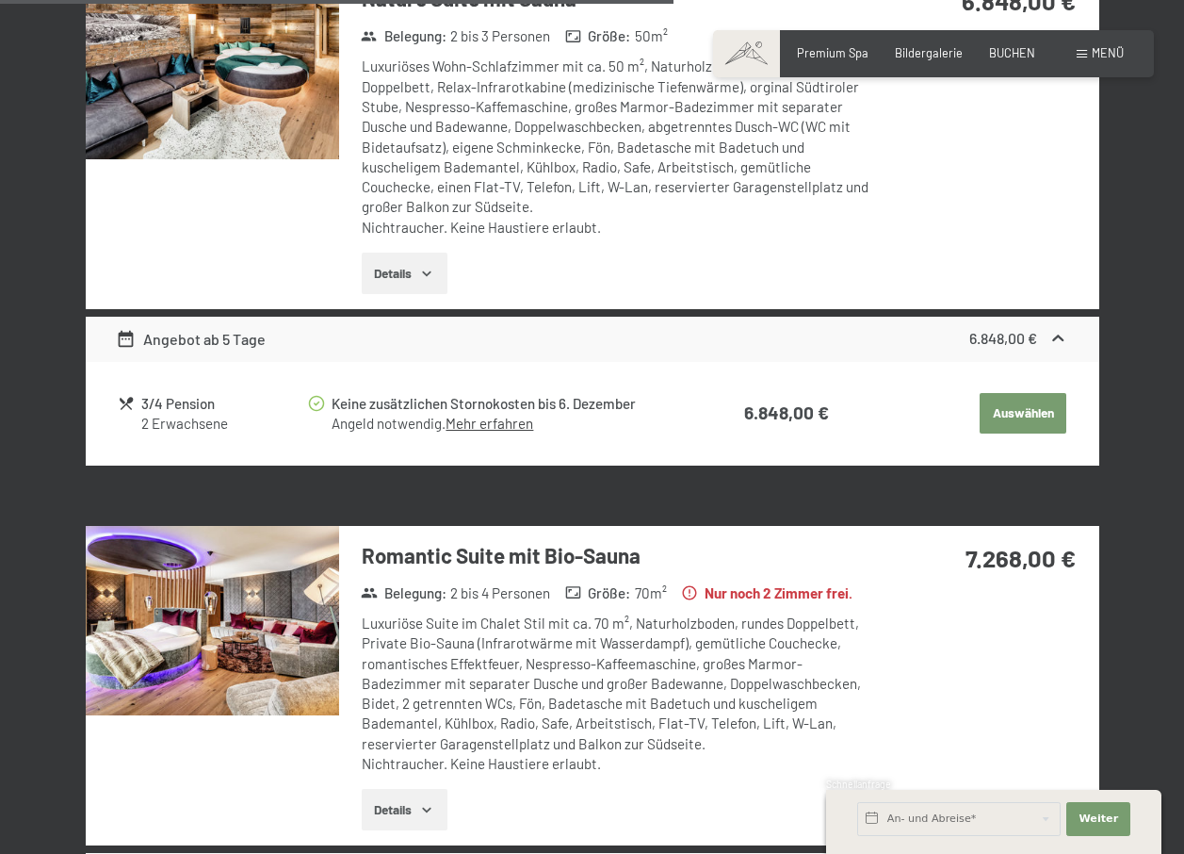
scroll to position [2118, 0]
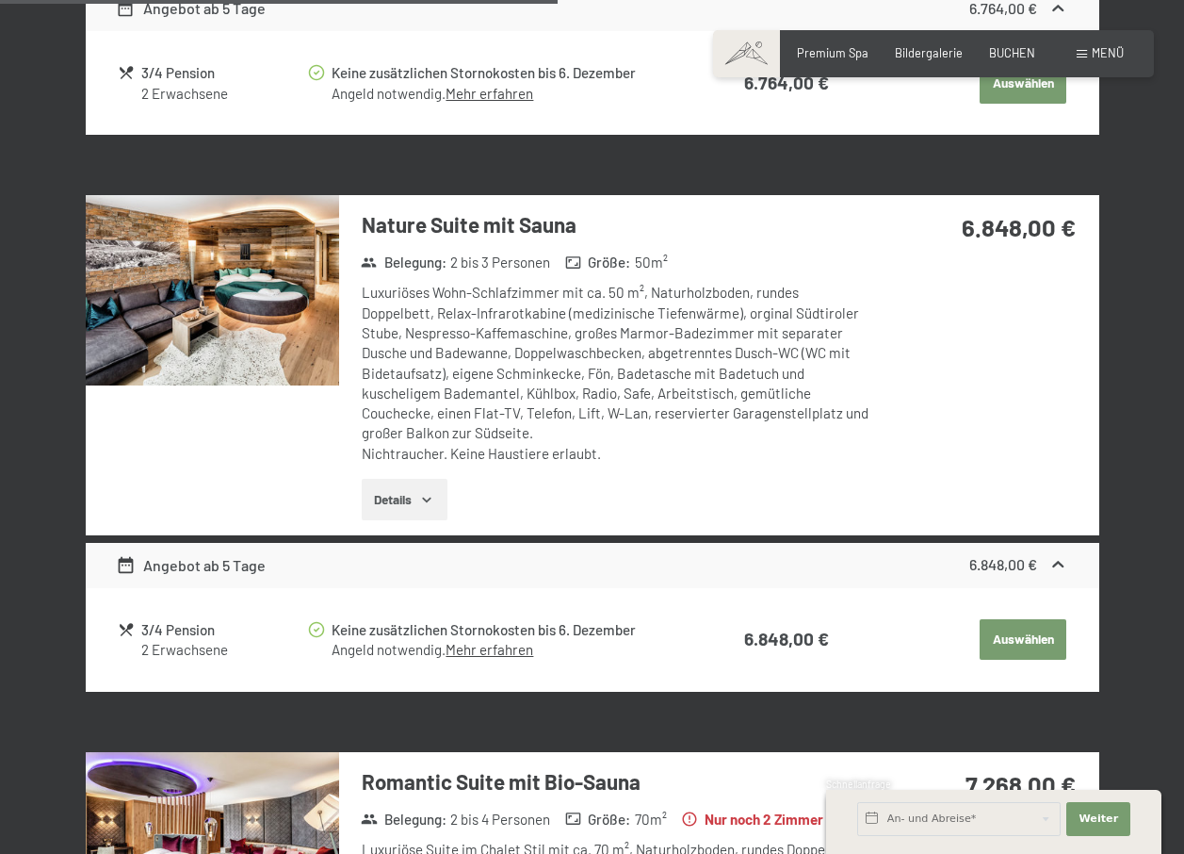
click at [1022, 640] on button "Auswählen" at bounding box center [1023, 639] width 87 height 41
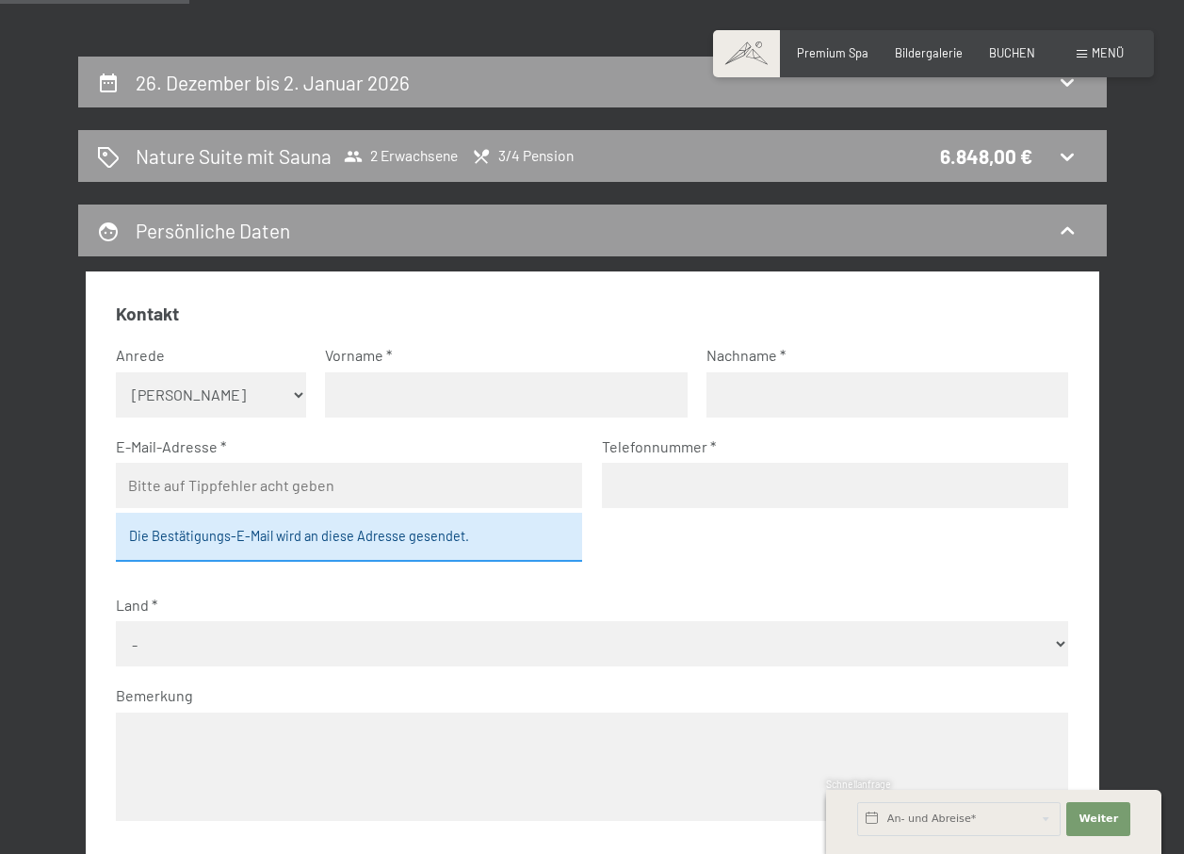
scroll to position [0, 0]
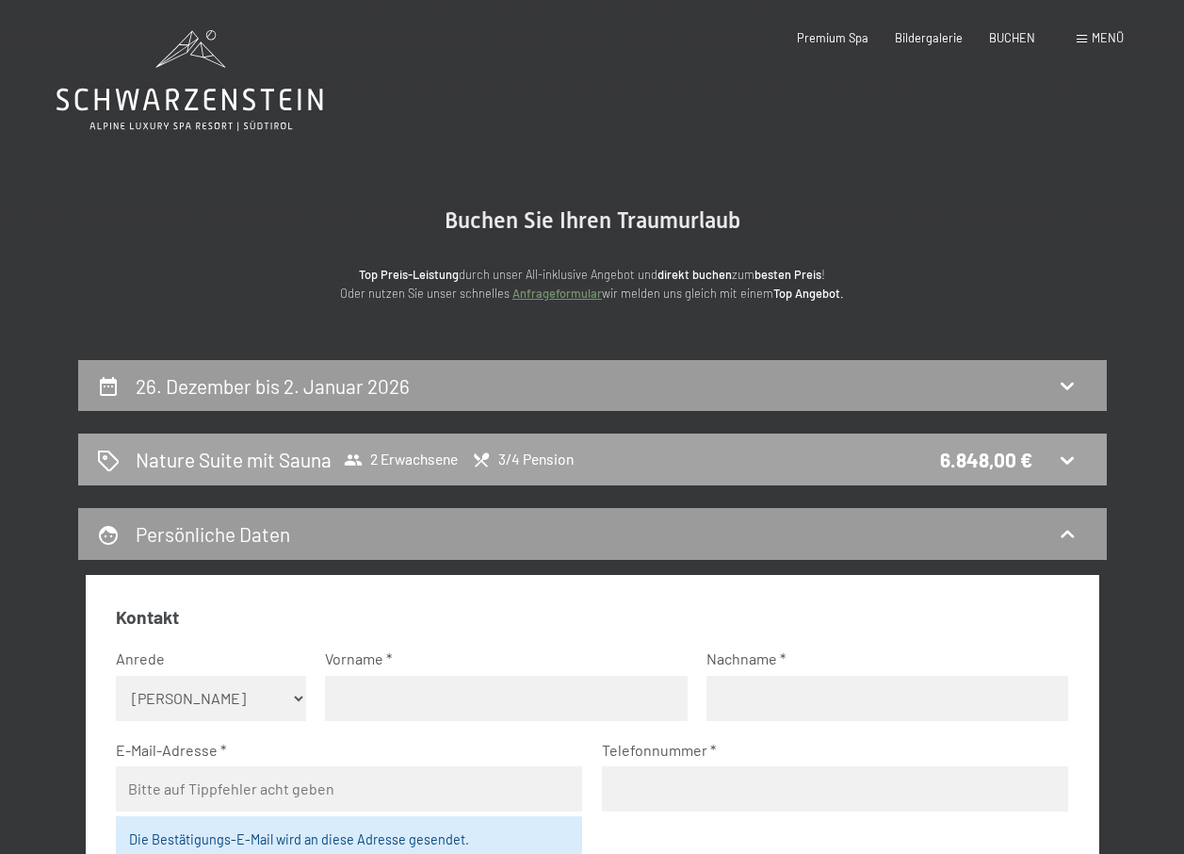
click at [1067, 455] on icon at bounding box center [1067, 460] width 23 height 23
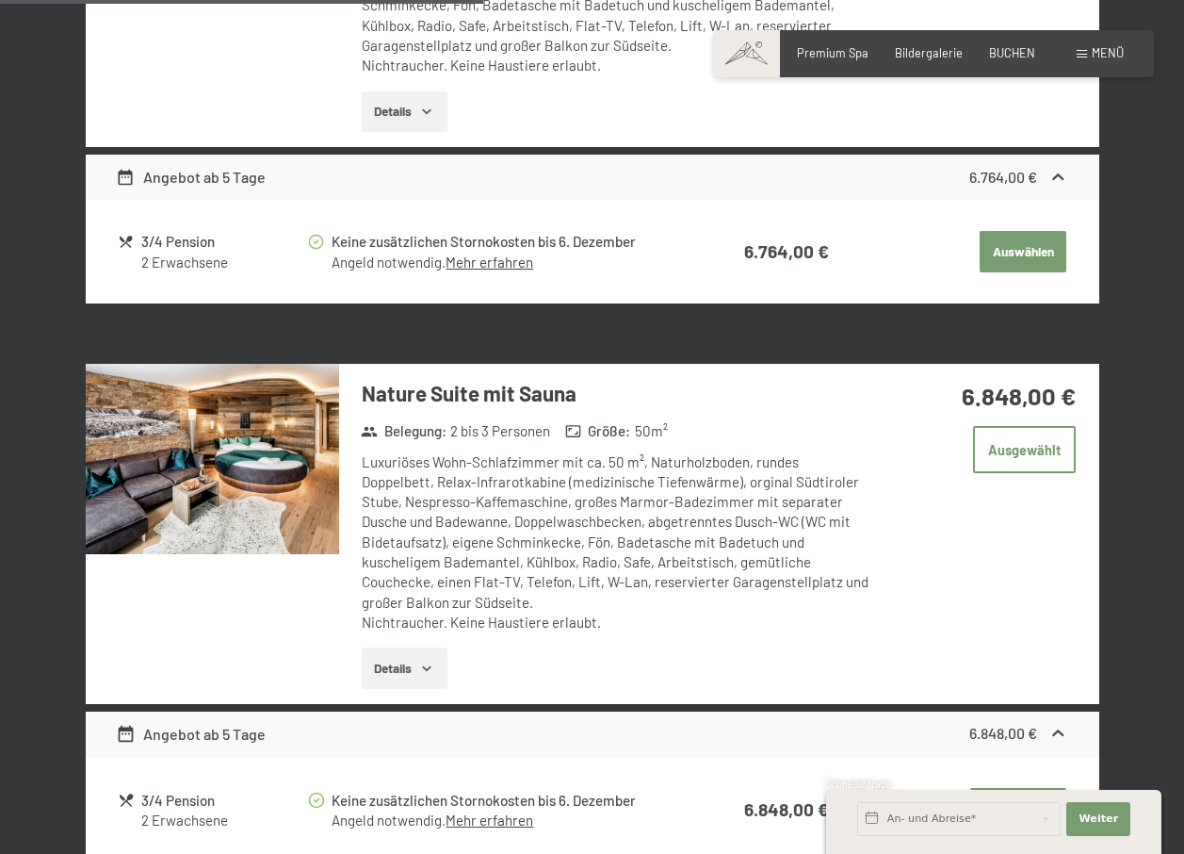
scroll to position [2198, 0]
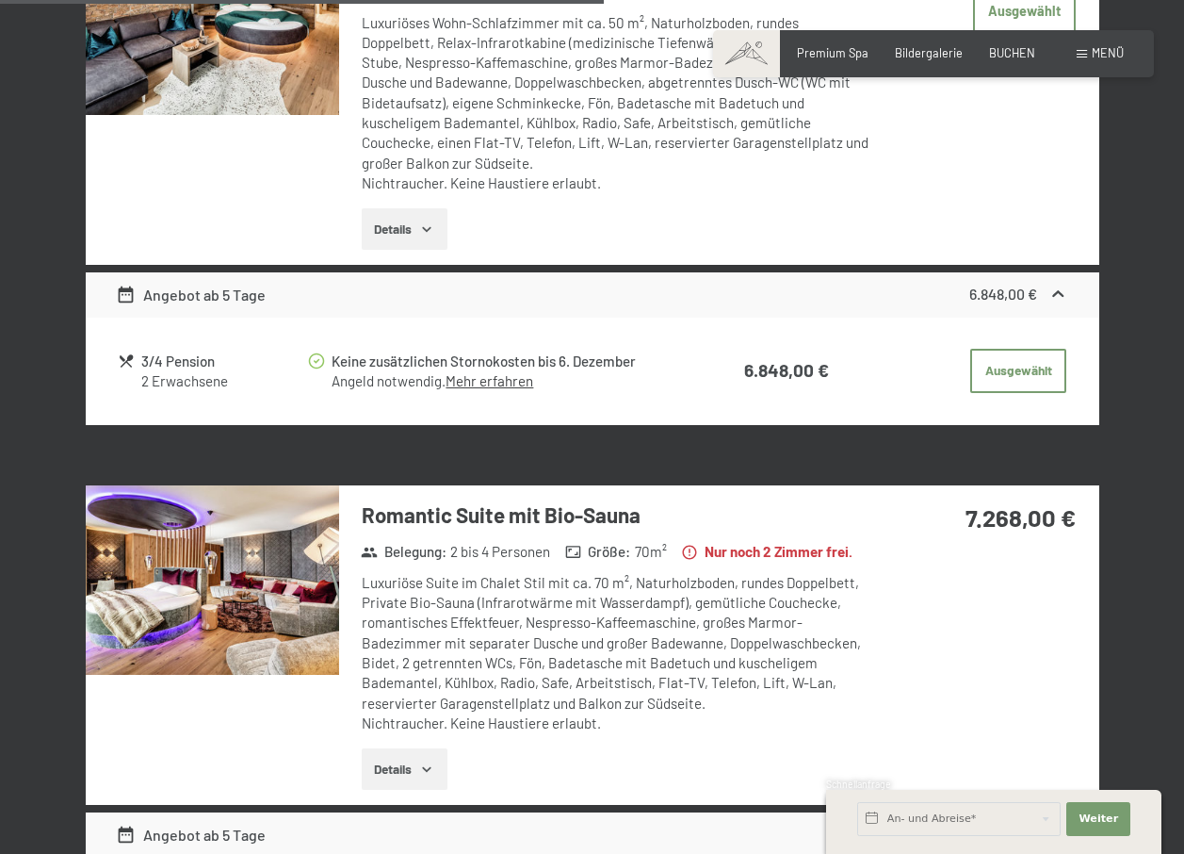
click at [480, 381] on link "Mehr erfahren" at bounding box center [490, 380] width 88 height 17
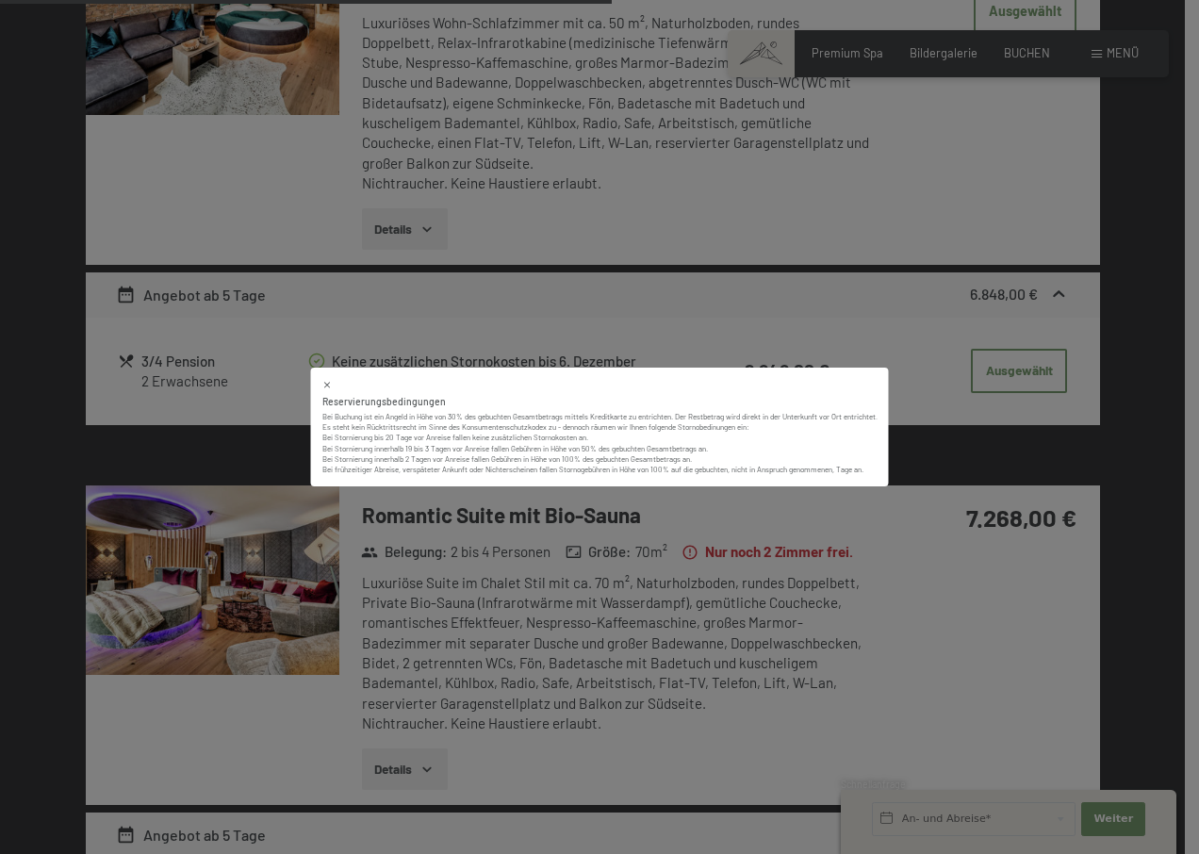
click at [498, 298] on div "Reservierungsbedingungen Bei Buchung ist ein Angeld in Höhe von 30% des gebucht…" at bounding box center [599, 427] width 1199 height 854
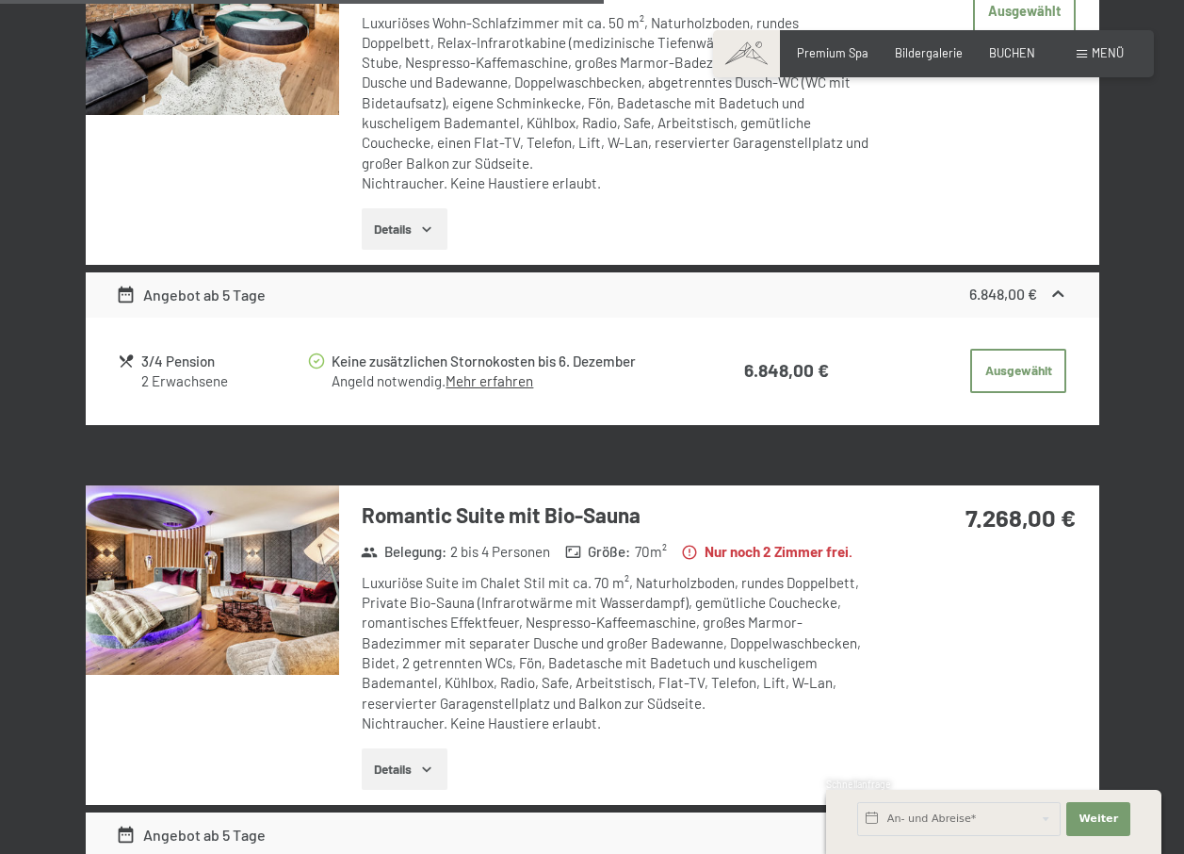
click at [778, 369] on strong "6.848,00 €" at bounding box center [786, 370] width 85 height 22
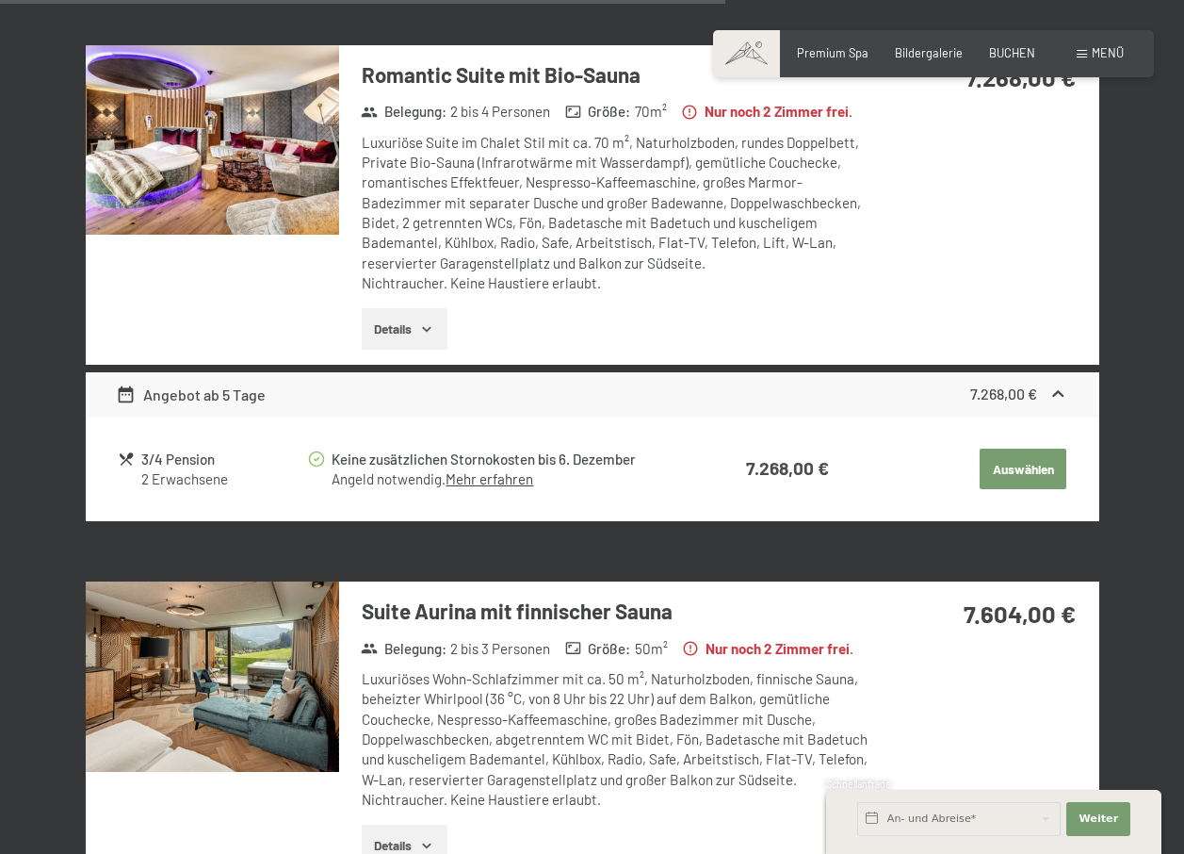
click at [240, 406] on div "Angebot ab 5 Tage" at bounding box center [191, 395] width 150 height 23
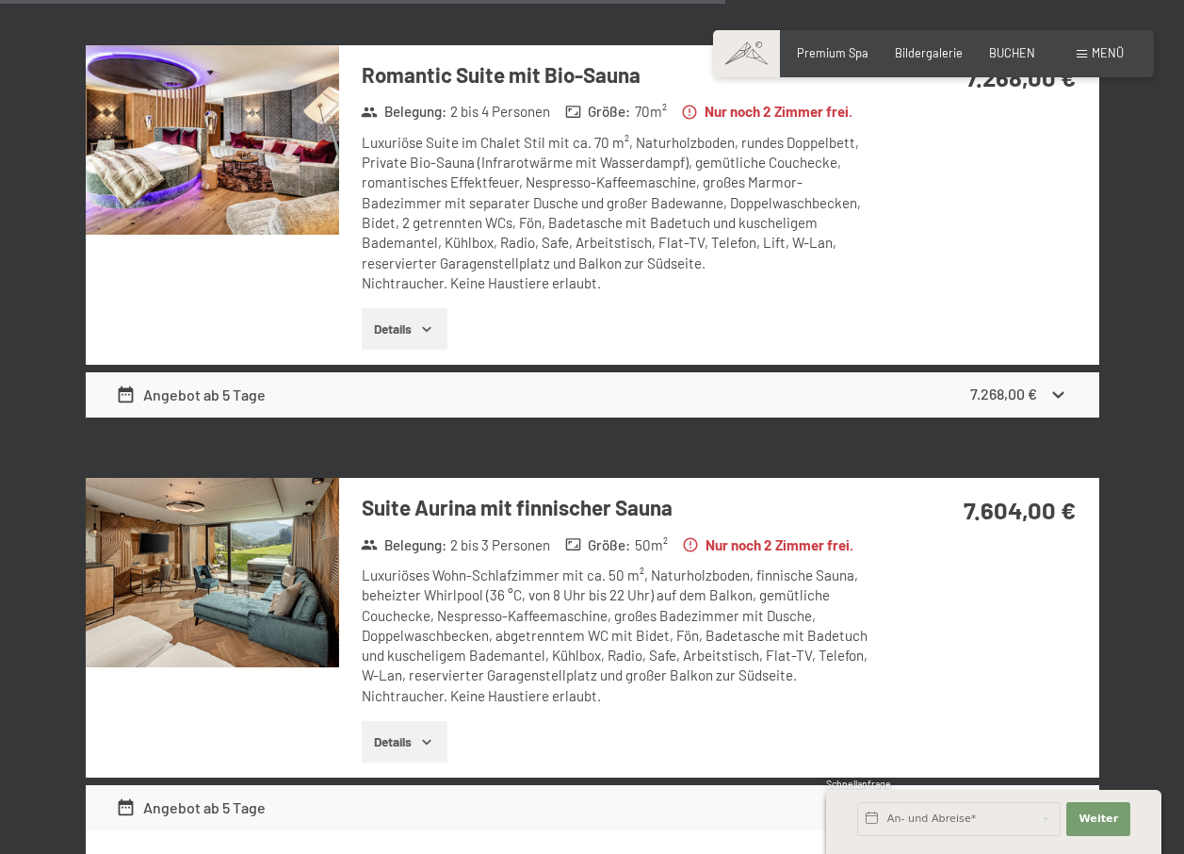
click at [240, 406] on div "Angebot ab 5 Tage" at bounding box center [191, 395] width 150 height 23
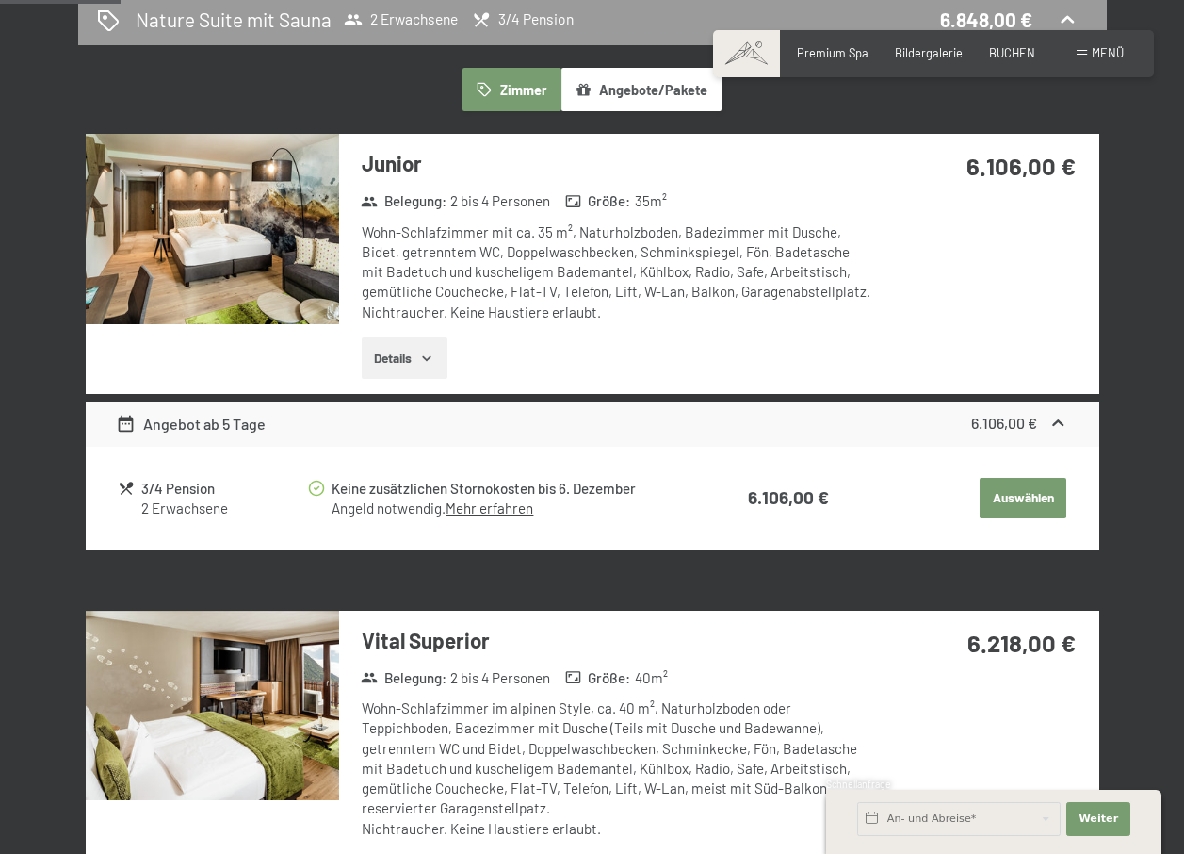
scroll to position [0, 0]
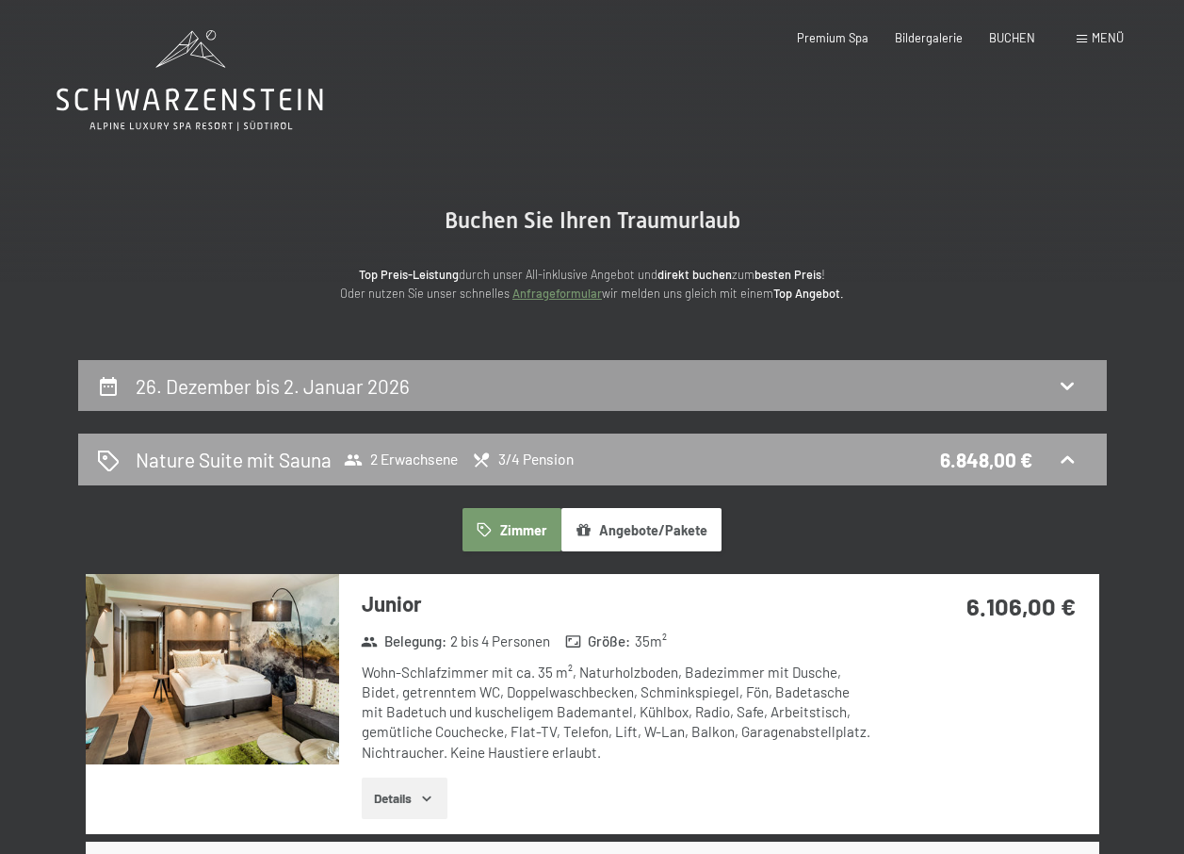
click at [965, 455] on div "6.848,00 €" at bounding box center [986, 459] width 92 height 27
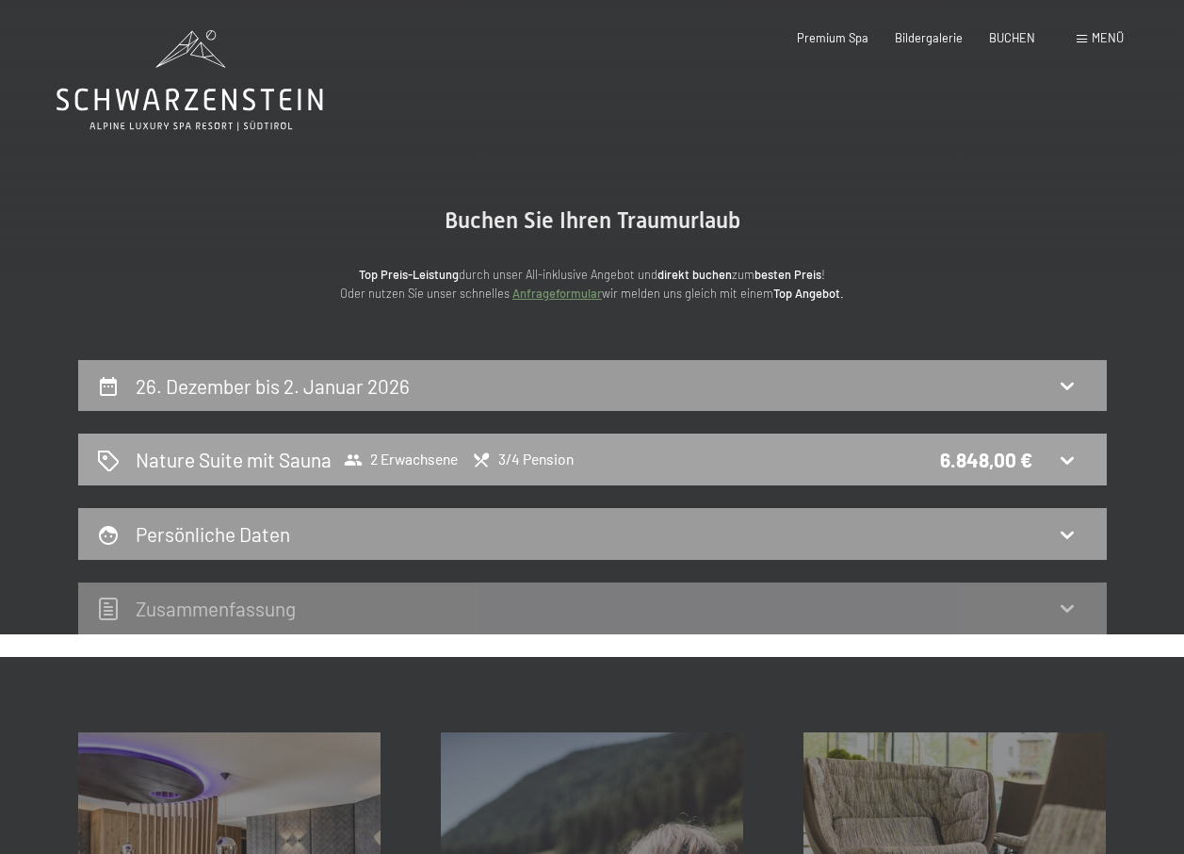
click at [355, 461] on icon at bounding box center [353, 459] width 18 height 11
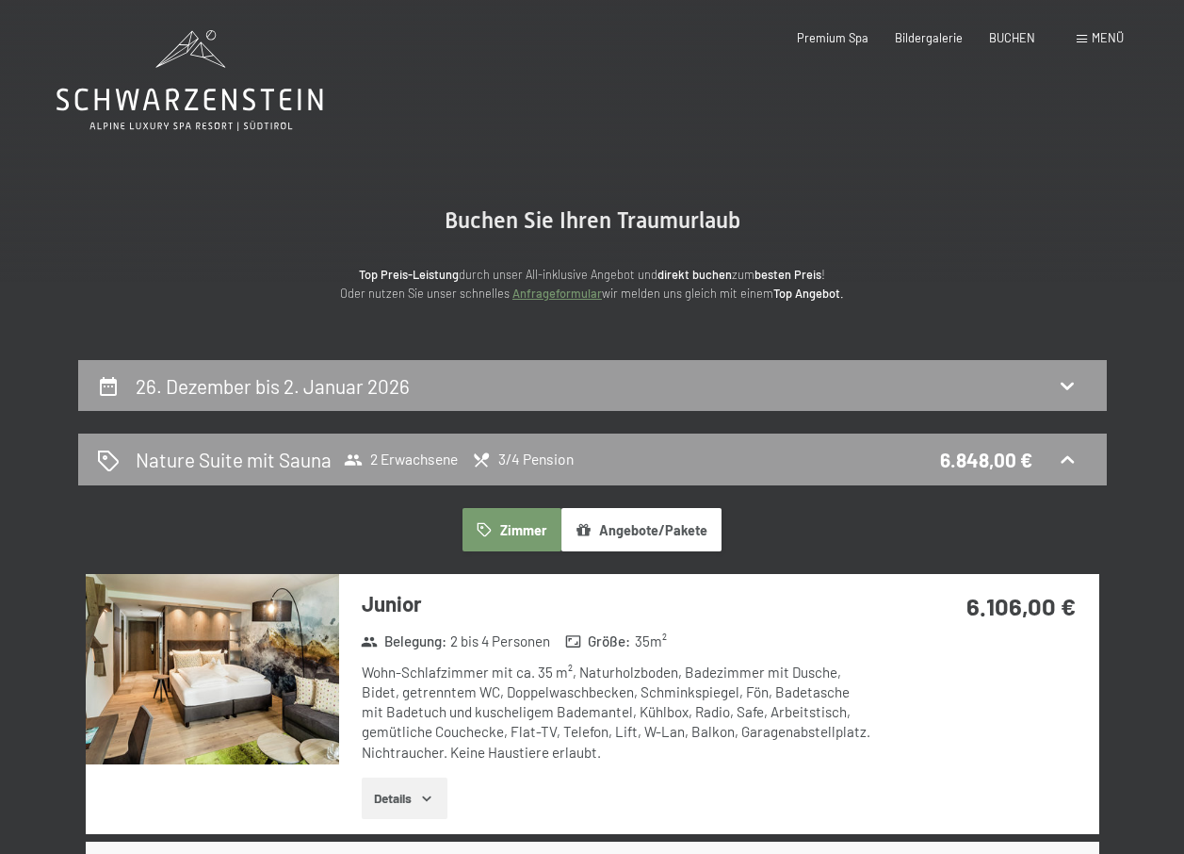
click at [595, 531] on button "Angebote/Pakete" at bounding box center [642, 529] width 160 height 43
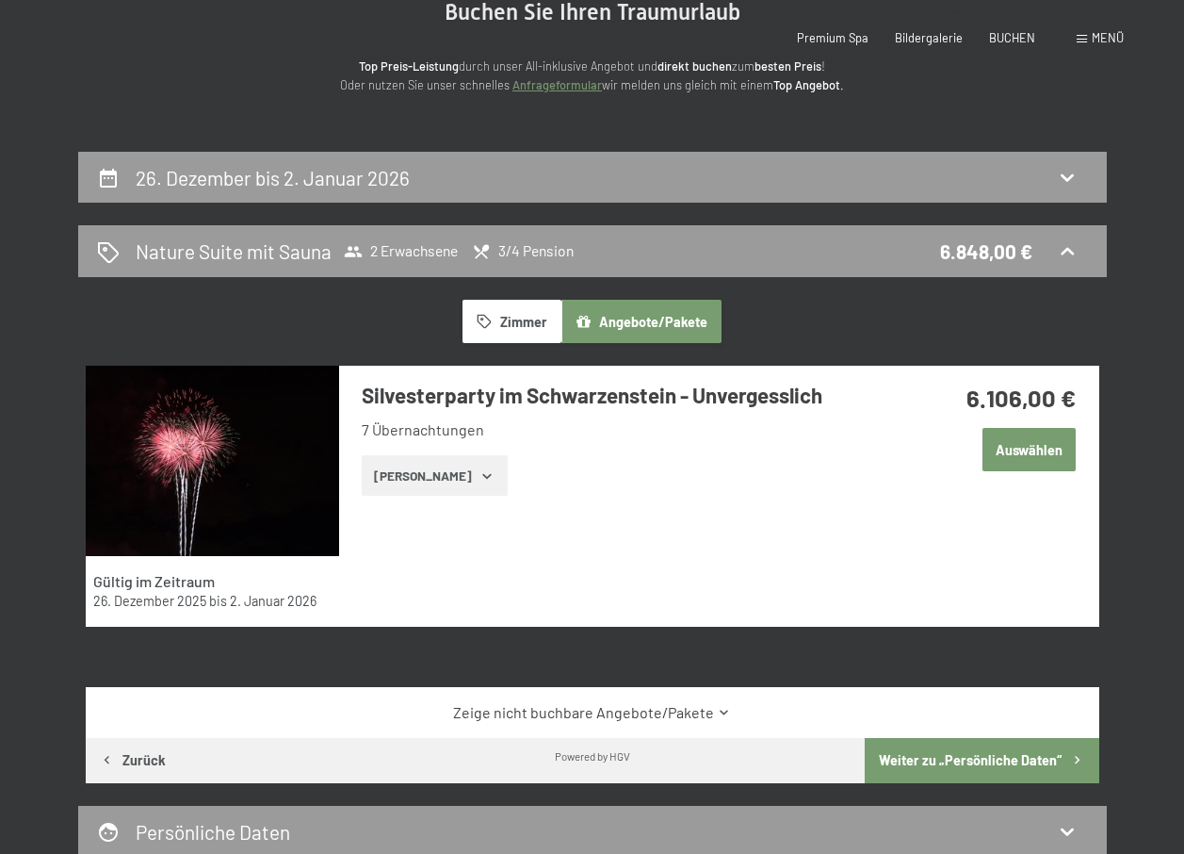
scroll to position [440, 0]
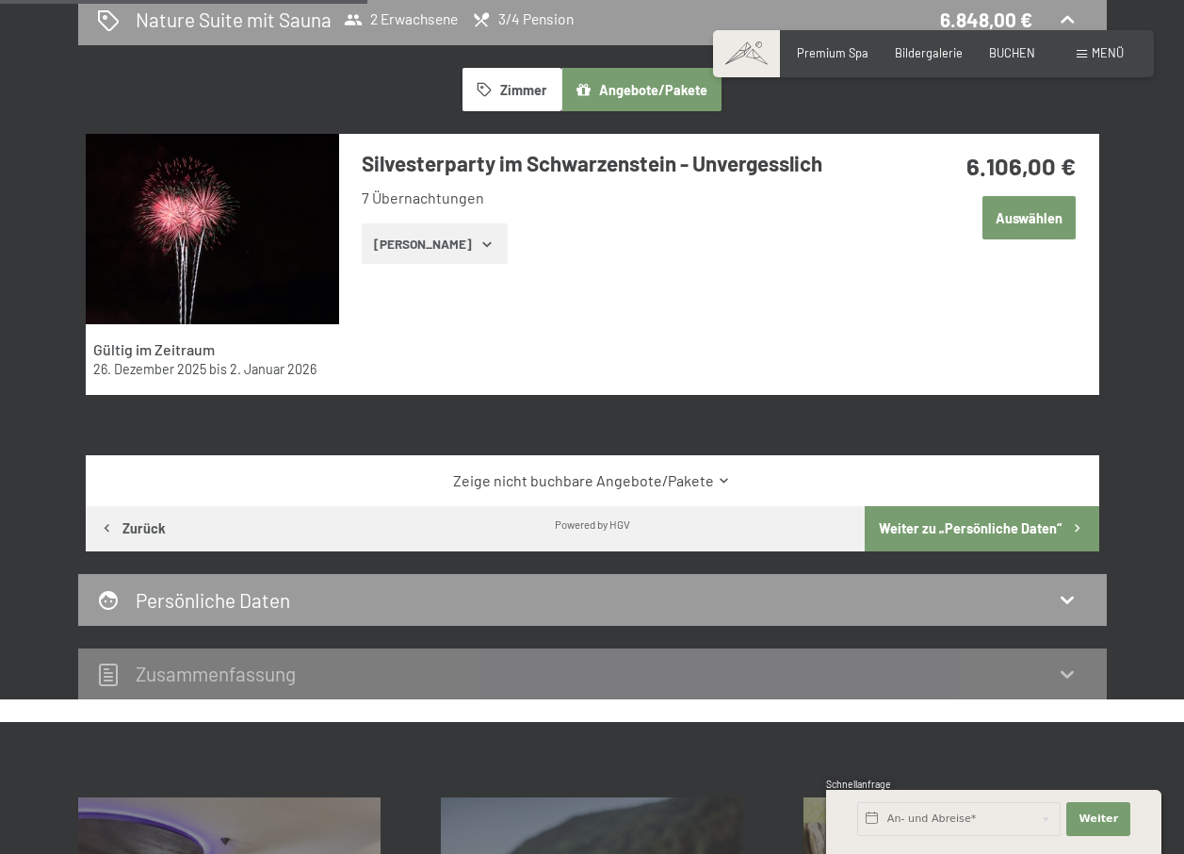
click at [394, 237] on button "[PERSON_NAME]" at bounding box center [435, 243] width 146 height 41
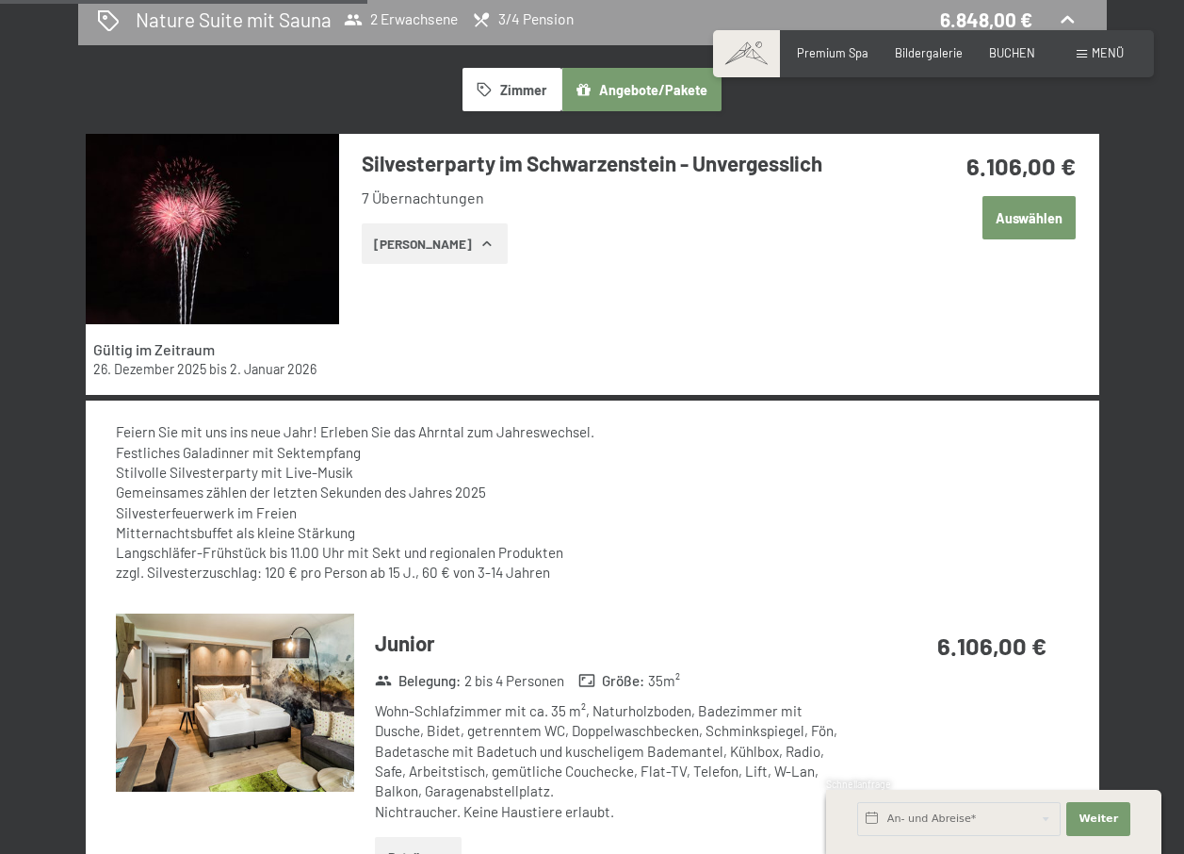
click at [511, 90] on button "Zimmer" at bounding box center [512, 89] width 98 height 43
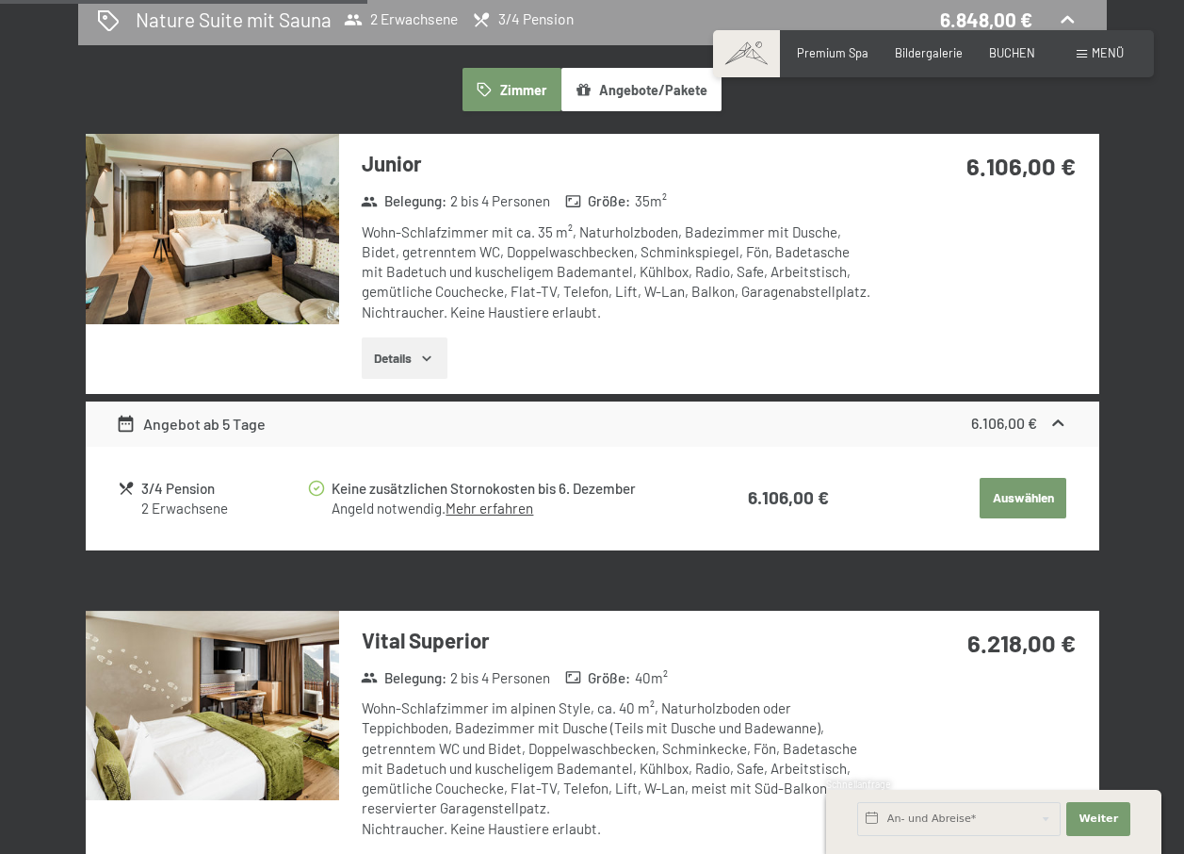
click at [605, 91] on button "Angebote/Pakete" at bounding box center [642, 89] width 160 height 43
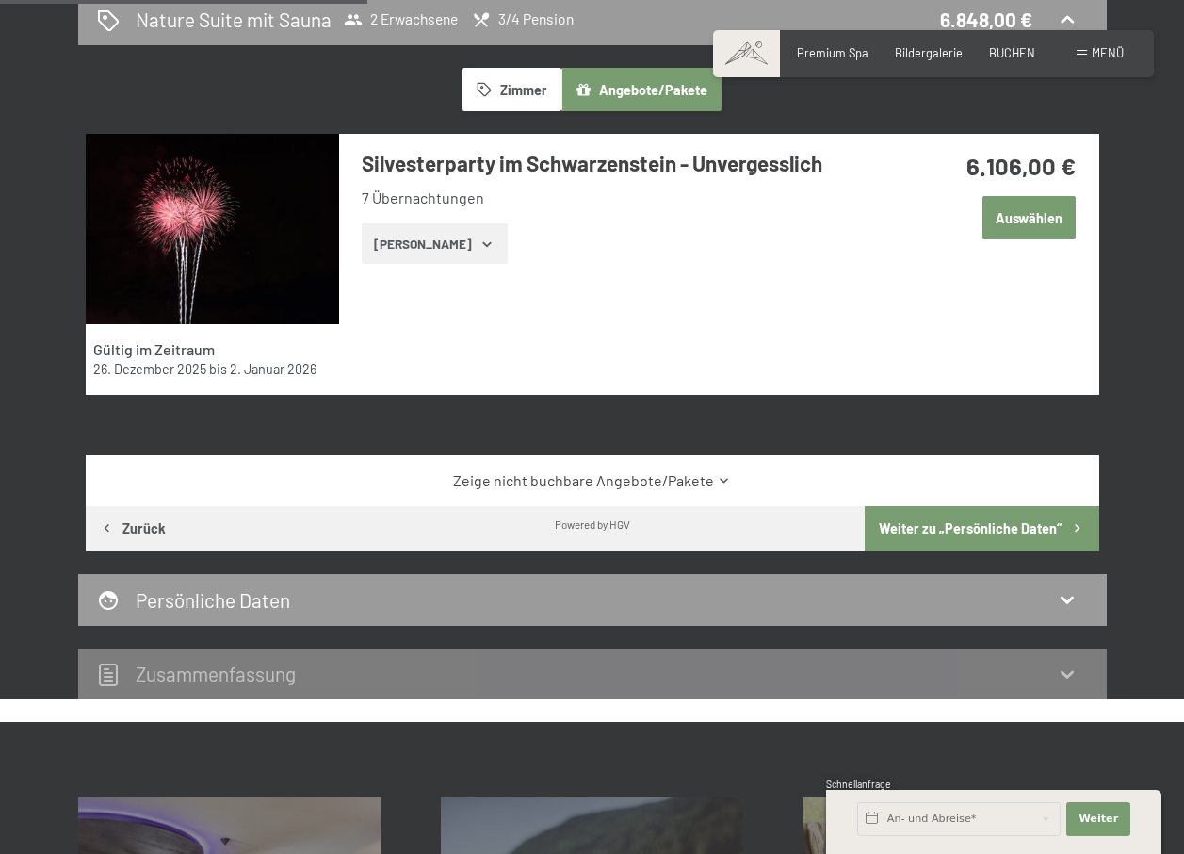
click at [1028, 219] on button "Auswählen" at bounding box center [1030, 217] width 94 height 43
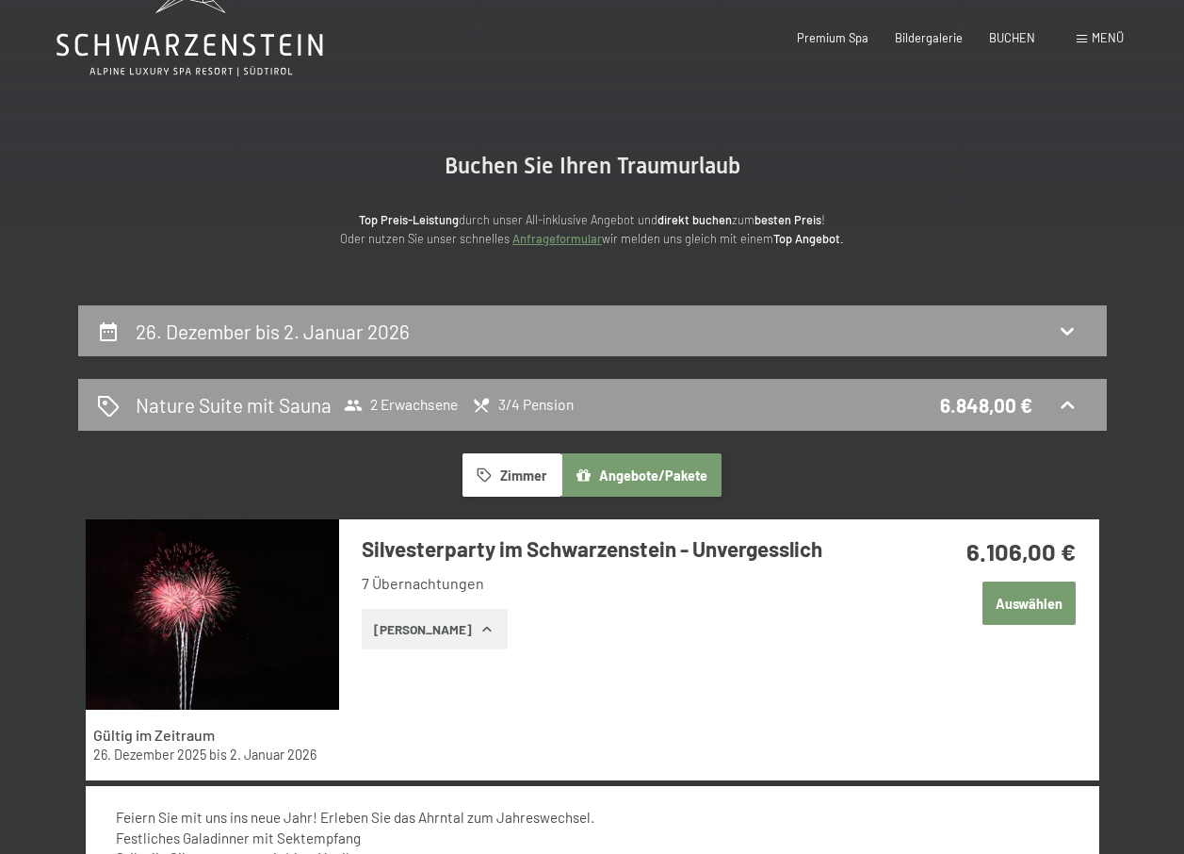
scroll to position [0, 0]
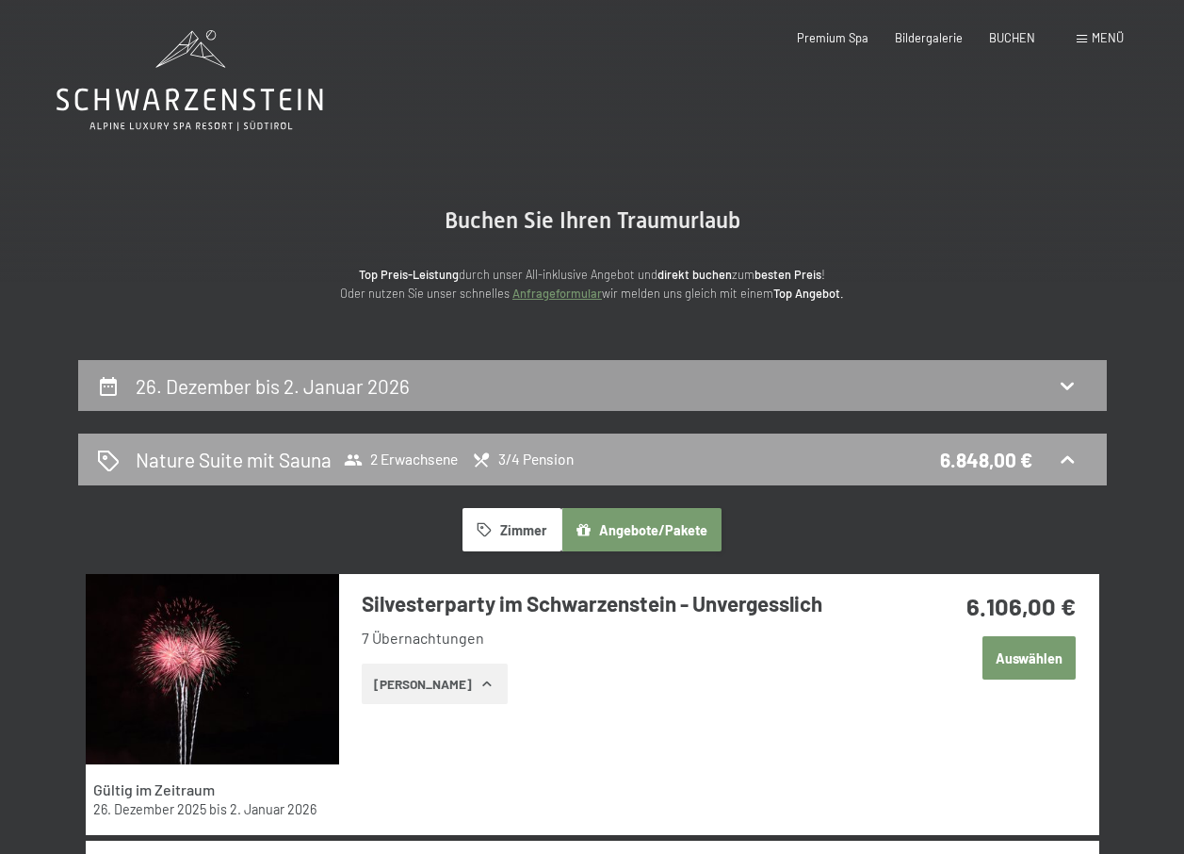
click at [383, 456] on span "2 Erwachsene" at bounding box center [401, 459] width 114 height 19
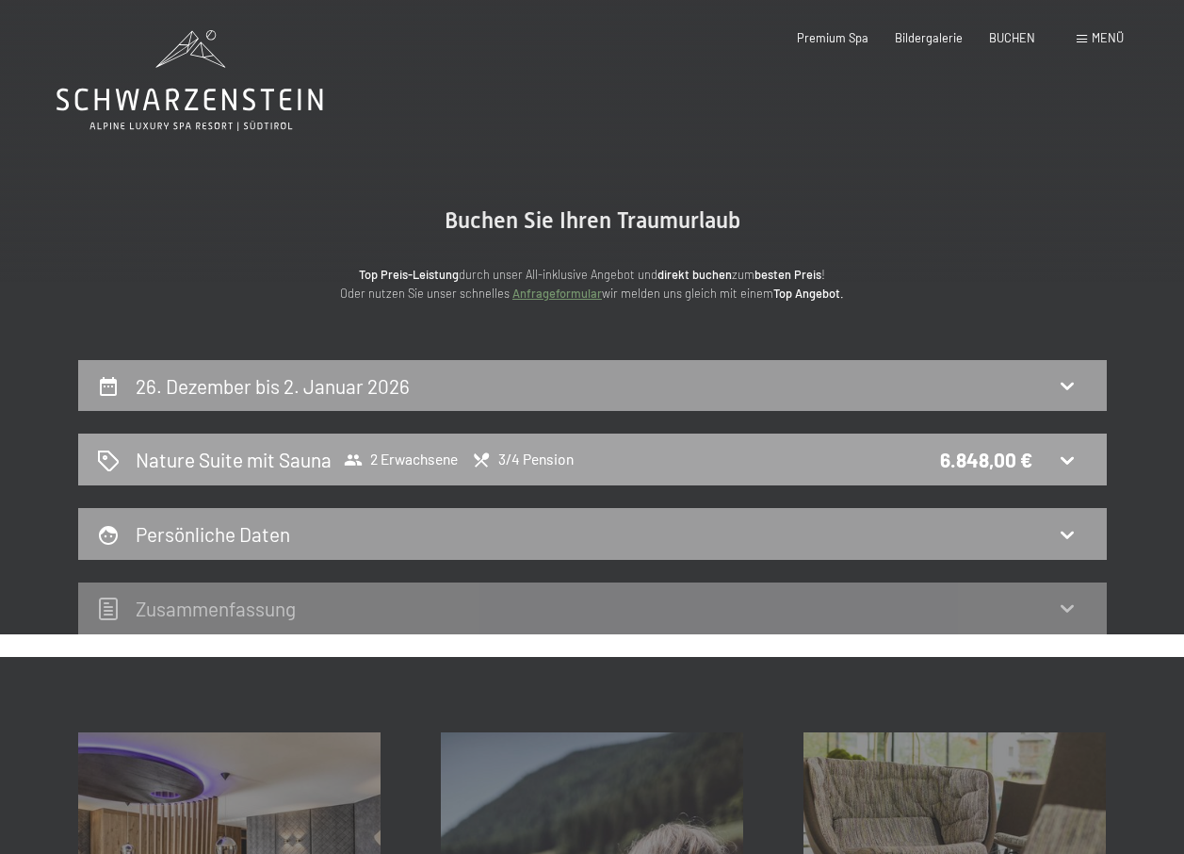
click at [500, 457] on span "3/4 Pension" at bounding box center [523, 459] width 102 height 19
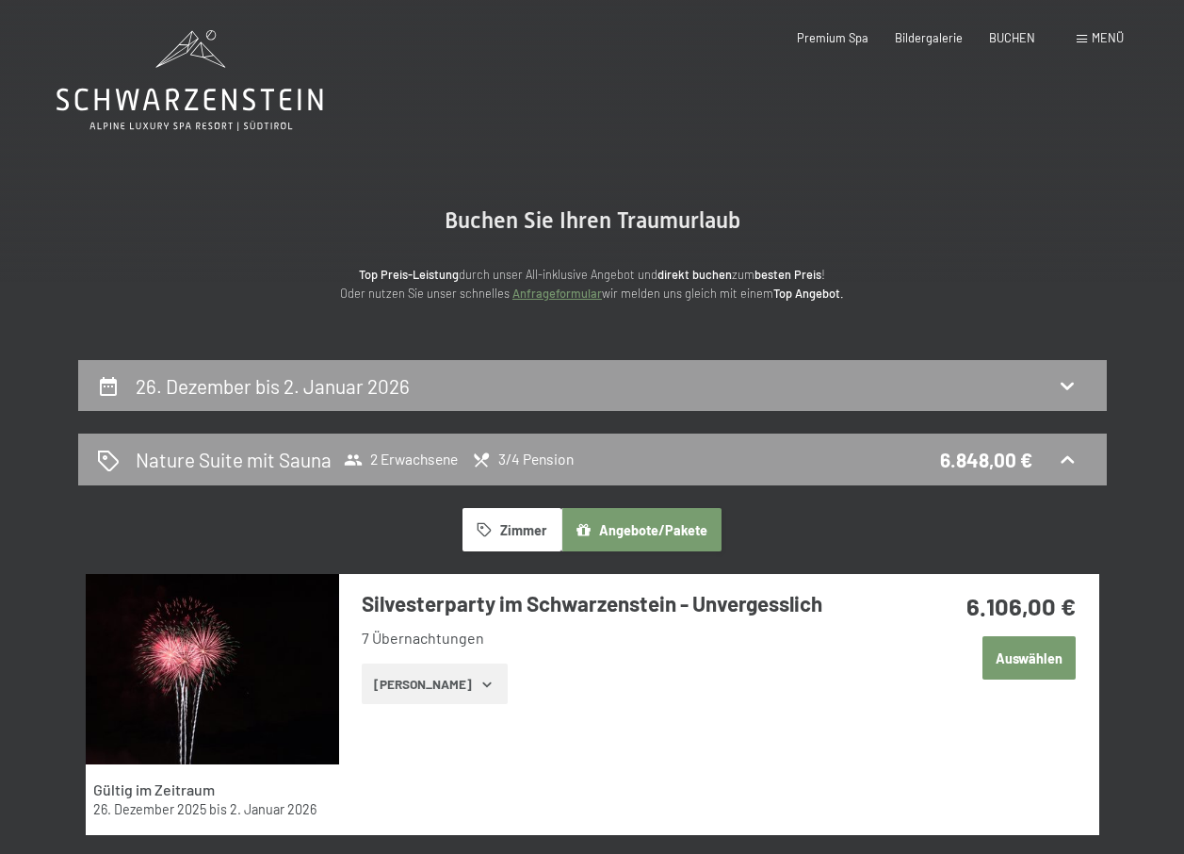
click at [612, 524] on button "Angebote/Pakete" at bounding box center [642, 529] width 160 height 43
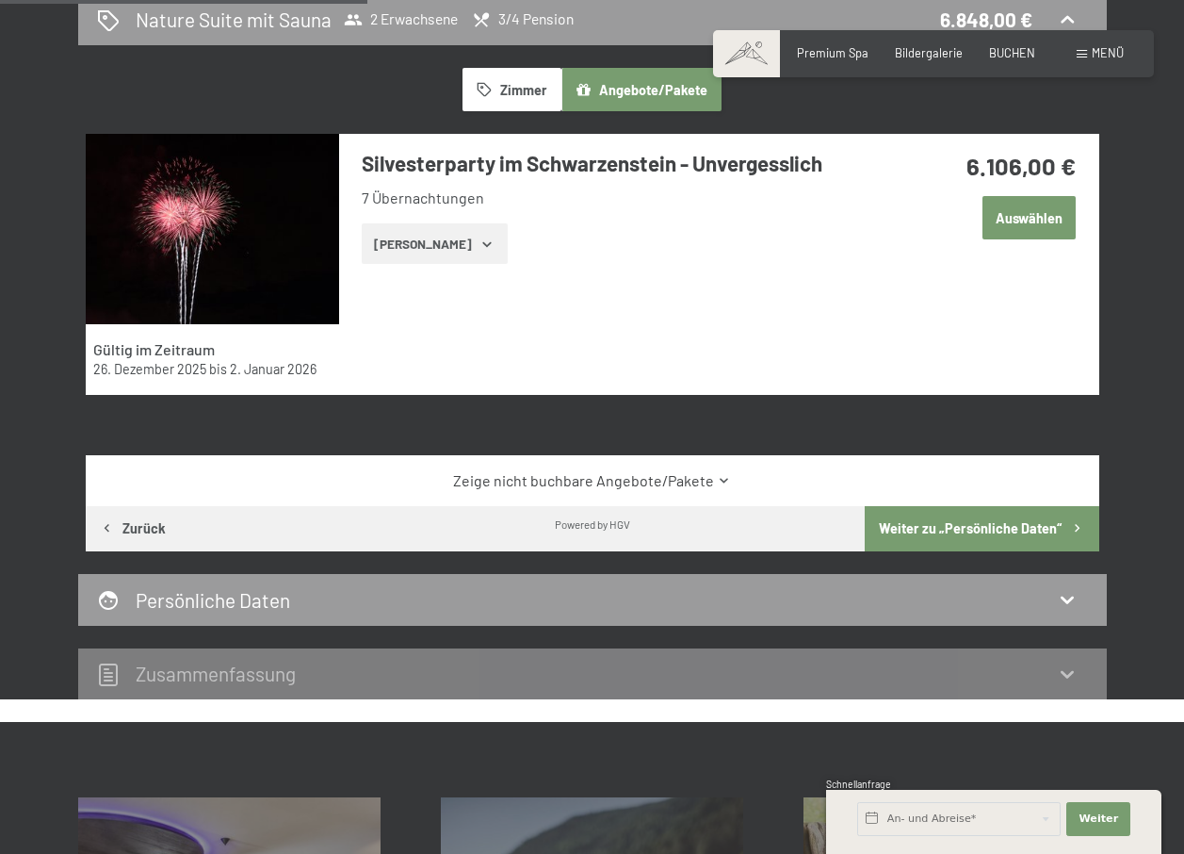
click at [635, 483] on link "Zeige nicht buchbare Angebote/Pakete" at bounding box center [592, 480] width 953 height 21
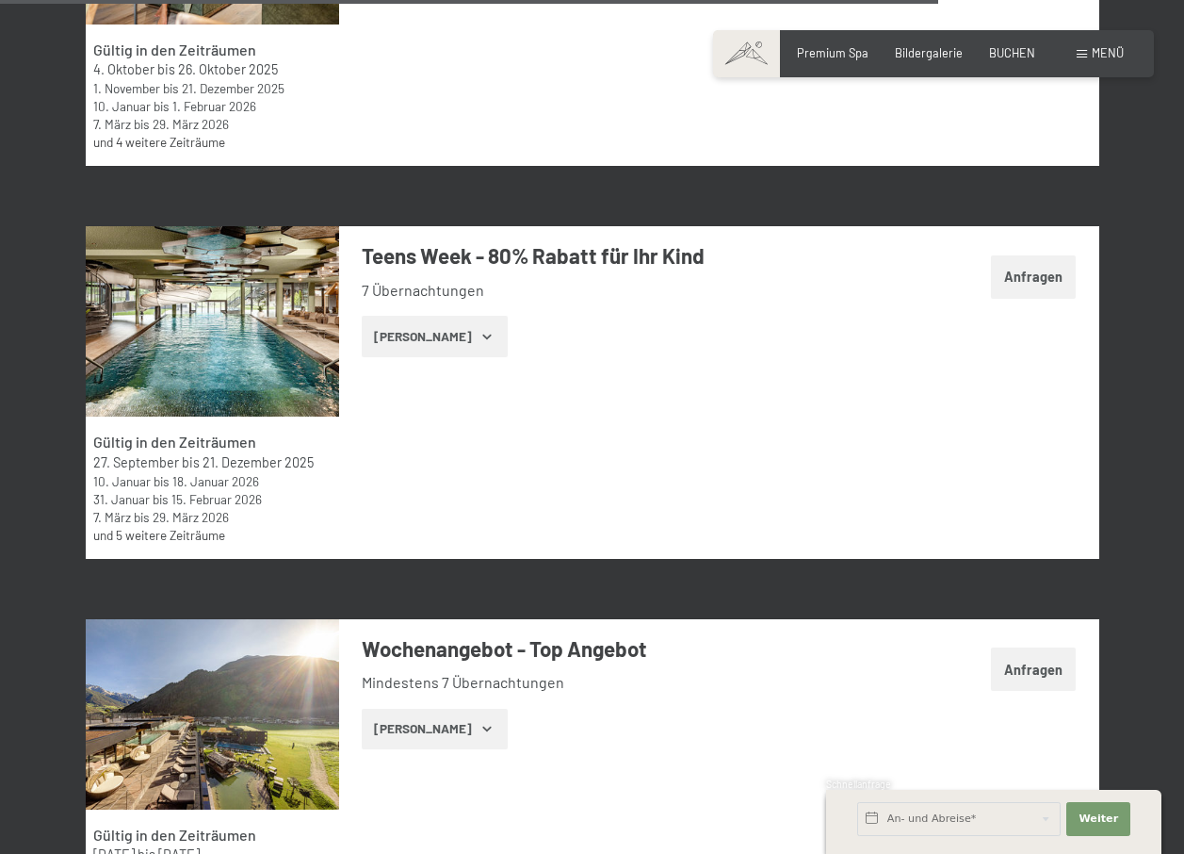
scroll to position [5717, 0]
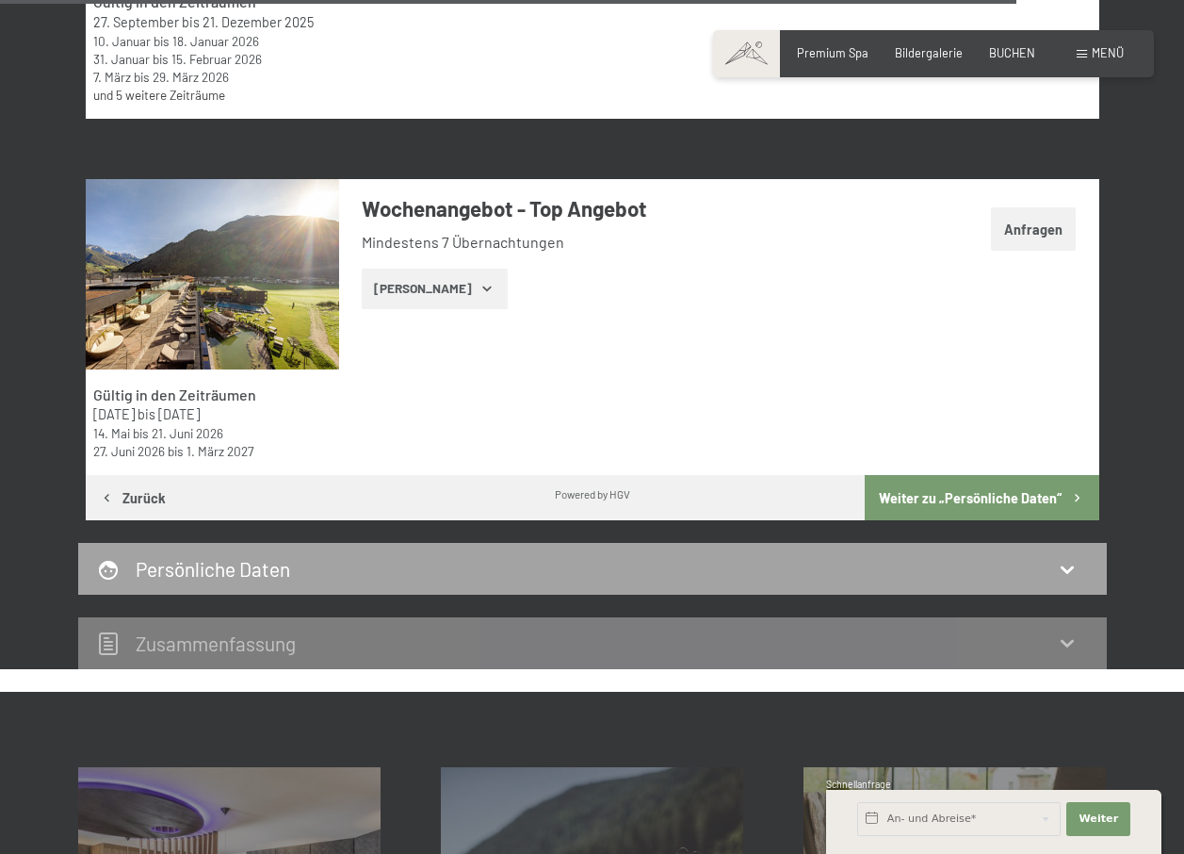
click at [530, 570] on div "Persönliche Daten" at bounding box center [592, 568] width 991 height 27
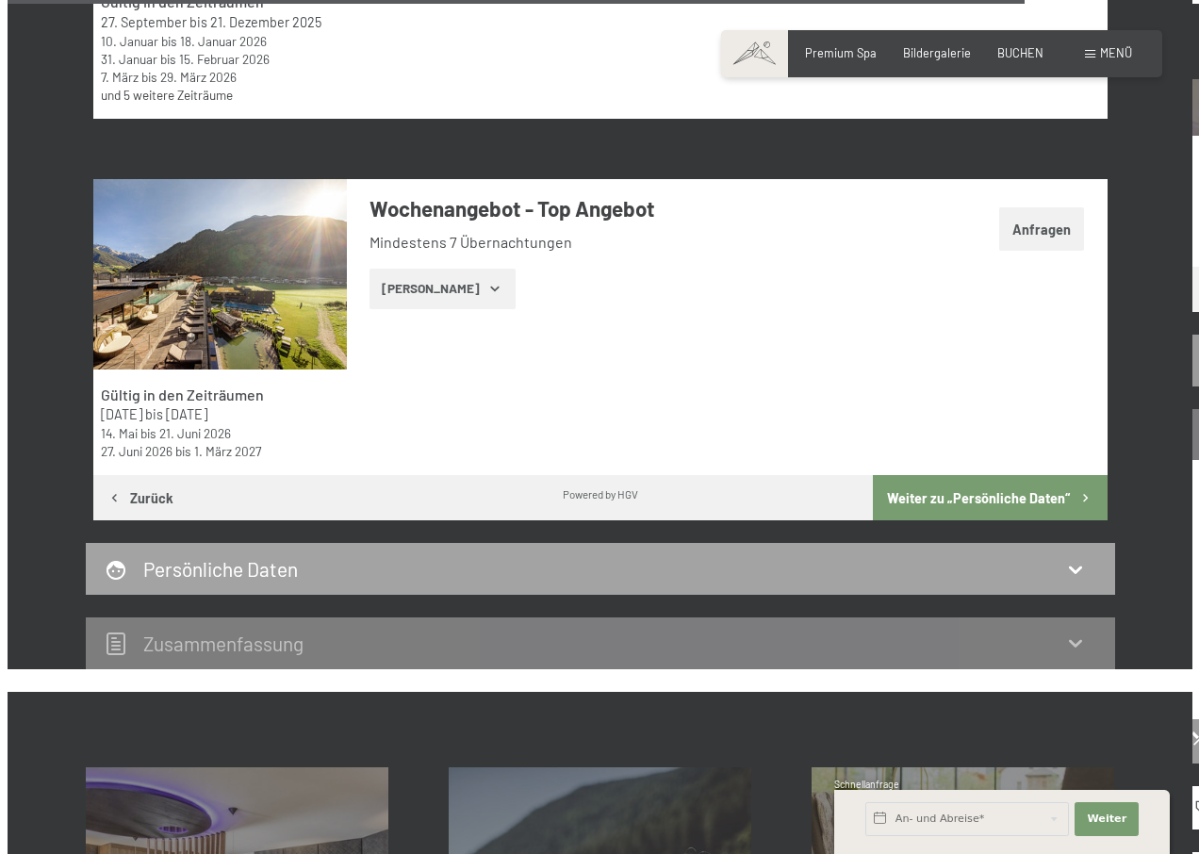
scroll to position [360, 0]
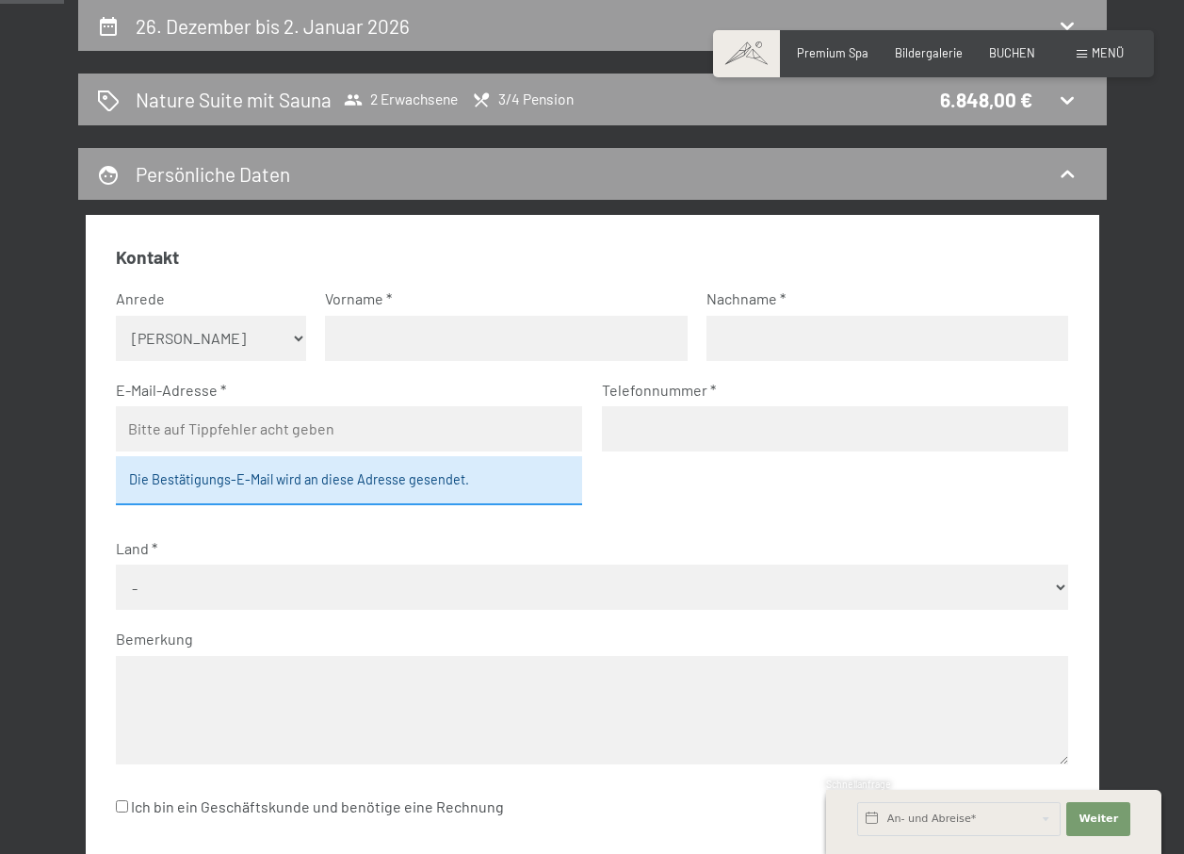
click at [1106, 54] on span "Menü" at bounding box center [1108, 52] width 32 height 15
